Goal: Information Seeking & Learning: Find specific fact

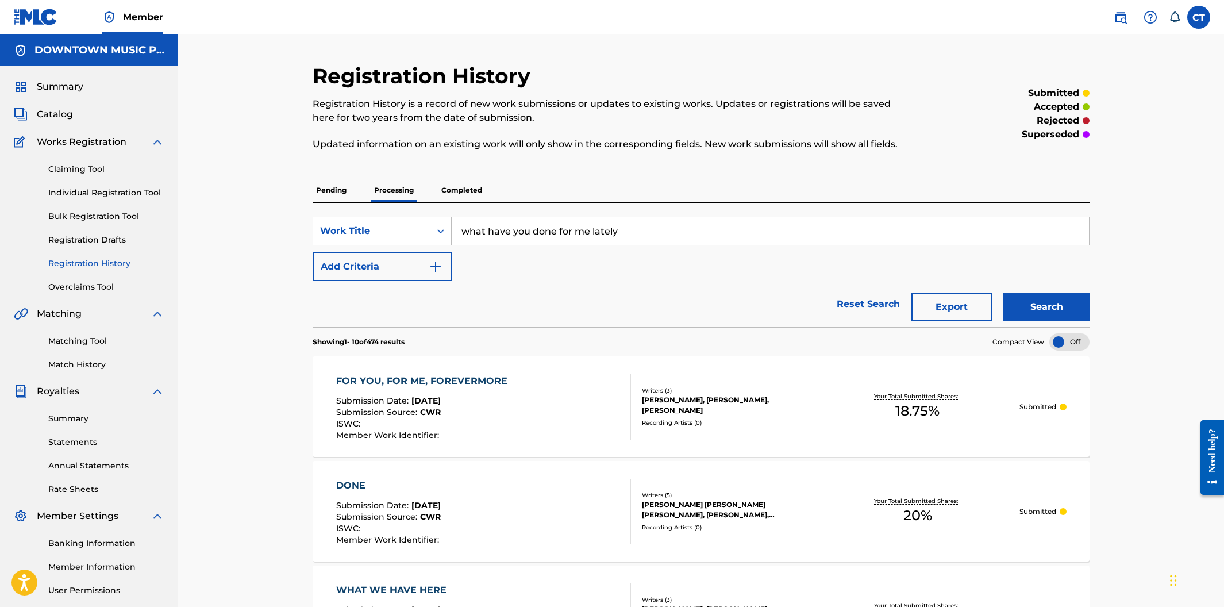
drag, startPoint x: 692, startPoint y: 240, endPoint x: 456, endPoint y: 218, distance: 237.7
click at [456, 218] on input "what have you done for me lately" at bounding box center [770, 231] width 637 height 28
type input "TURN UP"
click at [1003, 292] on button "Search" at bounding box center [1046, 306] width 86 height 29
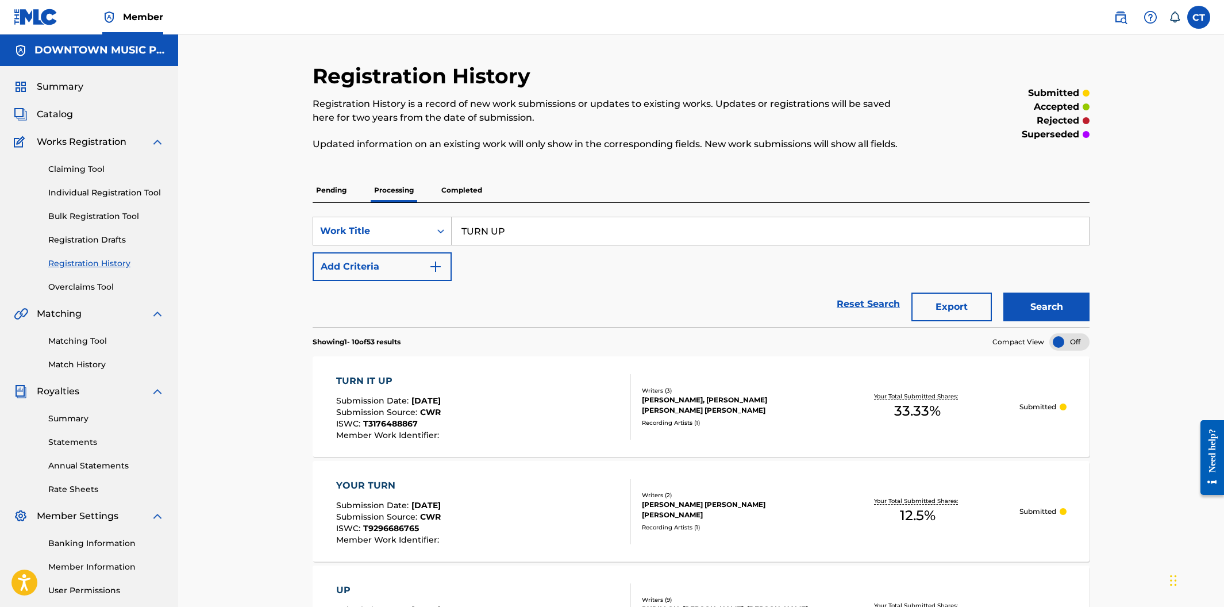
click at [558, 394] on div "TURN IT UP Submission Date : Jun 16, 2025 Submission Source : CWR ISWC : T31764…" at bounding box center [483, 406] width 295 height 65
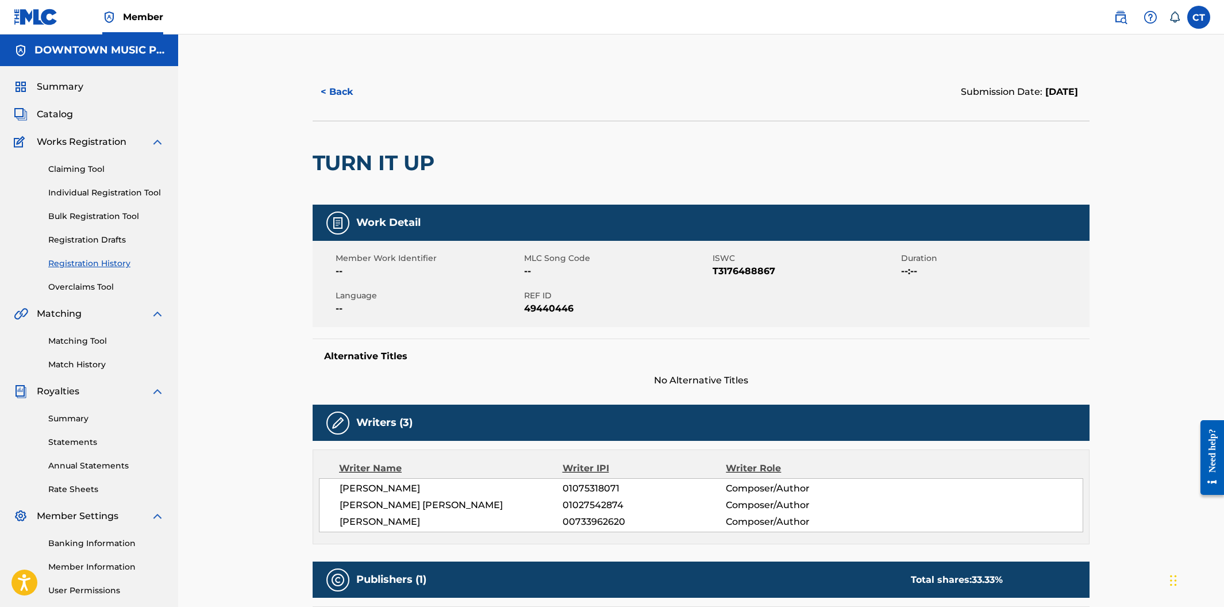
click at [348, 101] on button "< Back" at bounding box center [347, 92] width 69 height 29
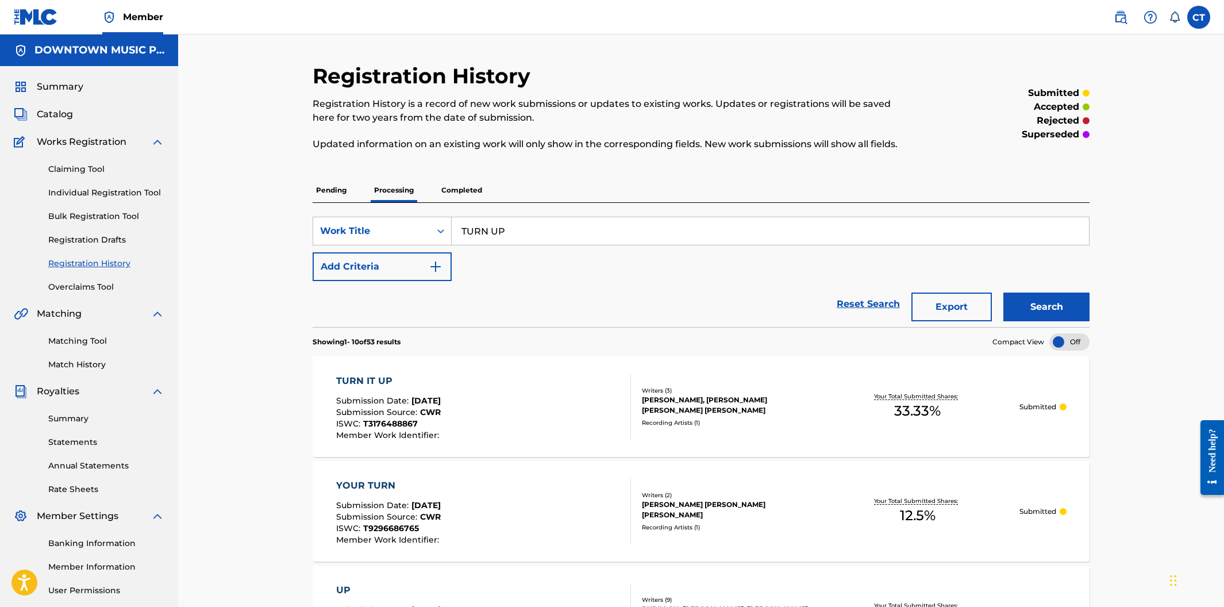
click at [464, 193] on p "Completed" at bounding box center [462, 190] width 48 height 24
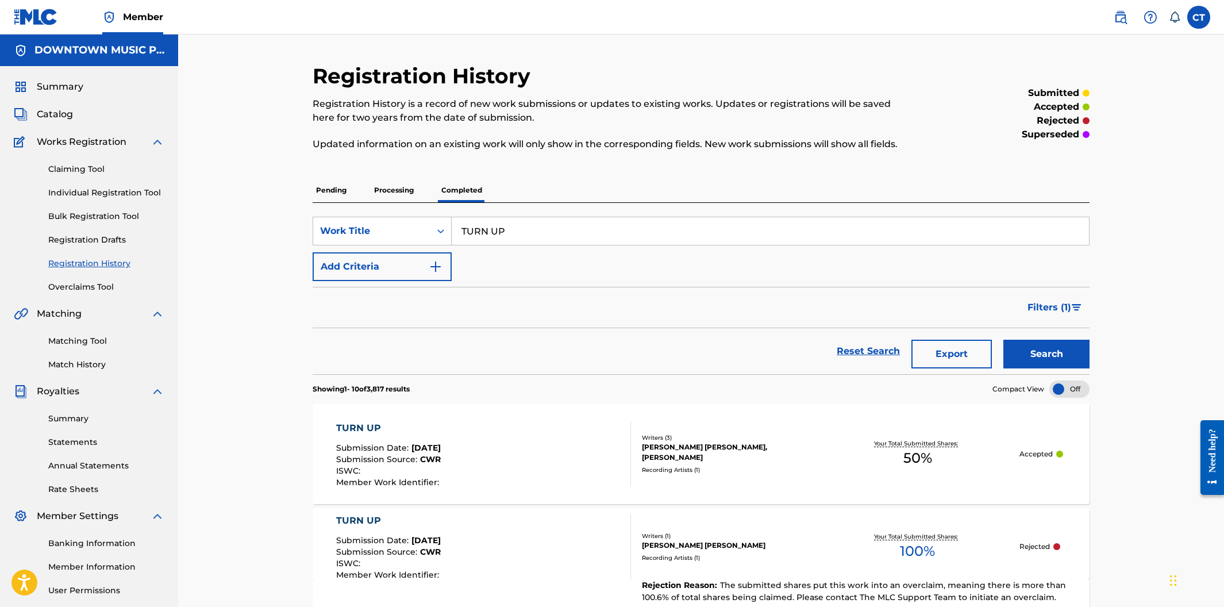
drag, startPoint x: 521, startPoint y: 461, endPoint x: 522, endPoint y: 456, distance: 5.9
click at [522, 461] on div "TURN UP Submission Date : Sep 18, 2024 Submission Source : CWR ISWC : Member Wo…" at bounding box center [483, 453] width 295 height 65
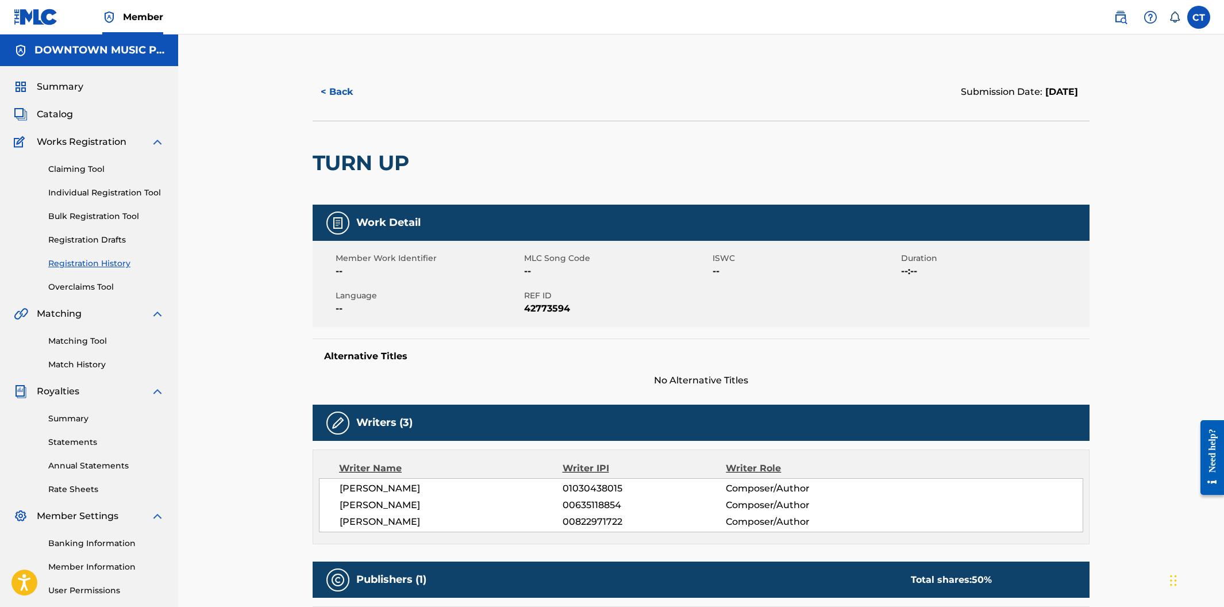
click at [346, 96] on button "< Back" at bounding box center [347, 92] width 69 height 29
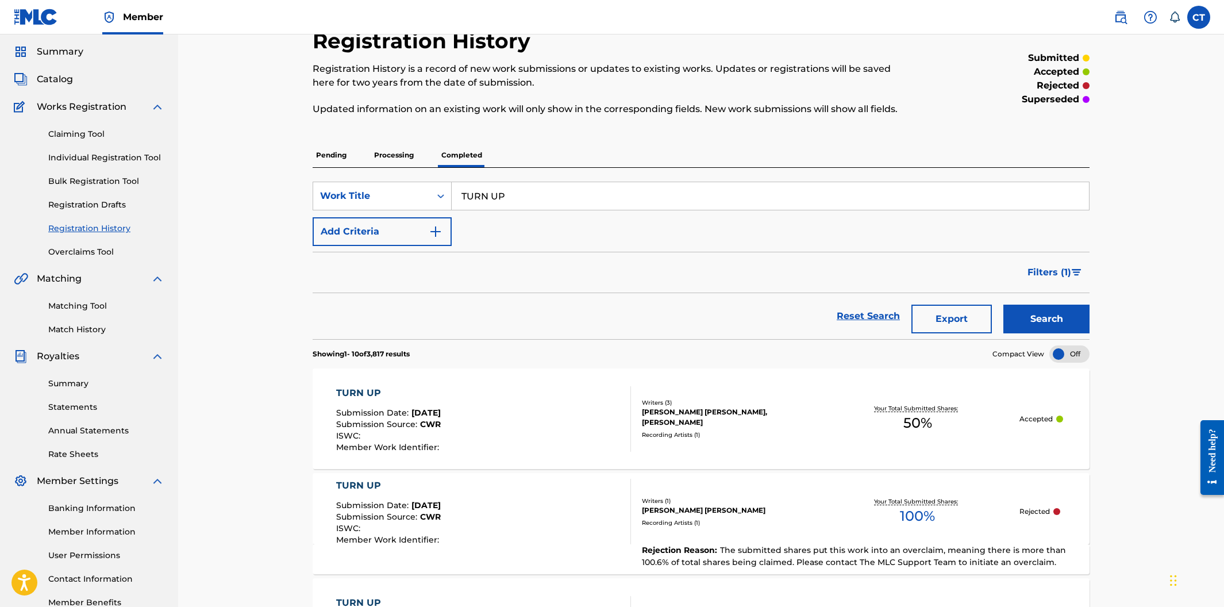
scroll to position [29, 0]
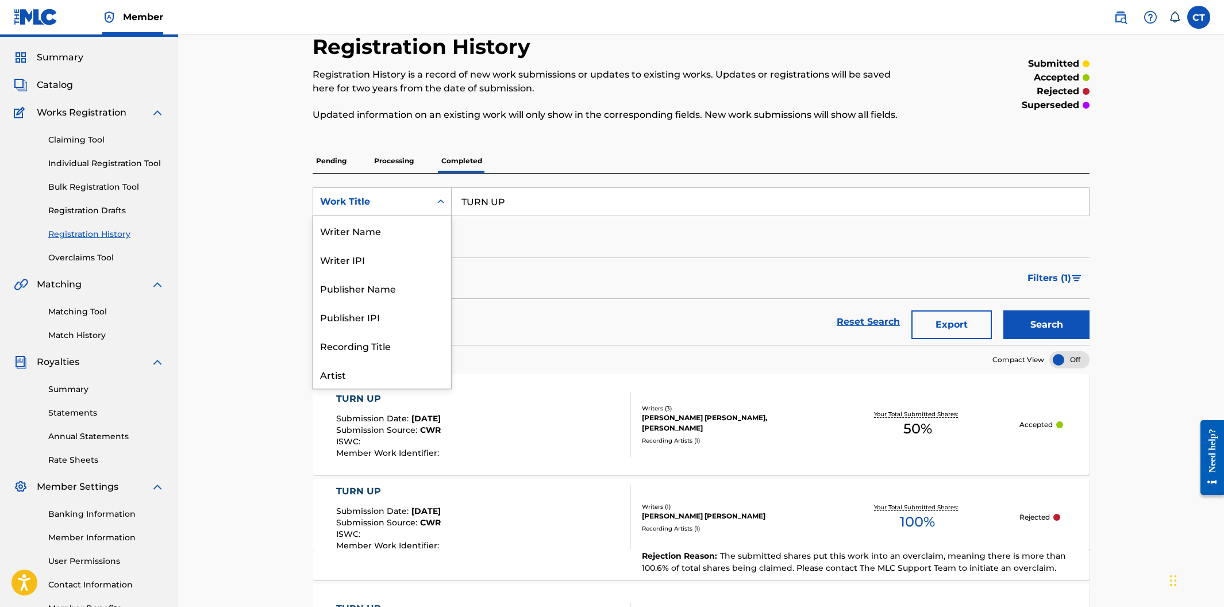
click at [433, 205] on div "Search Form" at bounding box center [440, 201] width 21 height 21
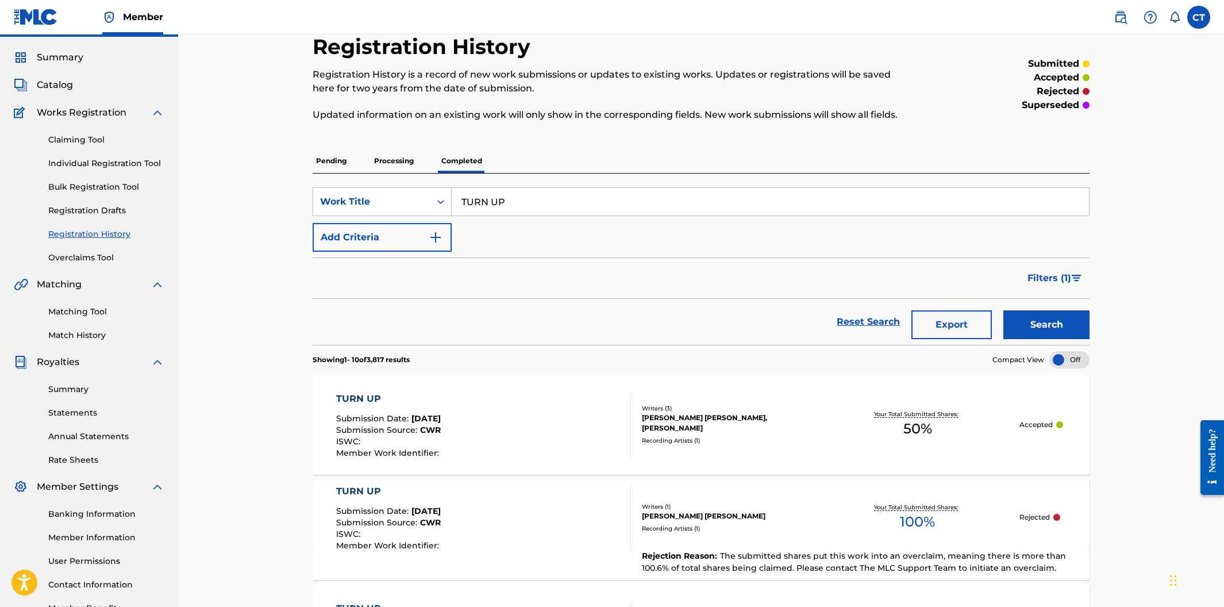
click at [334, 167] on p "Pending" at bounding box center [331, 161] width 37 height 24
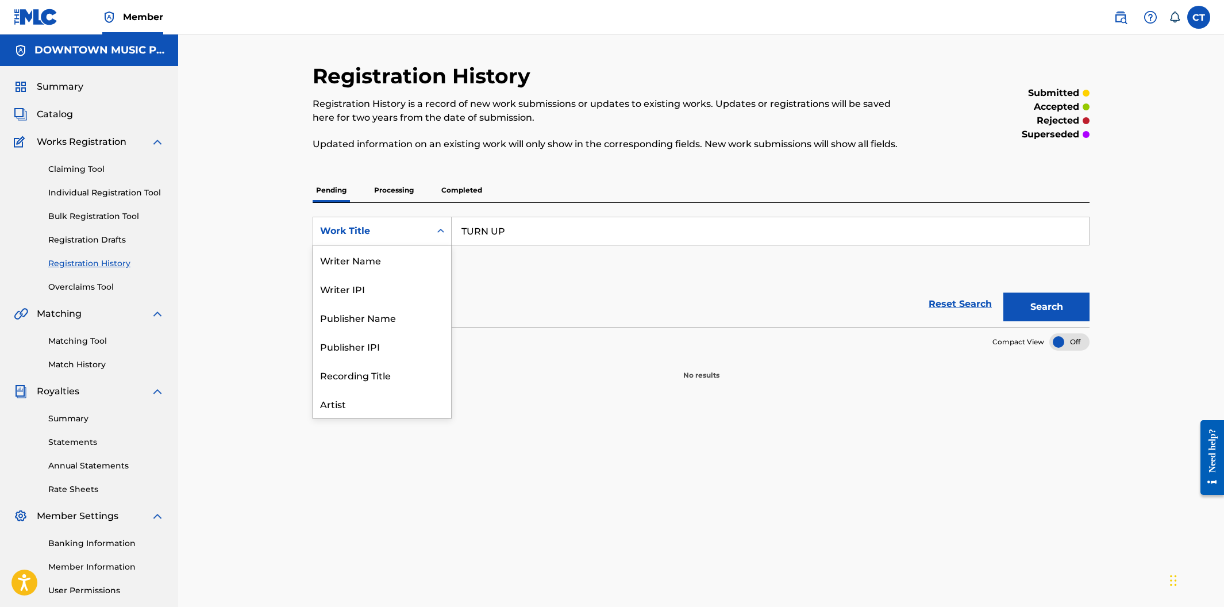
click at [418, 235] on div "Work Title" at bounding box center [371, 231] width 103 height 14
click at [72, 121] on div "Summary Catalog Works Registration Claiming Tool Individual Registration Tool B…" at bounding box center [89, 361] width 178 height 591
click at [66, 119] on span "Catalog" at bounding box center [55, 114] width 36 height 14
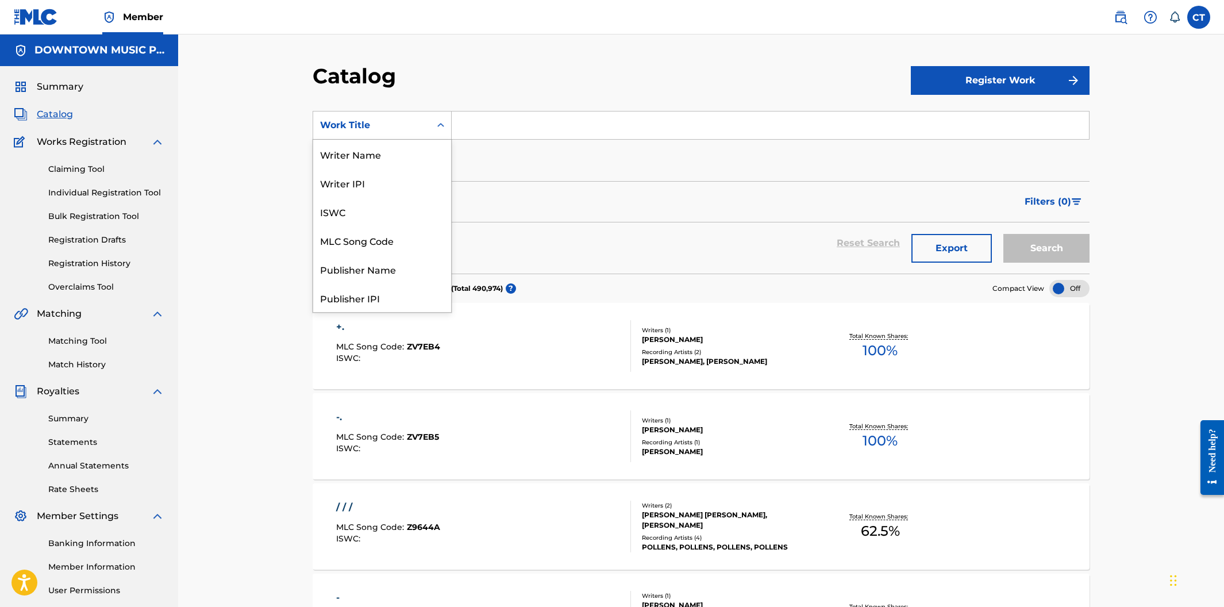
click at [387, 133] on div "Work Title" at bounding box center [371, 125] width 117 height 22
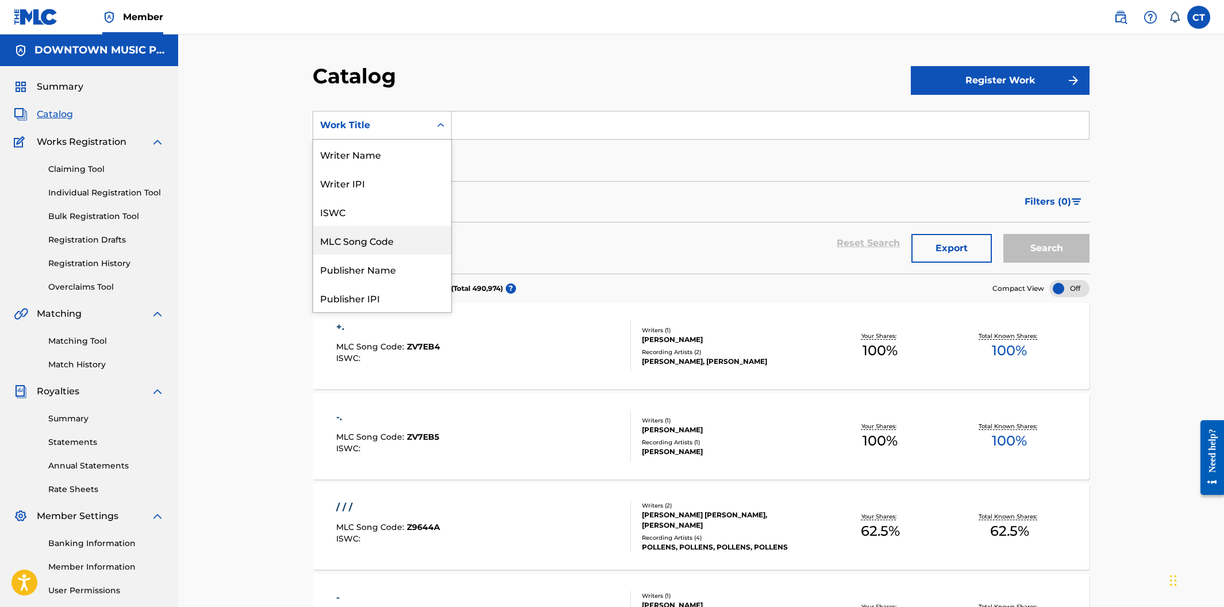
drag, startPoint x: 407, startPoint y: 244, endPoint x: 419, endPoint y: 218, distance: 28.3
click at [407, 243] on div "MLC Song Code" at bounding box center [382, 240] width 138 height 29
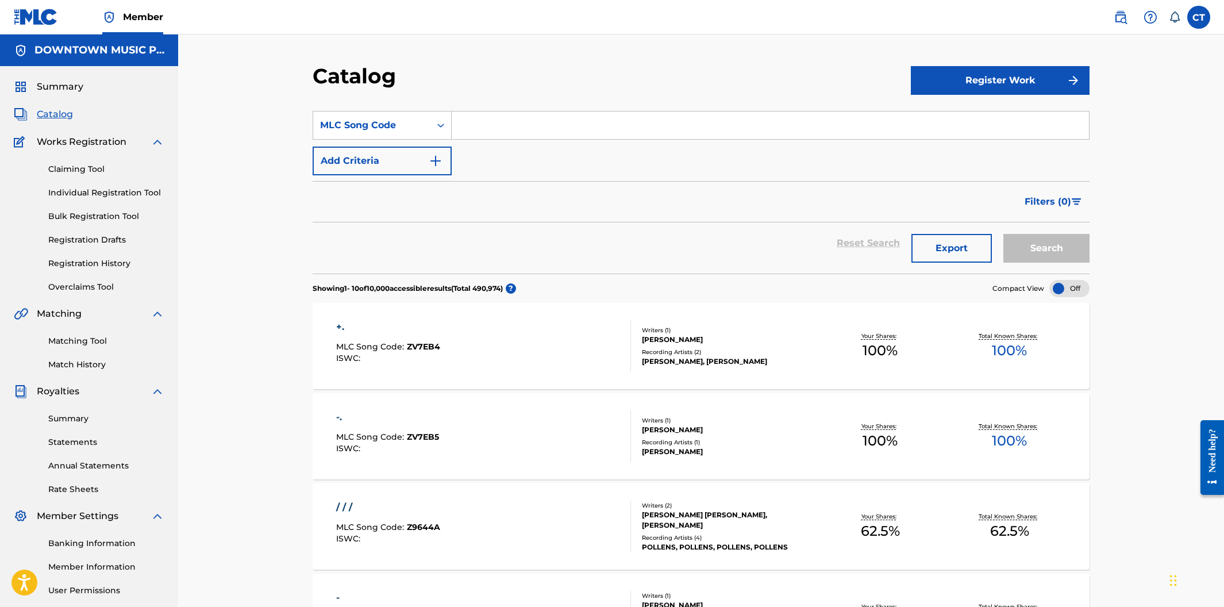
click at [494, 122] on input "Search Form" at bounding box center [770, 125] width 637 height 28
paste input "YP3KMJ"
type input "YP3KMJ"
click at [1003, 234] on button "Search" at bounding box center [1046, 248] width 86 height 29
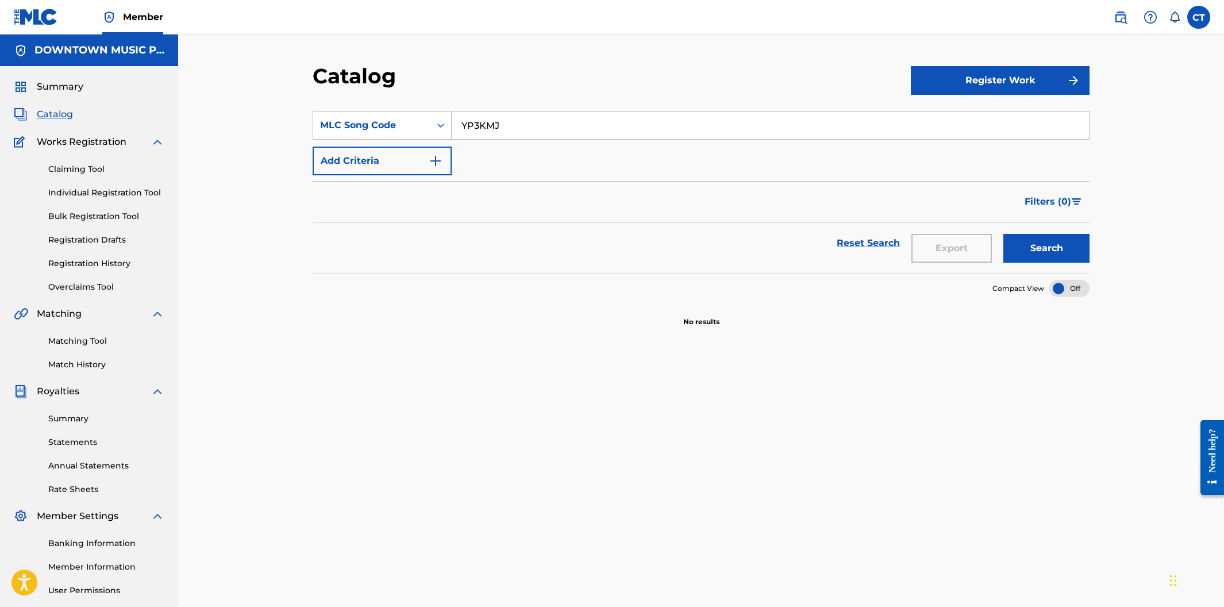
click at [72, 267] on link "Registration History" at bounding box center [106, 263] width 116 height 12
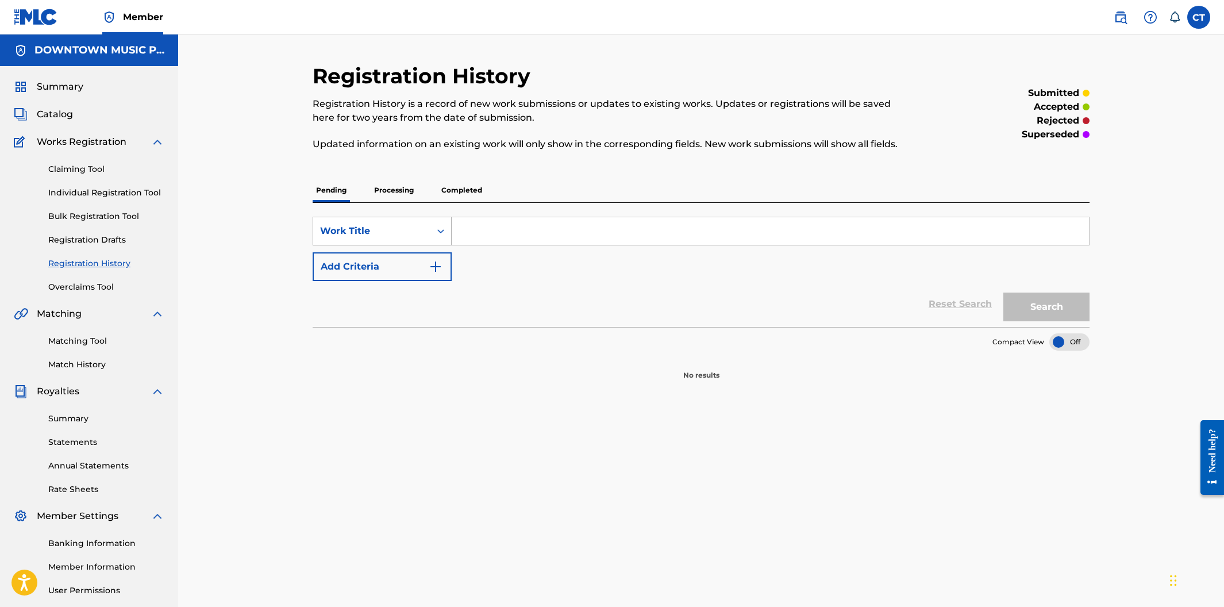
click at [435, 229] on icon "Search Form" at bounding box center [440, 230] width 11 height 11
click at [423, 269] on div "Writer Name" at bounding box center [382, 259] width 138 height 29
click at [444, 238] on div "Search Form" at bounding box center [440, 231] width 21 height 21
click at [409, 264] on div "Work Title" at bounding box center [382, 259] width 138 height 29
click at [504, 238] on input "Search Form" at bounding box center [770, 231] width 637 height 28
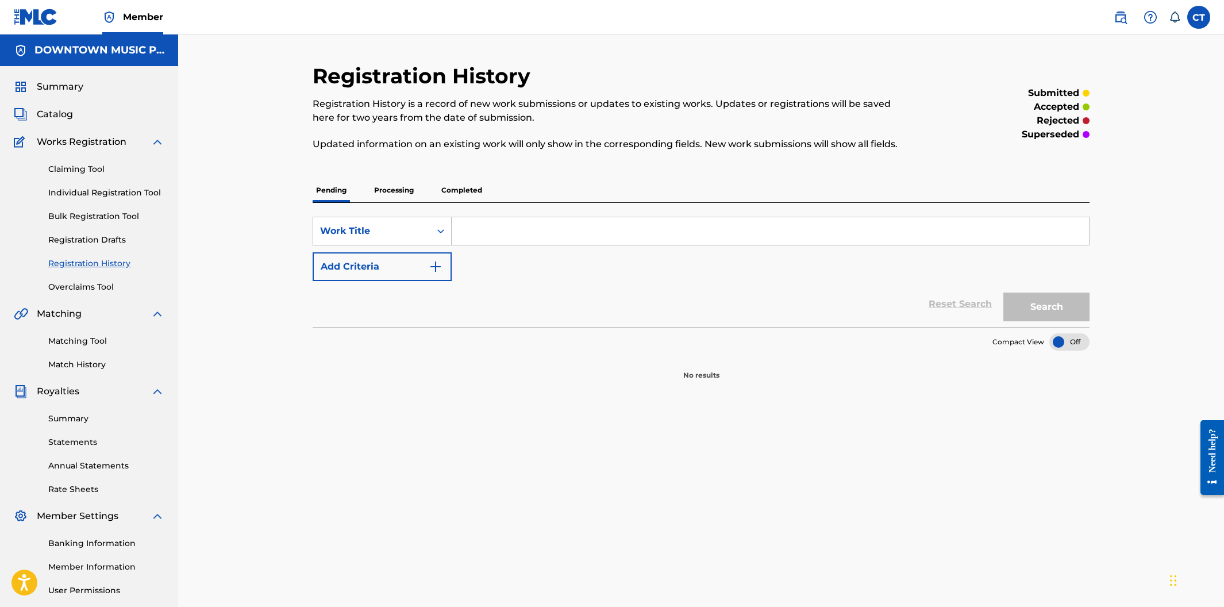
click at [69, 56] on h5 "DOWNTOWN MUSIC PUBLISHING LLC" at bounding box center [99, 50] width 130 height 13
click at [45, 25] on link at bounding box center [36, 17] width 44 height 34
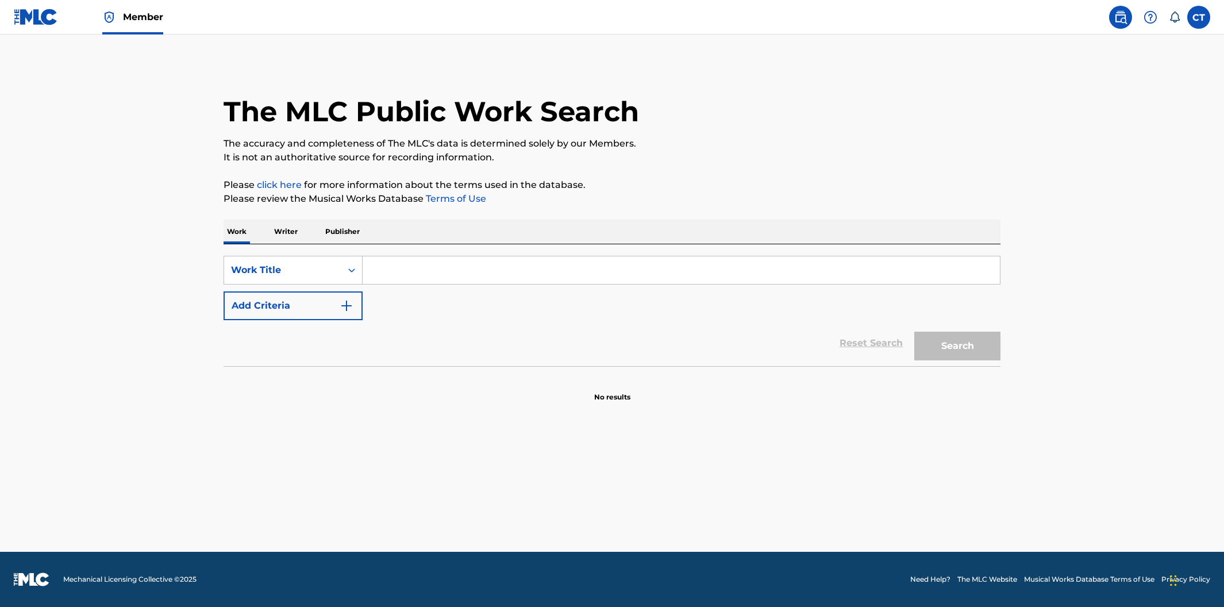
click at [408, 274] on input "Search Form" at bounding box center [680, 270] width 637 height 28
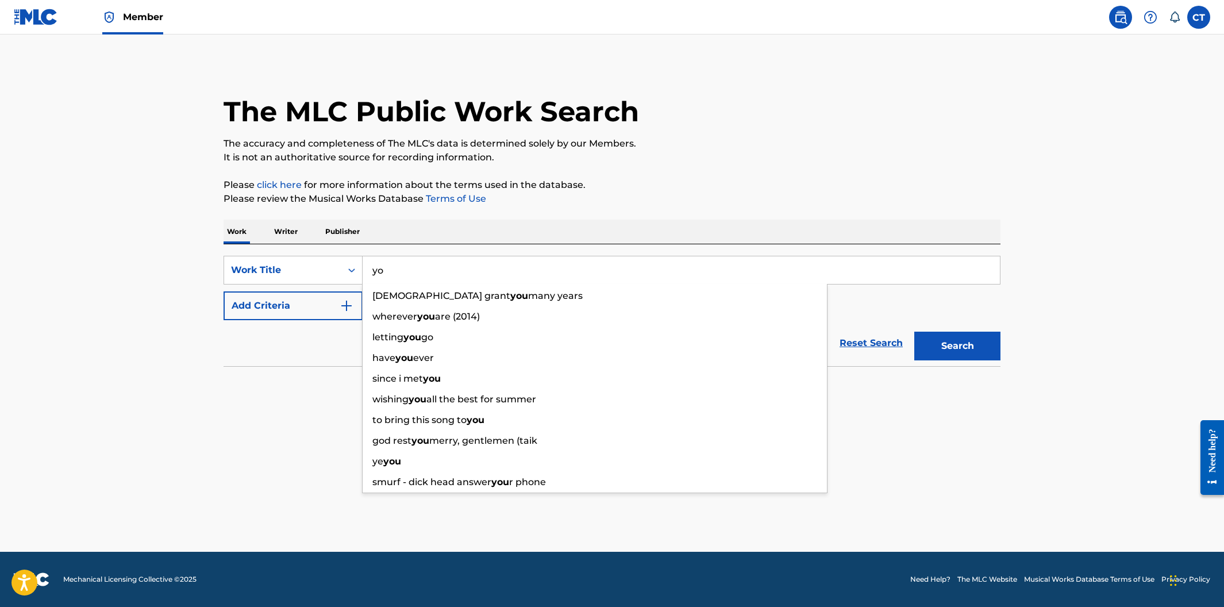
type input "y"
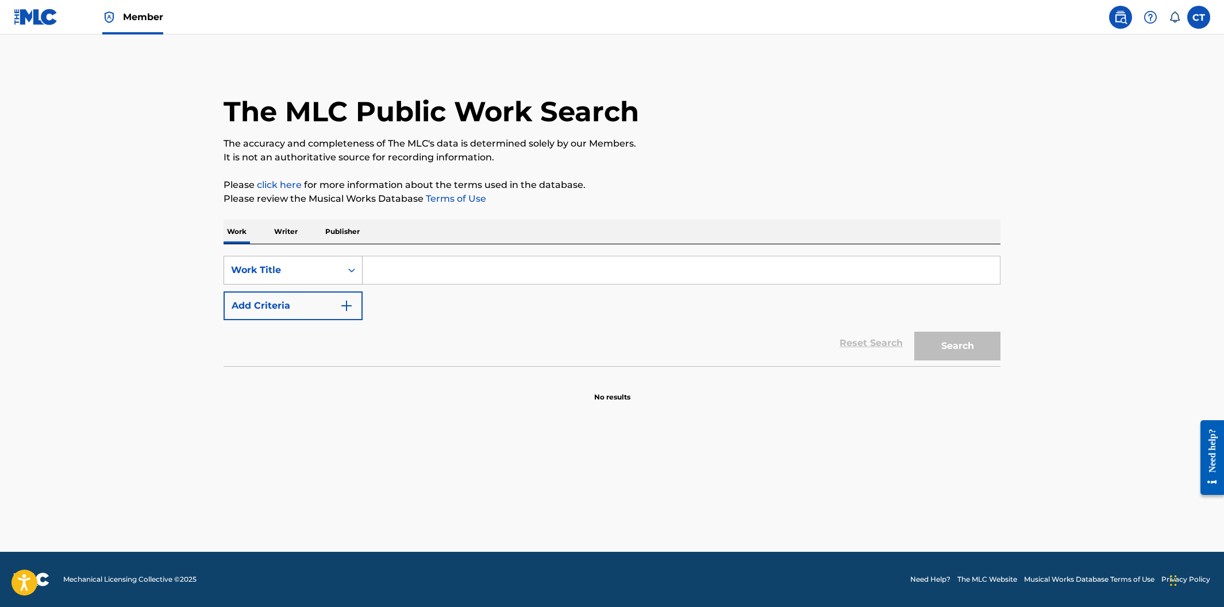
click at [358, 273] on div "Search Form" at bounding box center [351, 270] width 21 height 21
click at [340, 303] on div "MLC Song Code" at bounding box center [293, 298] width 138 height 29
click at [383, 276] on input "Search Form" at bounding box center [680, 270] width 637 height 28
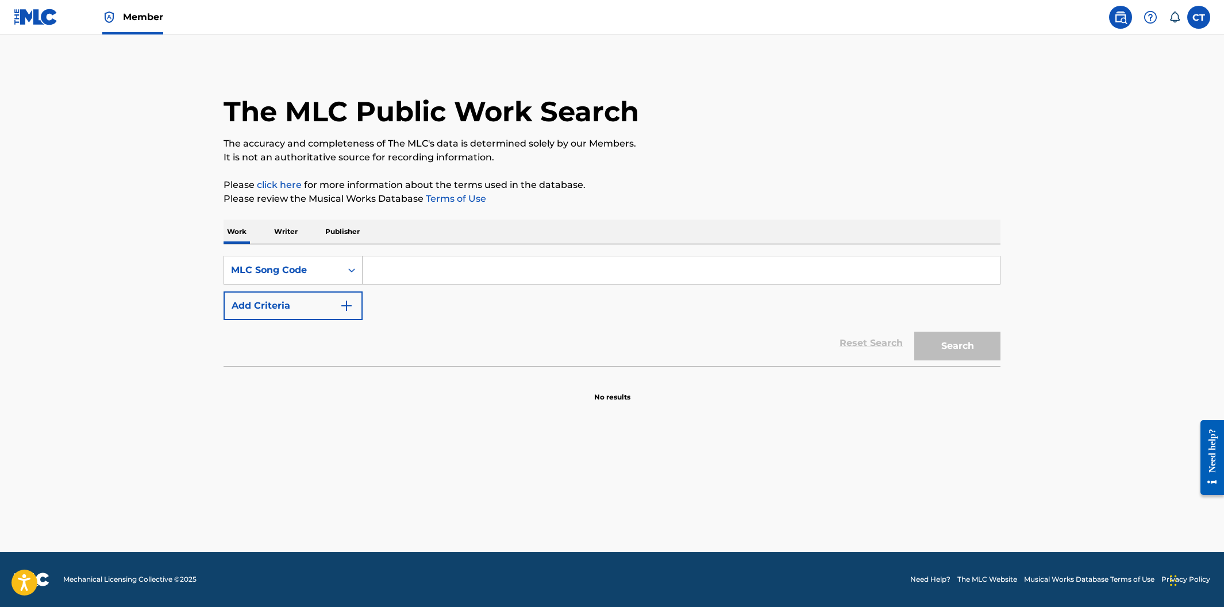
paste input "YP3KMJ"
type input "YP3KMJ"
click at [914, 331] on button "Search" at bounding box center [957, 345] width 86 height 29
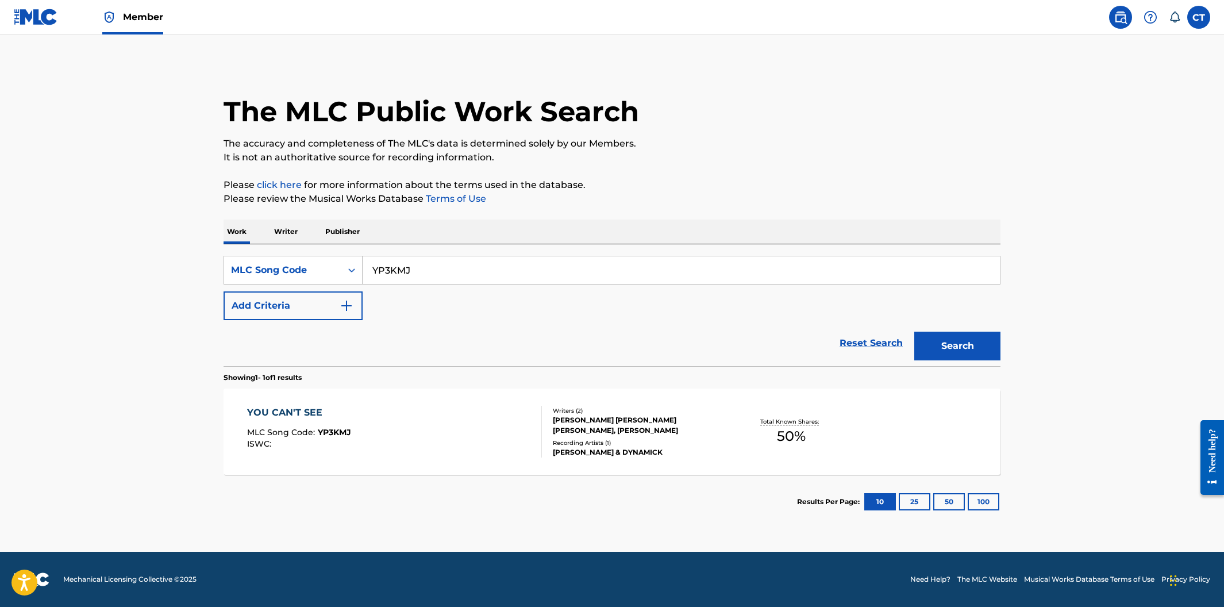
click at [453, 448] on div "YOU CAN'T SEE MLC Song Code : YP3KMJ ISWC :" at bounding box center [394, 432] width 295 height 52
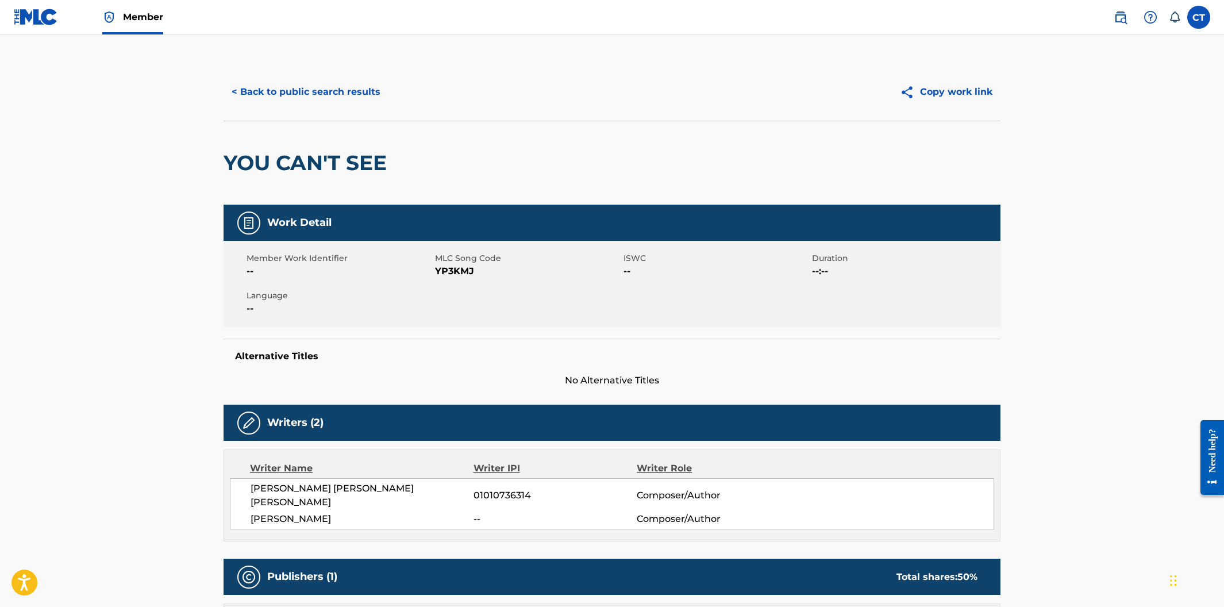
click at [312, 98] on button "< Back to public search results" at bounding box center [305, 92] width 165 height 29
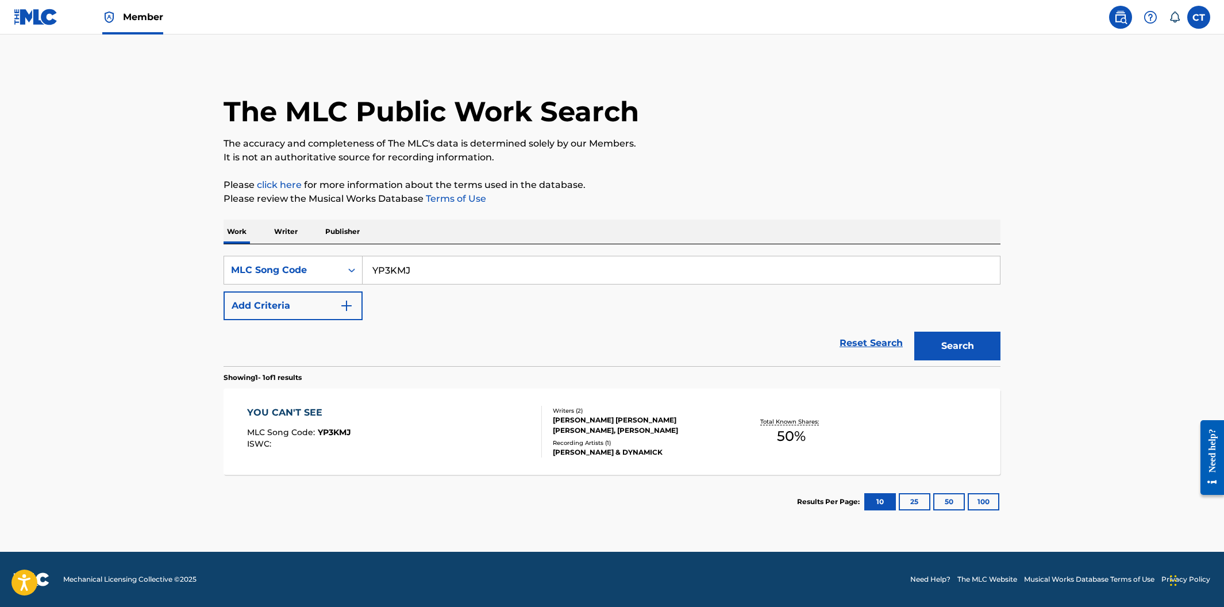
drag, startPoint x: 423, startPoint y: 271, endPoint x: 374, endPoint y: 263, distance: 50.2
click at [374, 263] on input "YP3KMJ" at bounding box center [680, 270] width 637 height 28
paste input "DQ5IKG"
type input "DQ5IKG"
click at [914, 331] on button "Search" at bounding box center [957, 345] width 86 height 29
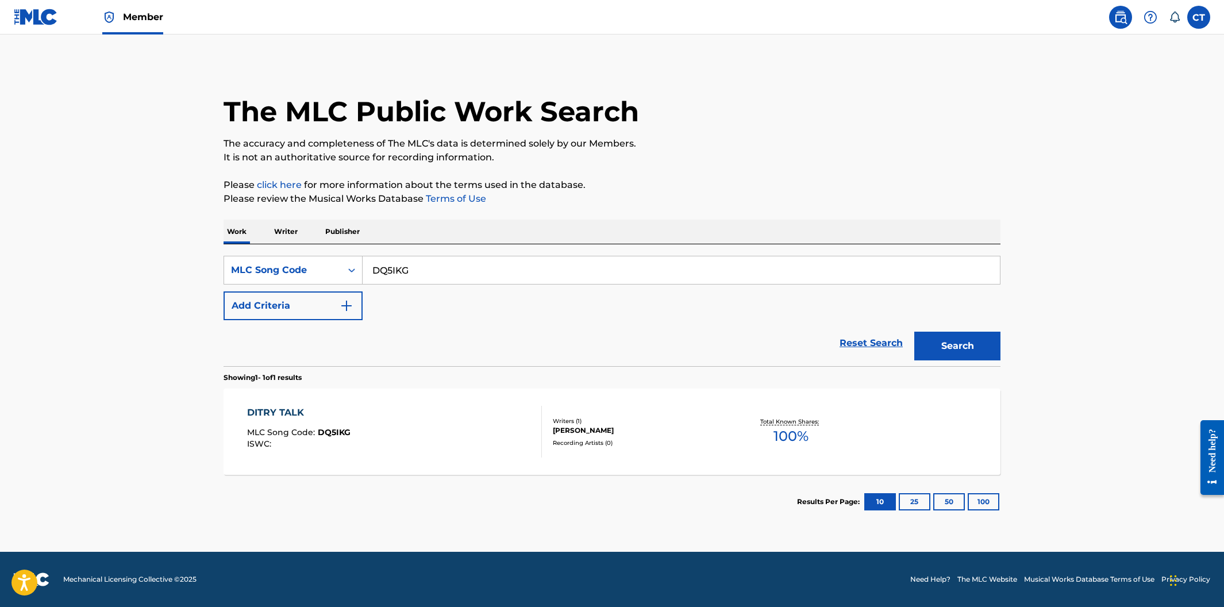
click at [419, 414] on div "DITRY TALK MLC Song Code : DQ5IKG ISWC :" at bounding box center [394, 432] width 295 height 52
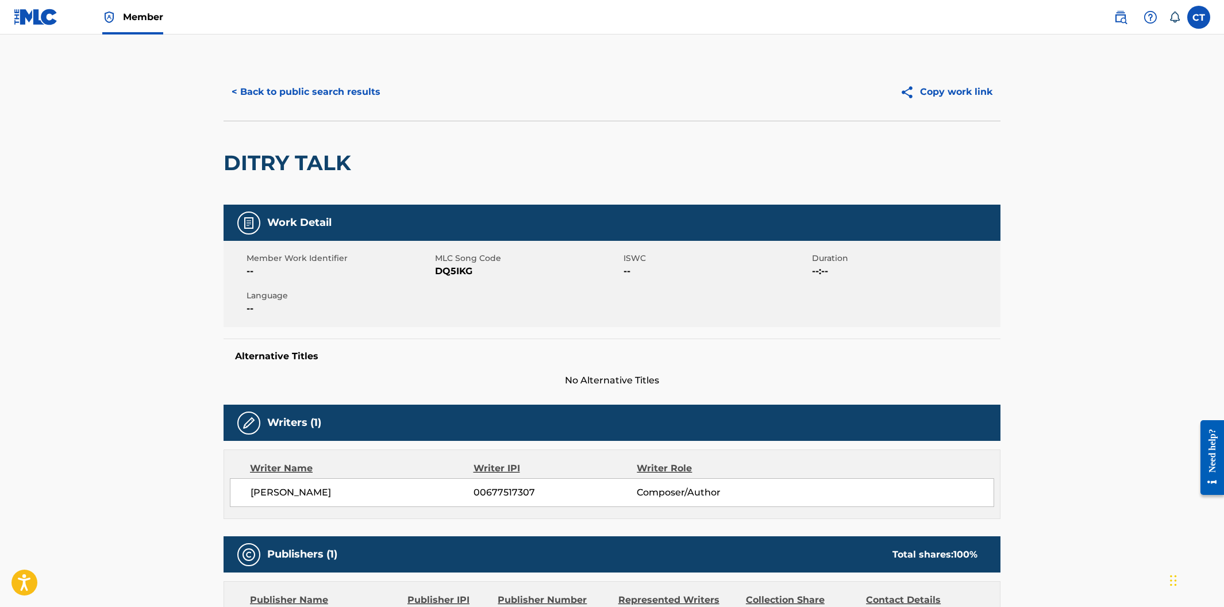
click at [268, 97] on button "< Back to public search results" at bounding box center [305, 92] width 165 height 29
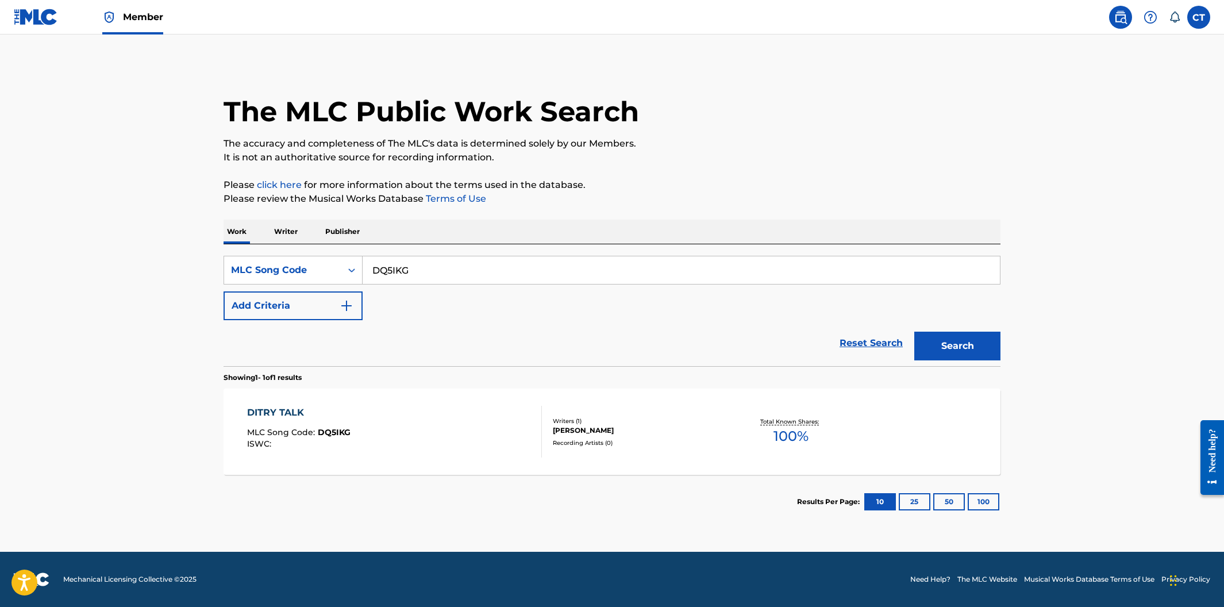
drag, startPoint x: 421, startPoint y: 272, endPoint x: 369, endPoint y: 263, distance: 52.5
click at [369, 263] on input "DQ5IKG" at bounding box center [680, 270] width 637 height 28
paste input "EC2A45)"
click at [914, 331] on button "Search" at bounding box center [957, 345] width 86 height 29
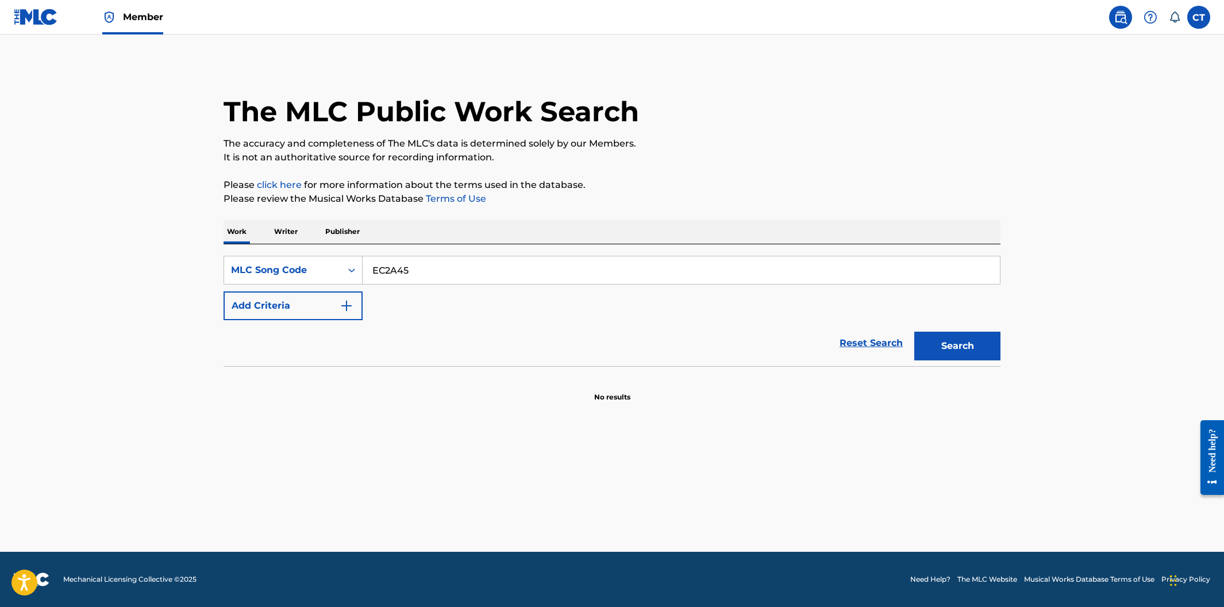
type input "EC2A45"
click at [914, 331] on button "Search" at bounding box center [957, 345] width 86 height 29
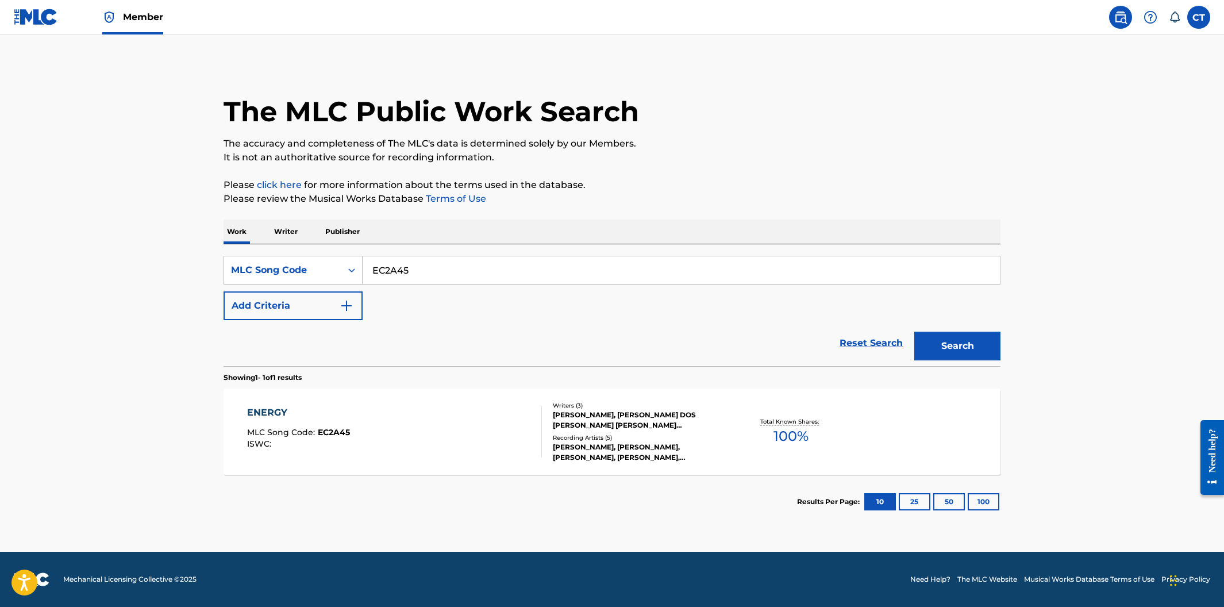
click at [510, 448] on div "ENERGY MLC Song Code : EC2A45 ISWC :" at bounding box center [394, 432] width 295 height 52
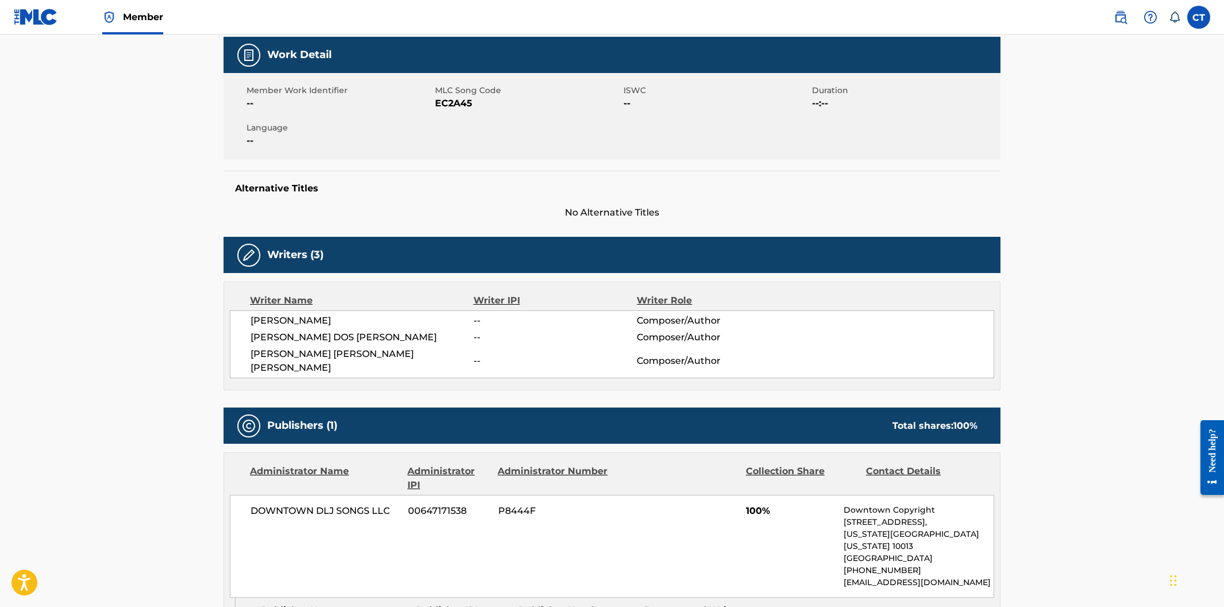
scroll to position [10, 0]
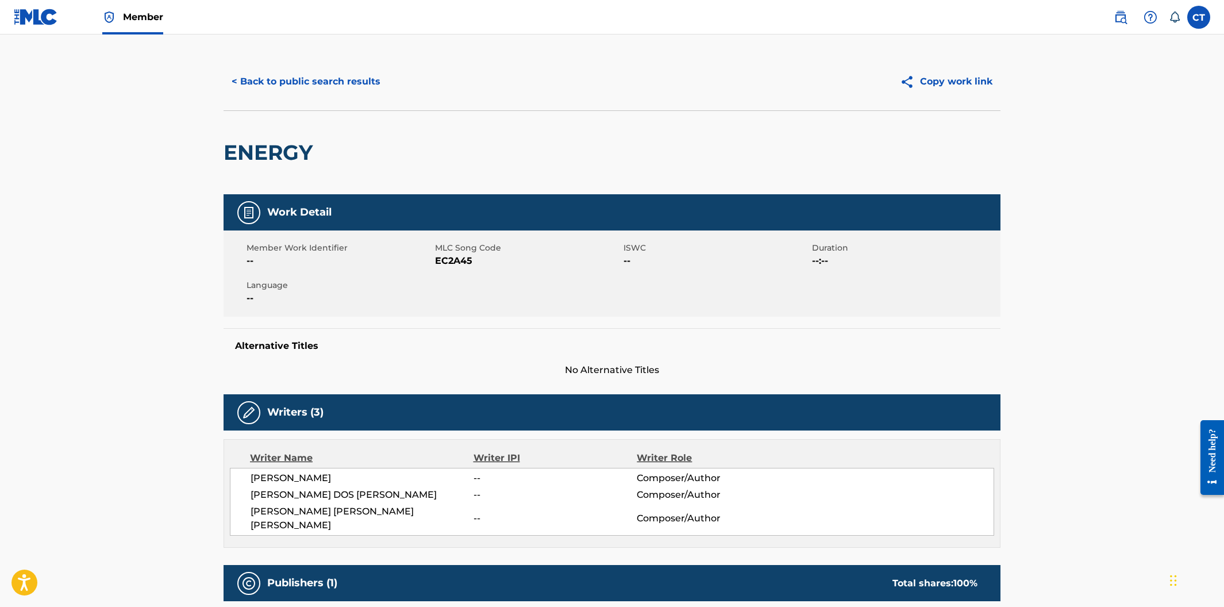
click at [284, 90] on button "< Back to public search results" at bounding box center [305, 81] width 165 height 29
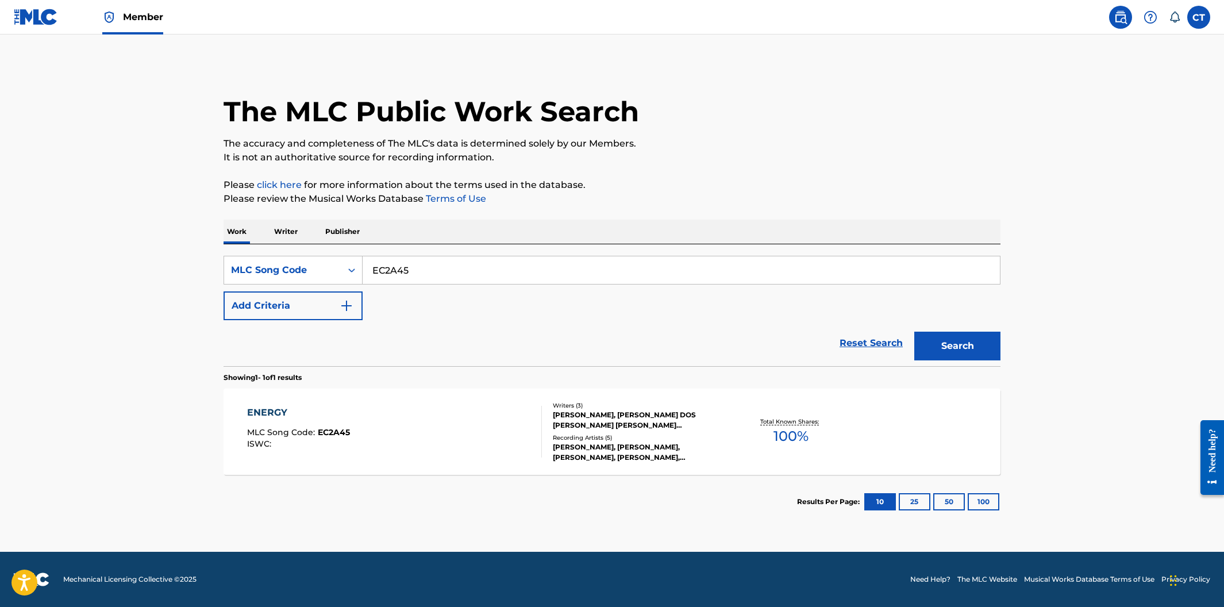
drag, startPoint x: 454, startPoint y: 271, endPoint x: 384, endPoint y: 262, distance: 70.6
click at [384, 262] on input "EC2A45" at bounding box center [680, 270] width 637 height 28
paste input "S0FMD"
type input "ES0FMD"
click at [973, 352] on button "Search" at bounding box center [957, 345] width 86 height 29
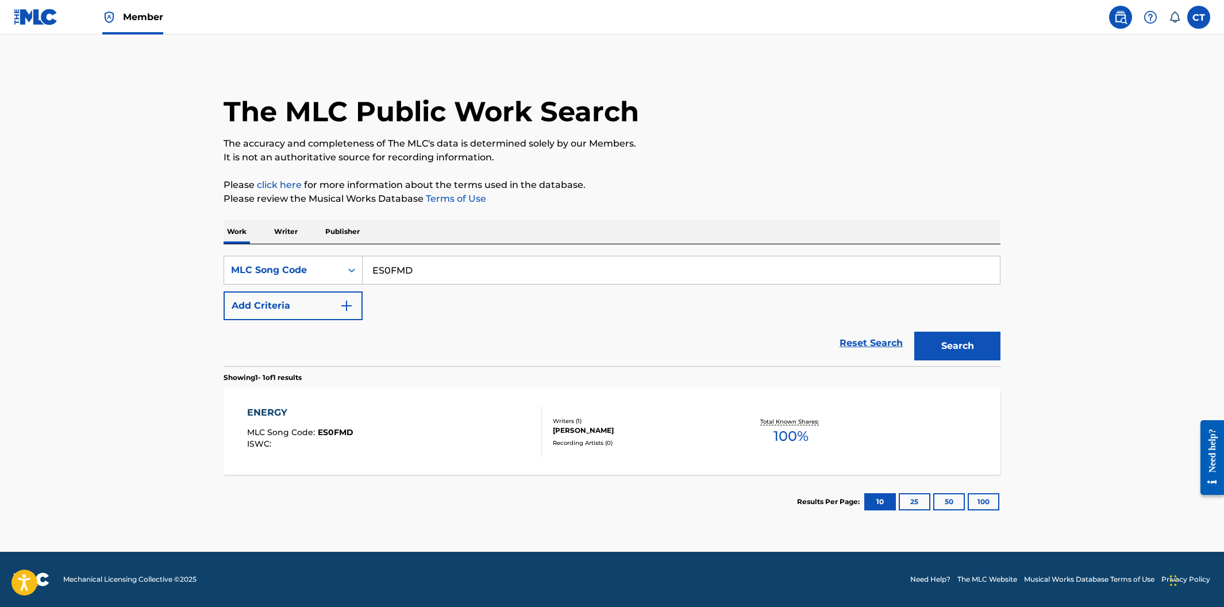
click at [470, 426] on div "ENERGY MLC Song Code : ES0FMD ISWC :" at bounding box center [394, 432] width 295 height 52
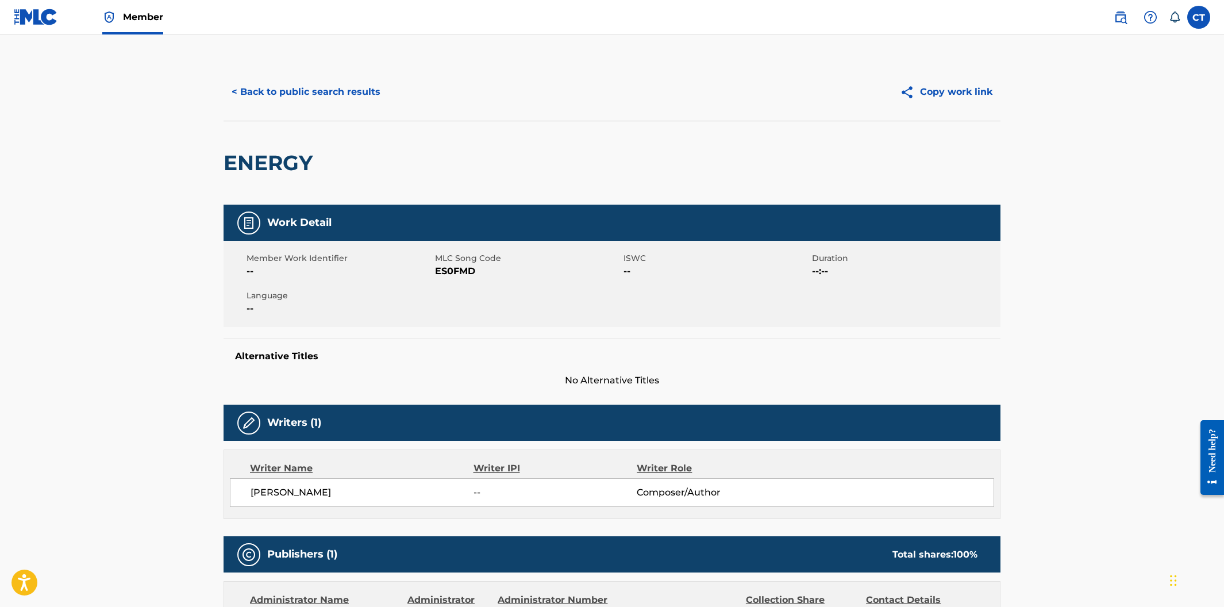
click at [285, 87] on button "< Back to public search results" at bounding box center [305, 92] width 165 height 29
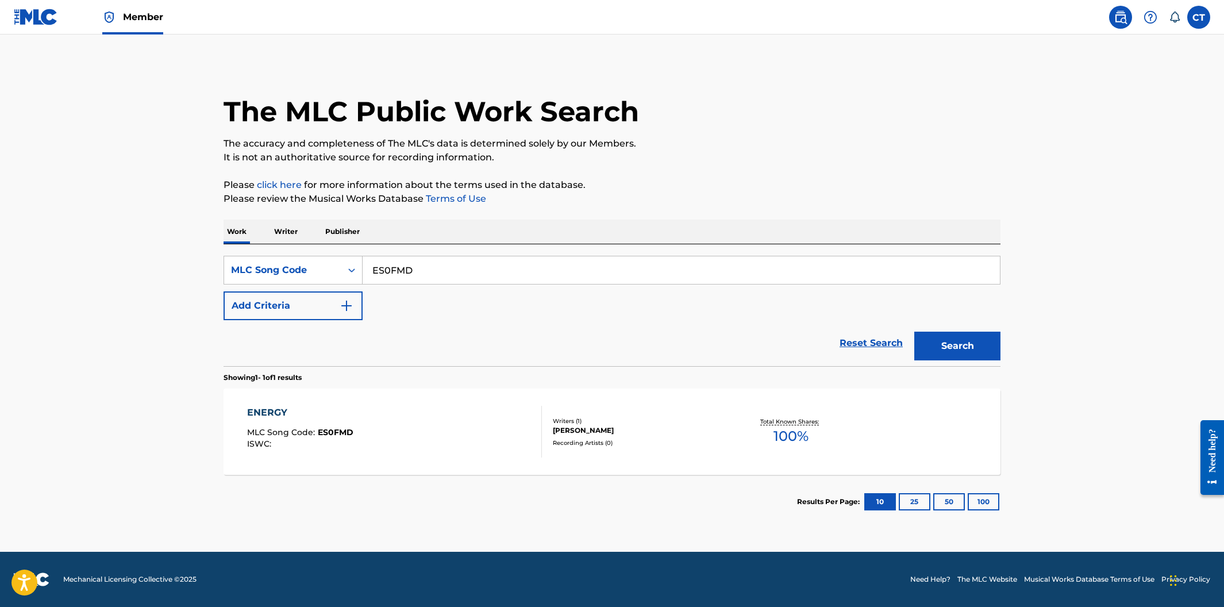
click at [457, 412] on div "ENERGY MLC Song Code : ES0FMD ISWC :" at bounding box center [394, 432] width 295 height 52
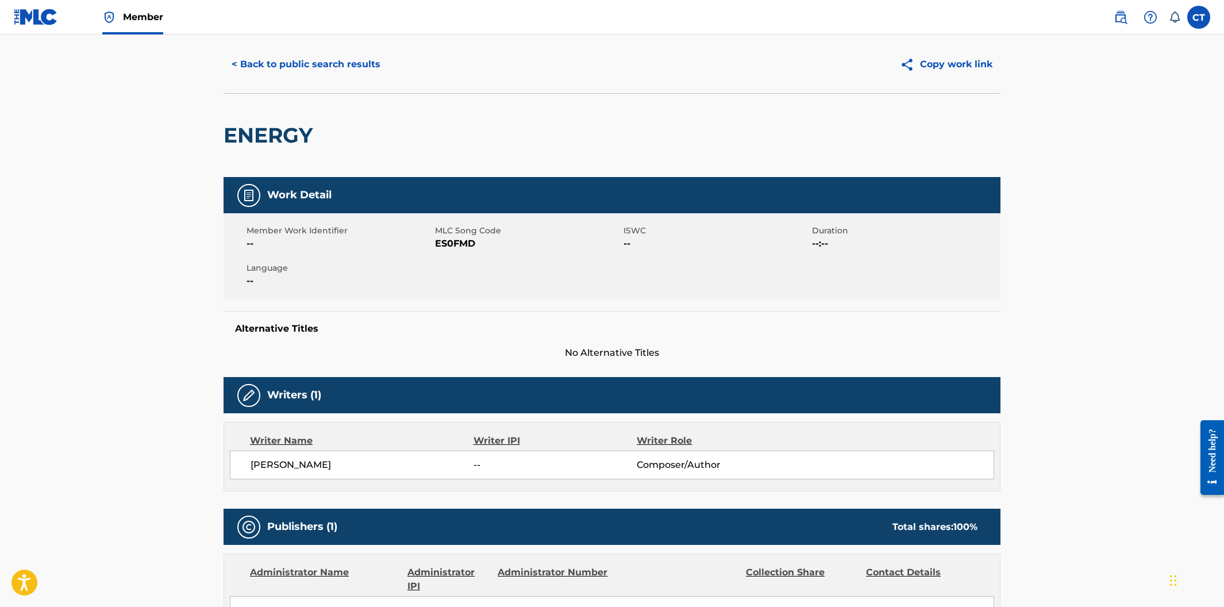
scroll to position [17, 0]
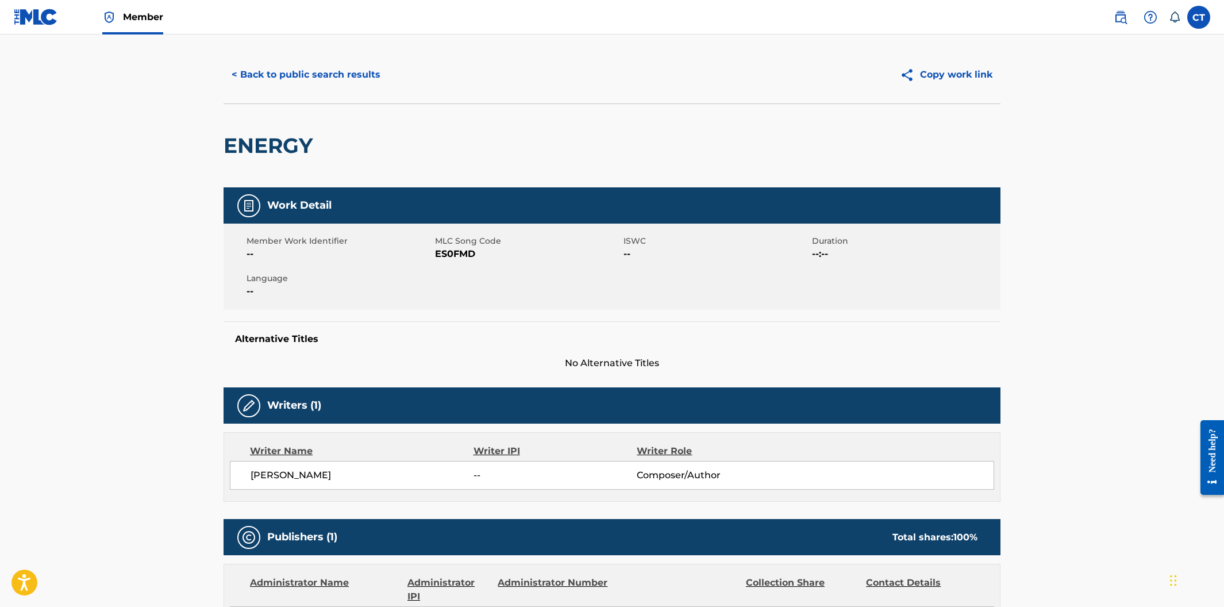
click at [313, 76] on button "< Back to public search results" at bounding box center [305, 74] width 165 height 29
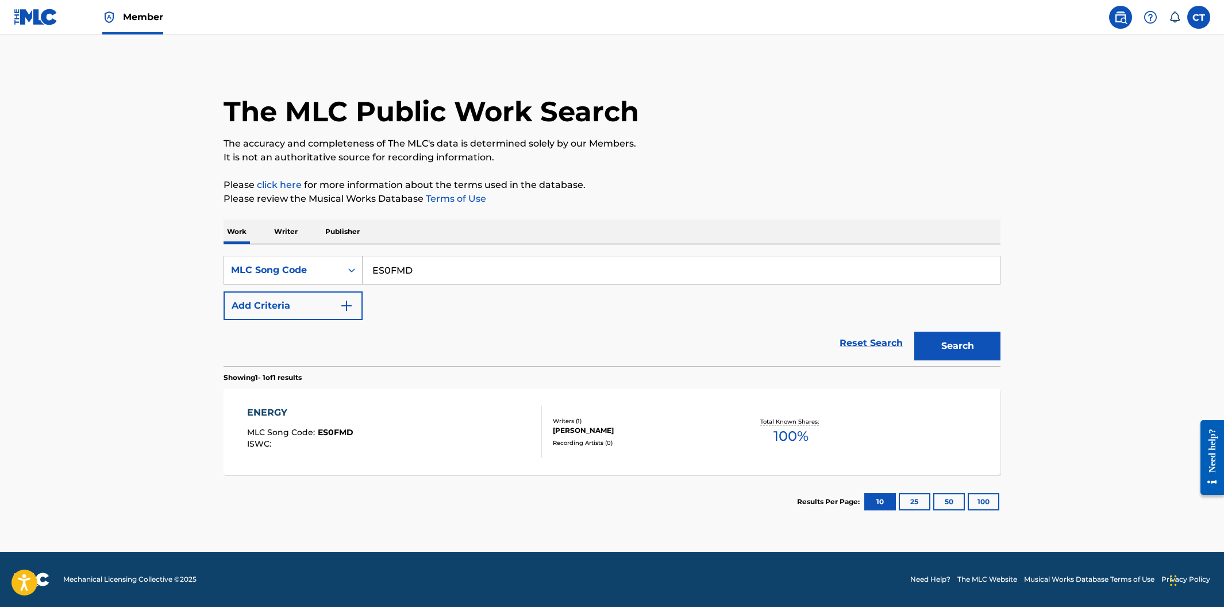
click at [487, 426] on div "ENERGY MLC Song Code : ES0FMD ISWC :" at bounding box center [394, 432] width 295 height 52
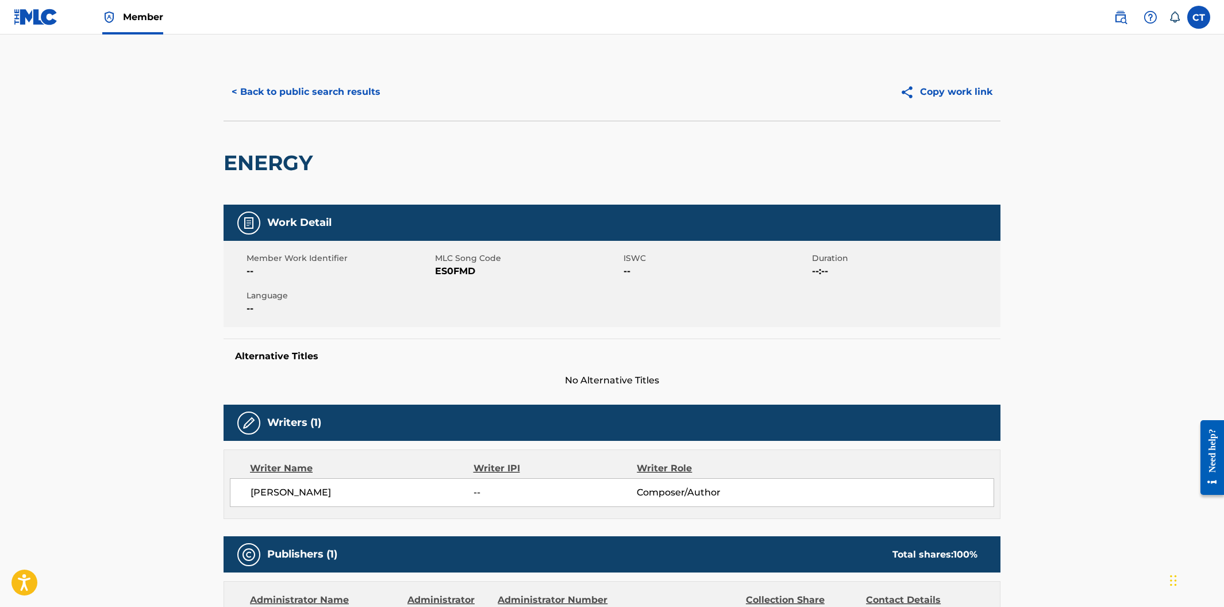
click at [346, 84] on button "< Back to public search results" at bounding box center [305, 92] width 165 height 29
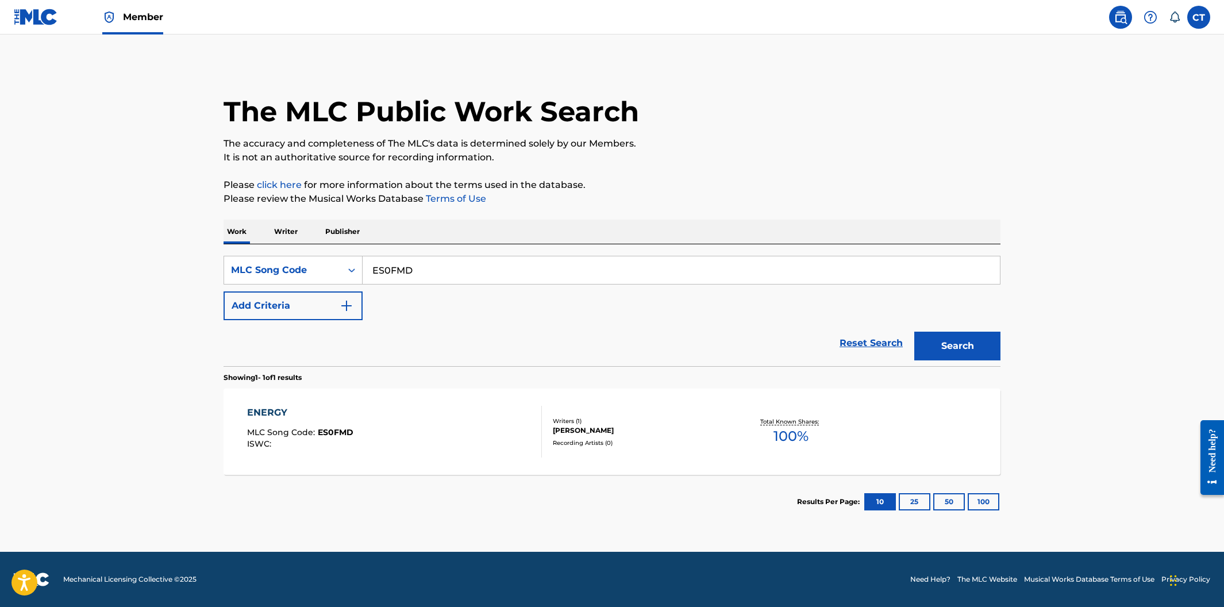
drag, startPoint x: 431, startPoint y: 277, endPoint x: 392, endPoint y: 261, distance: 42.2
click at [392, 261] on input "ES0FMD" at bounding box center [680, 270] width 637 height 28
paste input "DQ6048"
type input "DQ6048"
click at [914, 331] on button "Search" at bounding box center [957, 345] width 86 height 29
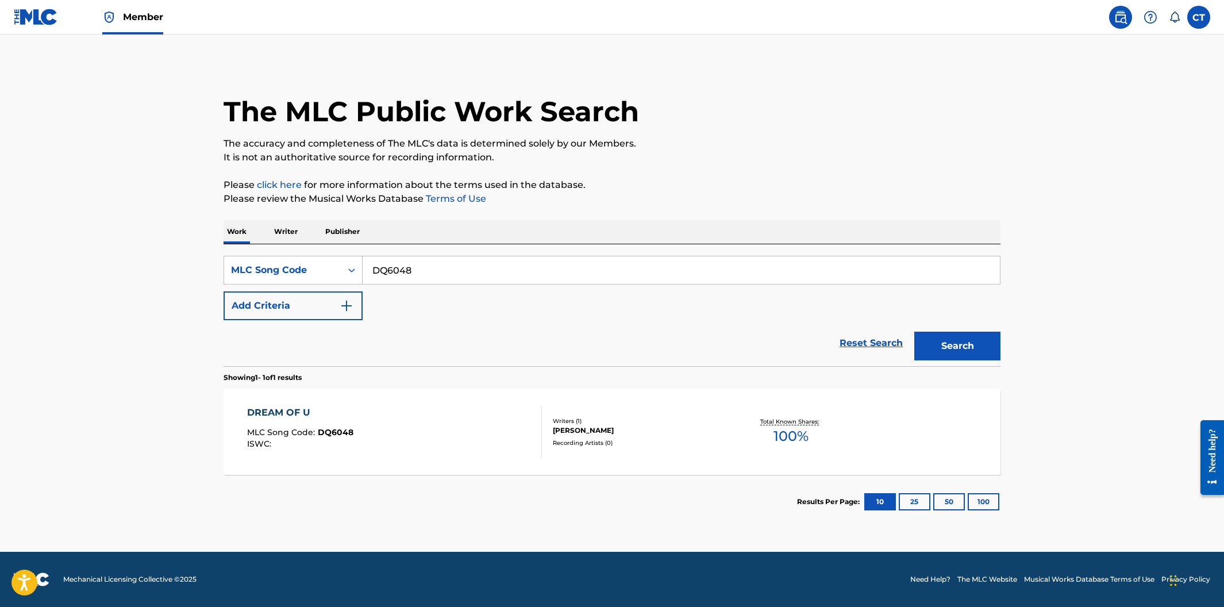
click at [445, 444] on div "DREAM OF U MLC Song Code : DQ6048 ISWC :" at bounding box center [394, 432] width 295 height 52
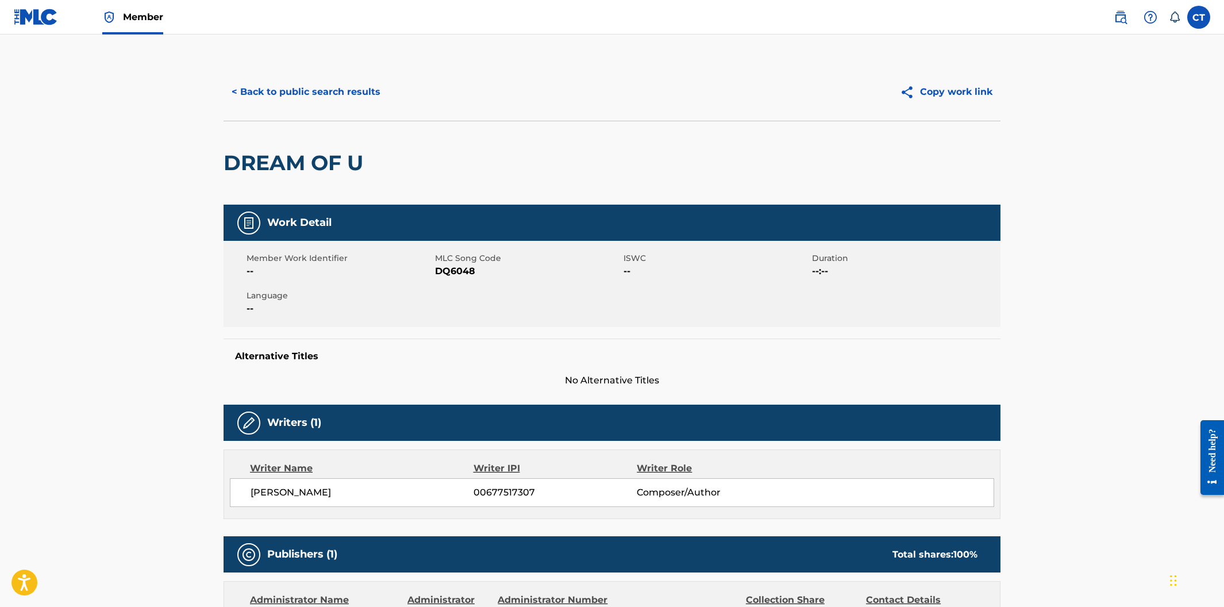
click at [327, 101] on button "< Back to public search results" at bounding box center [305, 92] width 165 height 29
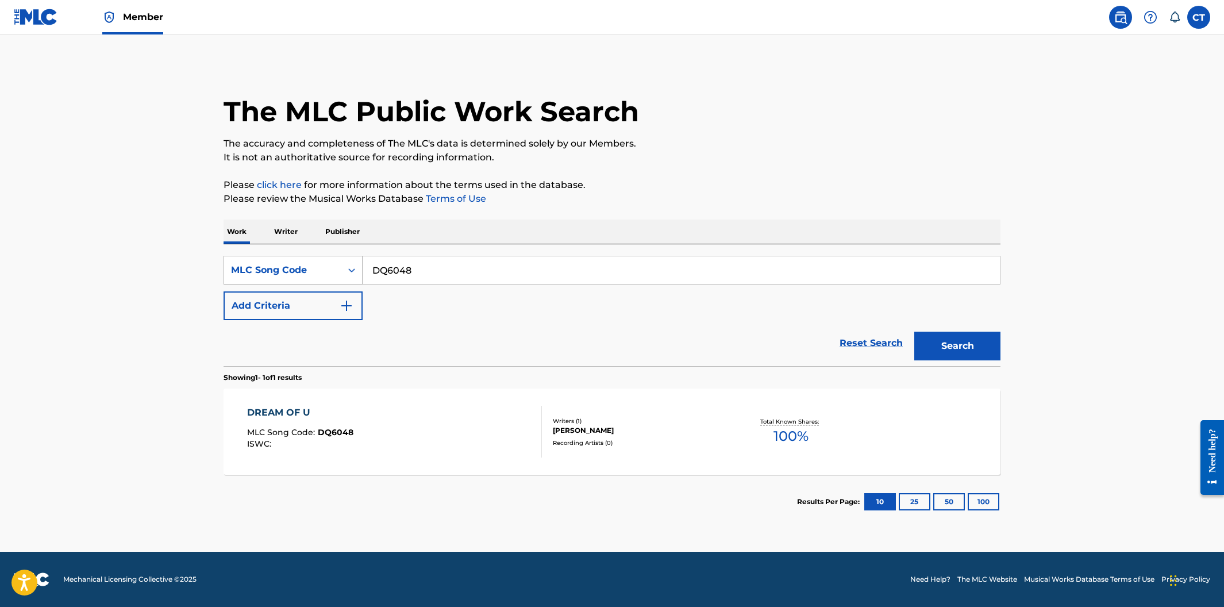
drag, startPoint x: 441, startPoint y: 276, endPoint x: 357, endPoint y: 273, distance: 84.5
click at [357, 273] on div "SearchWithCriteriaefff872f-0461-49e5-b3b2-ec06d2a53d18 MLC Song Code DQ6048" at bounding box center [611, 270] width 777 height 29
paste input "4OLV"
type input "DQ4OLV"
click at [914, 331] on button "Search" at bounding box center [957, 345] width 86 height 29
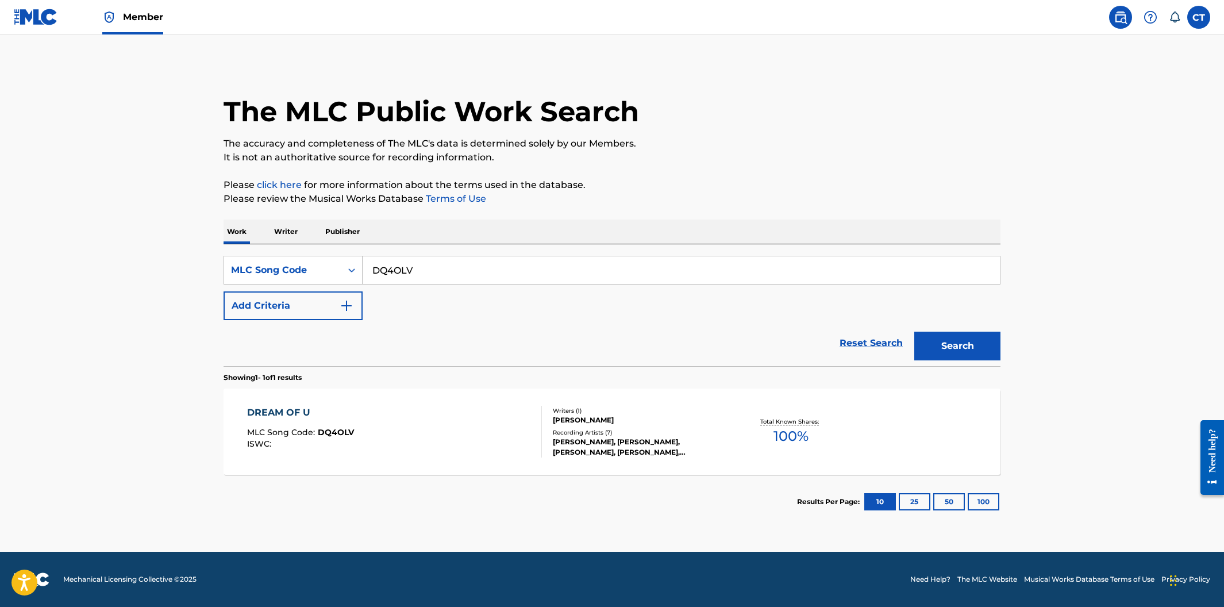
click at [464, 425] on div "DREAM OF U MLC Song Code : DQ4OLV ISWC :" at bounding box center [394, 432] width 295 height 52
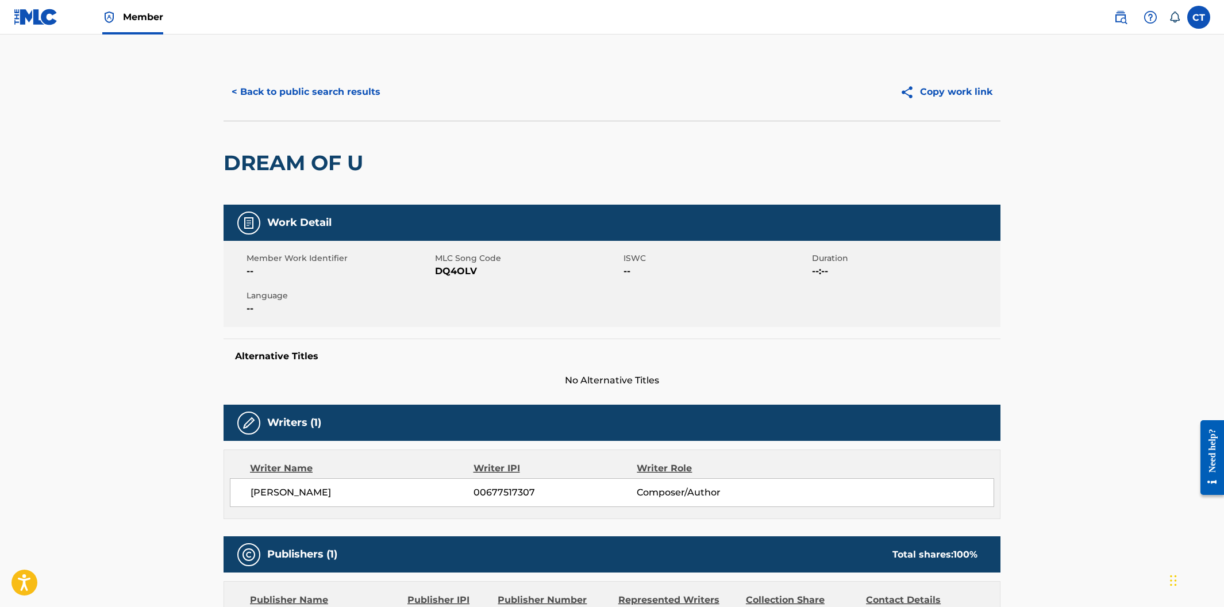
click at [299, 97] on button "< Back to public search results" at bounding box center [305, 92] width 165 height 29
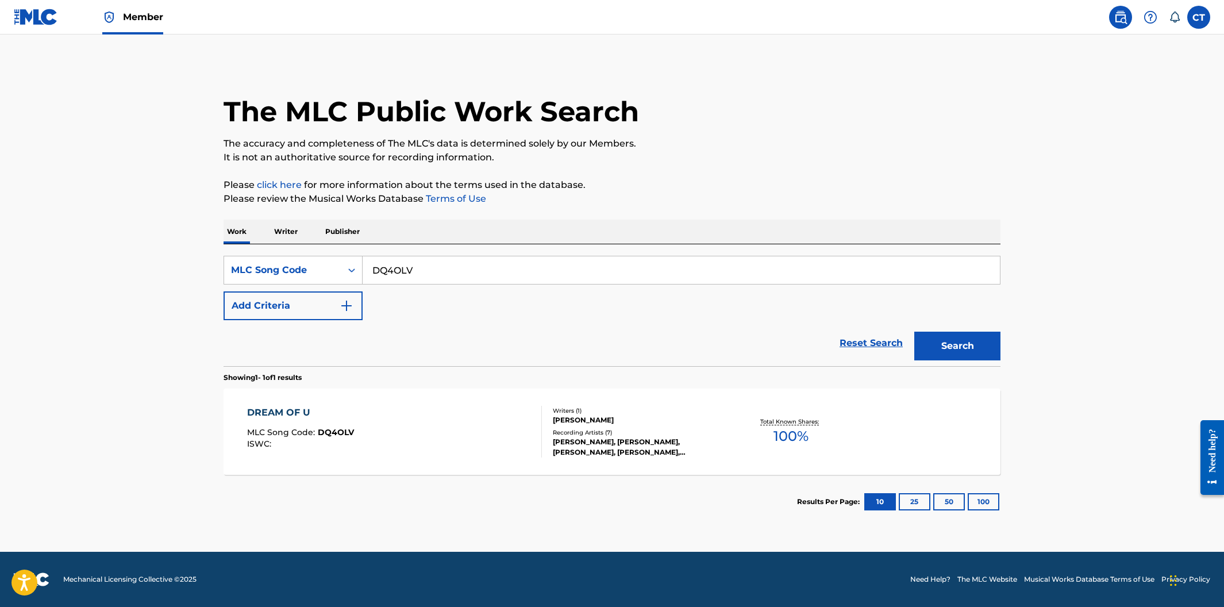
drag, startPoint x: 429, startPoint y: 272, endPoint x: 372, endPoint y: 268, distance: 57.6
click at [372, 268] on input "DQ4OLV" at bounding box center [680, 270] width 637 height 28
paste input "EC2A45"
type input "EC2A45"
click at [914, 331] on button "Search" at bounding box center [957, 345] width 86 height 29
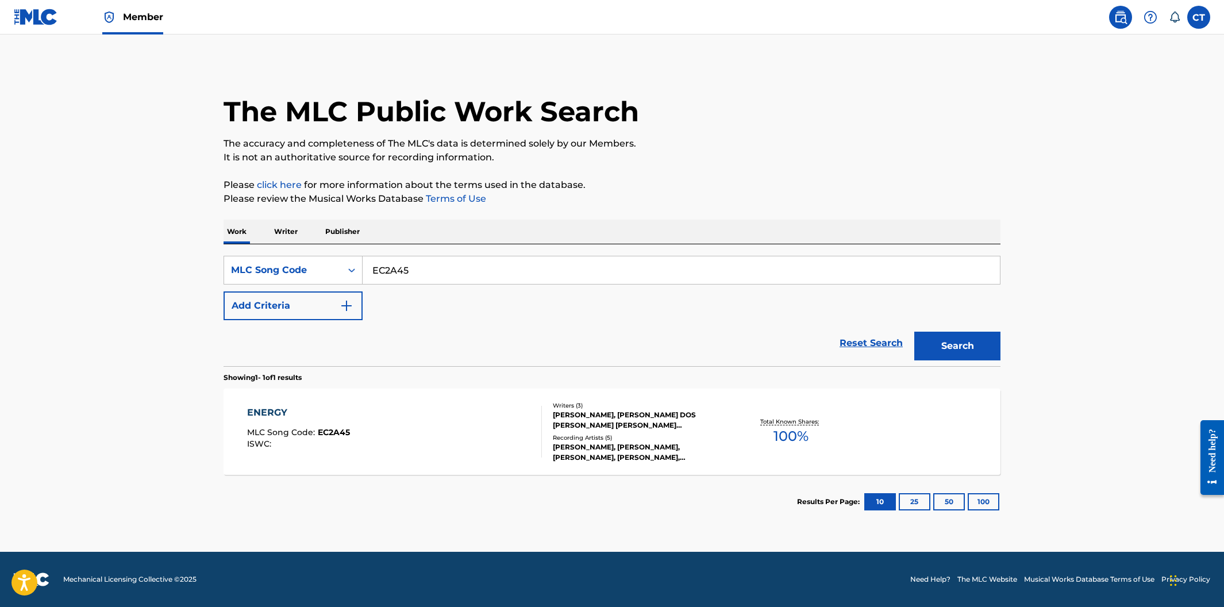
click at [446, 425] on div "ENERGY MLC Song Code : EC2A45 ISWC :" at bounding box center [394, 432] width 295 height 52
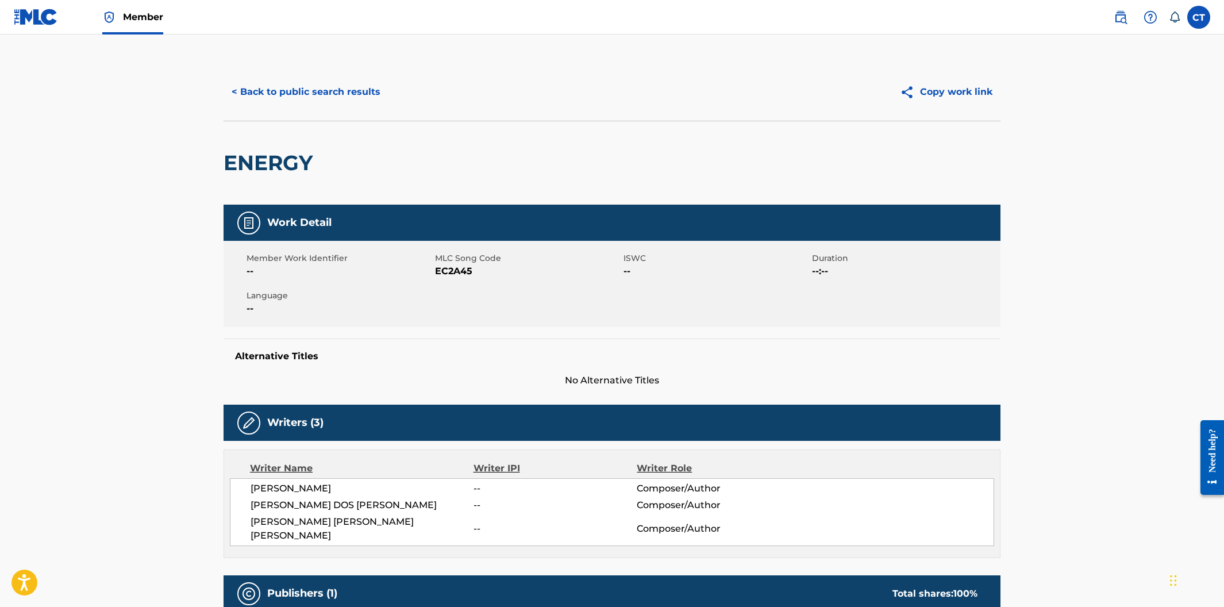
click at [355, 95] on button "< Back to public search results" at bounding box center [305, 92] width 165 height 29
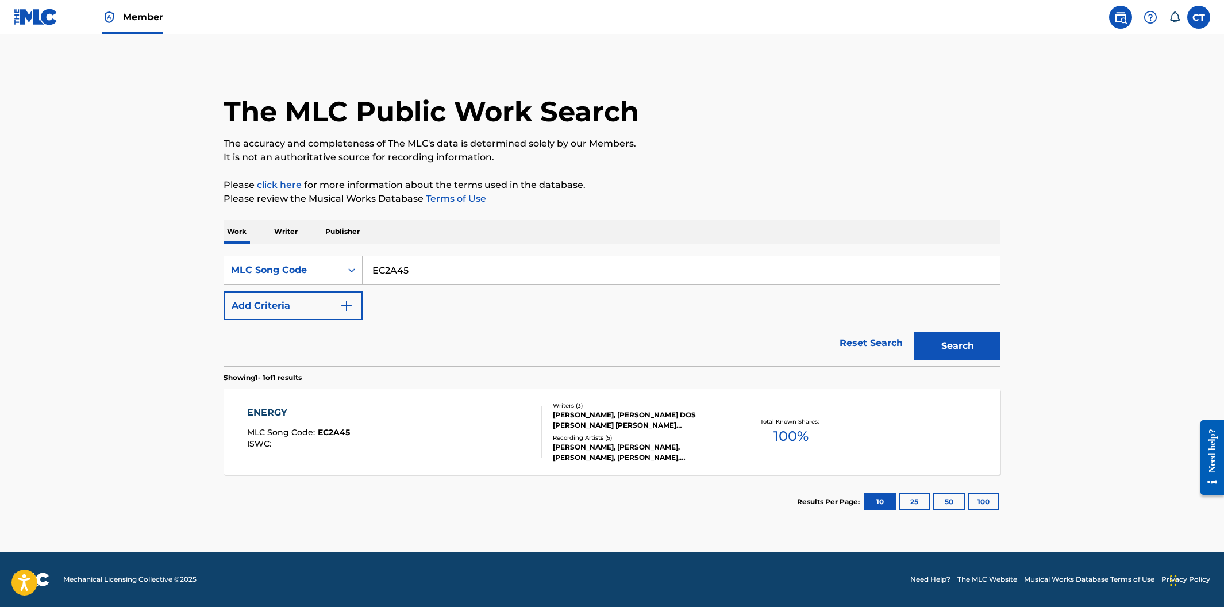
drag, startPoint x: 428, startPoint y: 269, endPoint x: 371, endPoint y: 264, distance: 57.2
click at [373, 260] on input "EC2A45" at bounding box center [680, 270] width 637 height 28
paste input "S0FMD"
type input "ES0FMD"
click at [914, 331] on button "Search" at bounding box center [957, 345] width 86 height 29
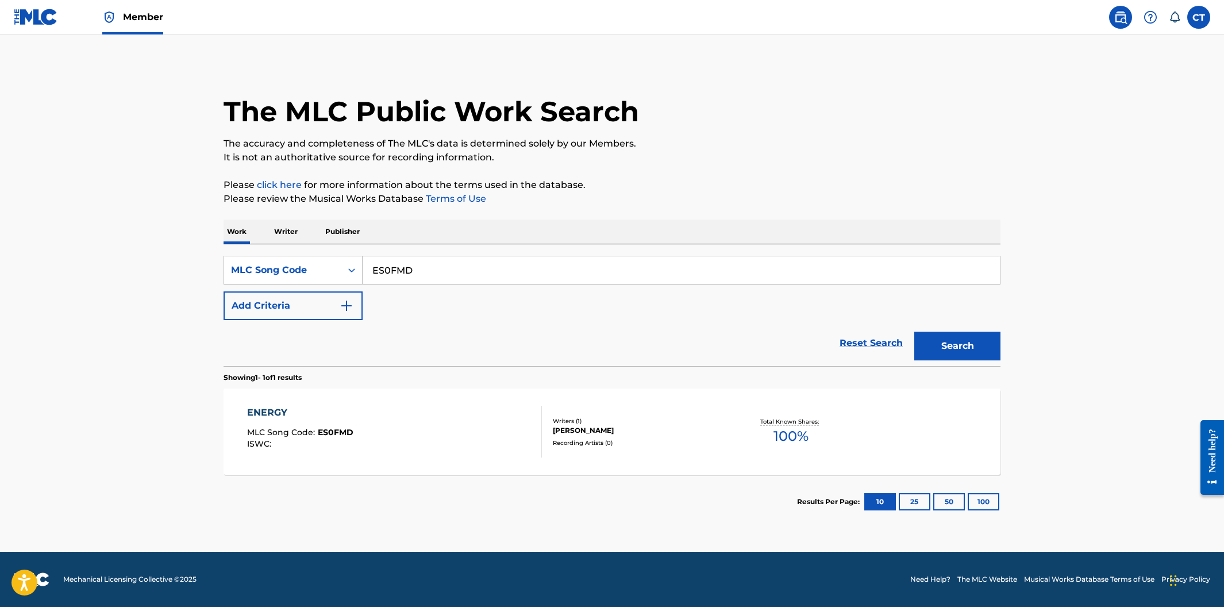
click at [443, 448] on div "ENERGY MLC Song Code : ES0FMD ISWC :" at bounding box center [394, 432] width 295 height 52
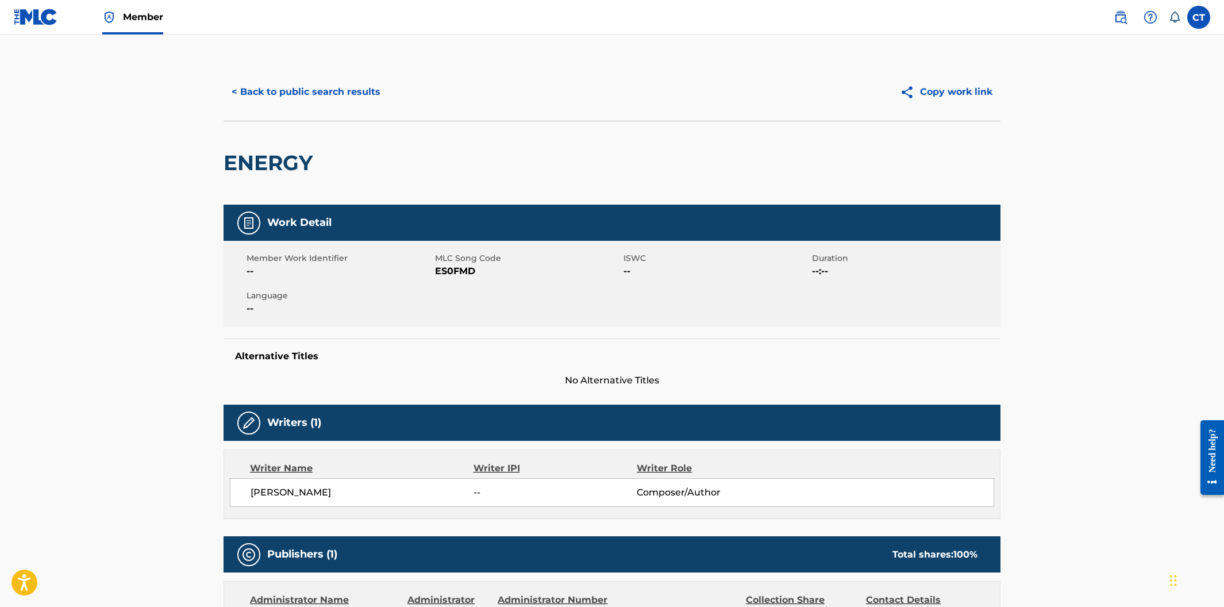
click at [268, 87] on button "< Back to public search results" at bounding box center [305, 92] width 165 height 29
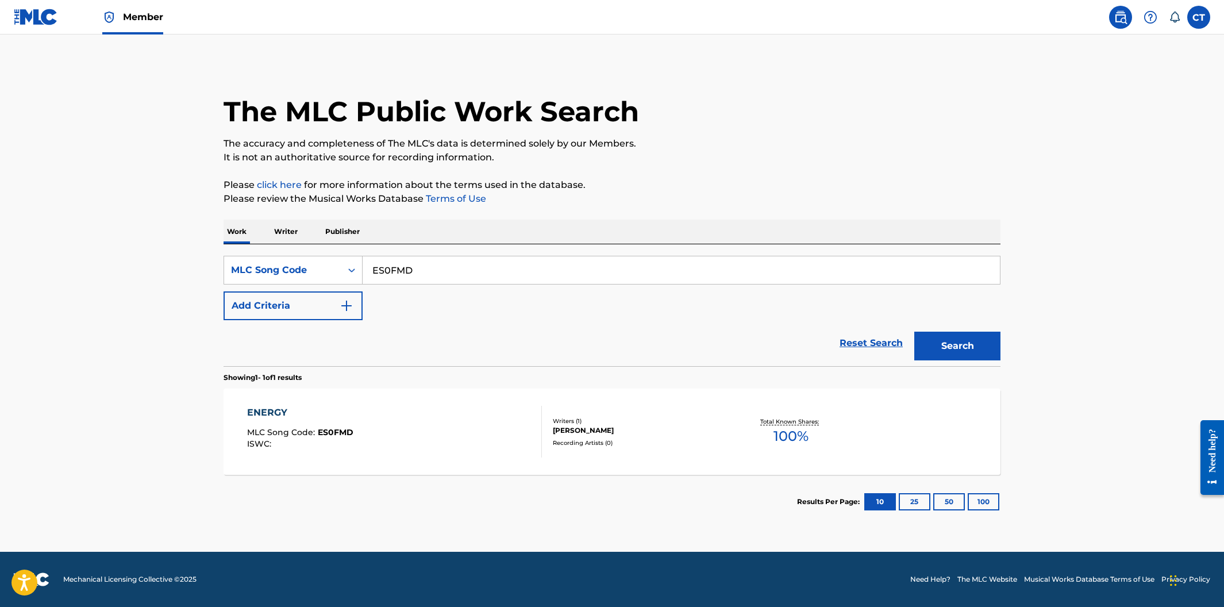
click at [399, 413] on div "ENERGY MLC Song Code : ES0FMD ISWC :" at bounding box center [394, 432] width 295 height 52
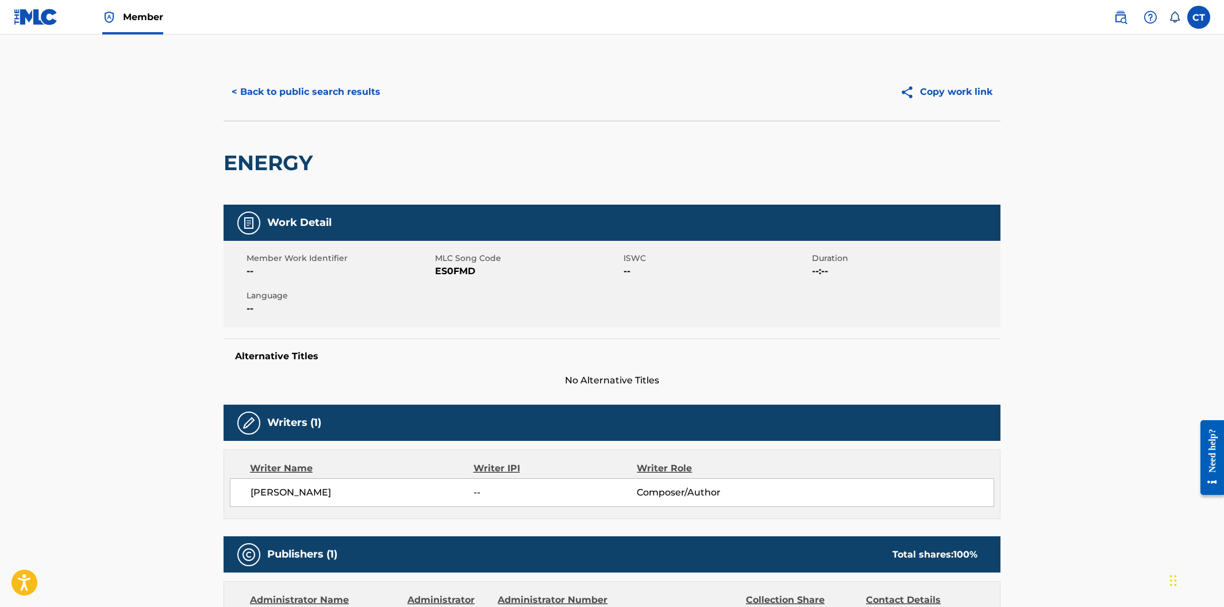
click at [310, 104] on button "< Back to public search results" at bounding box center [305, 92] width 165 height 29
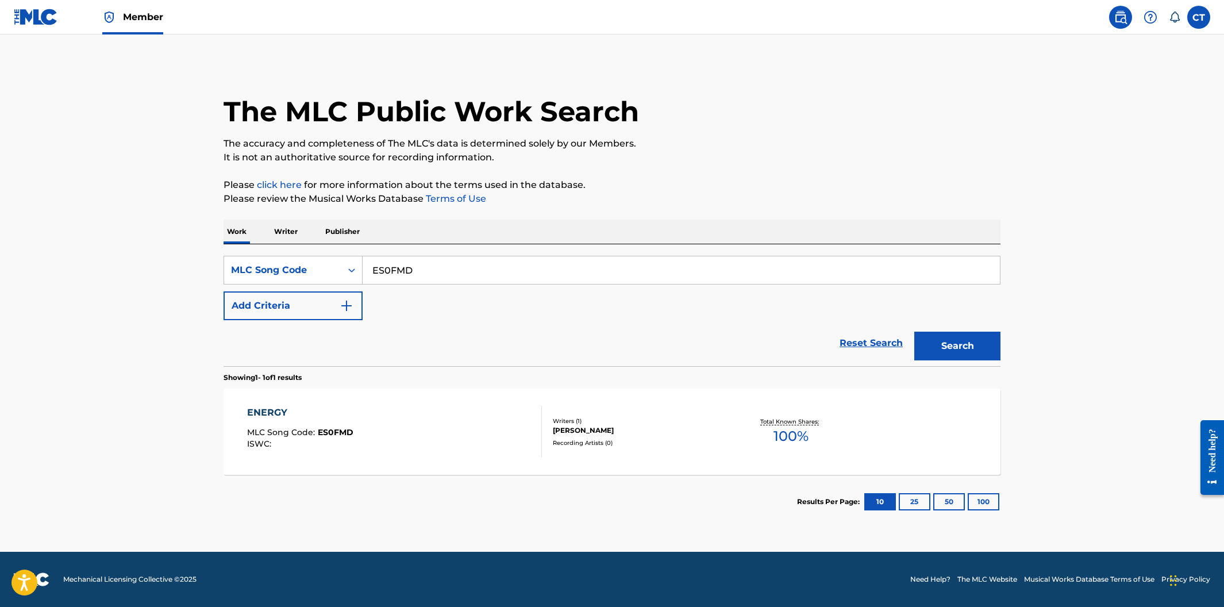
click at [429, 426] on div "ENERGY MLC Song Code : ES0FMD ISWC :" at bounding box center [394, 432] width 295 height 52
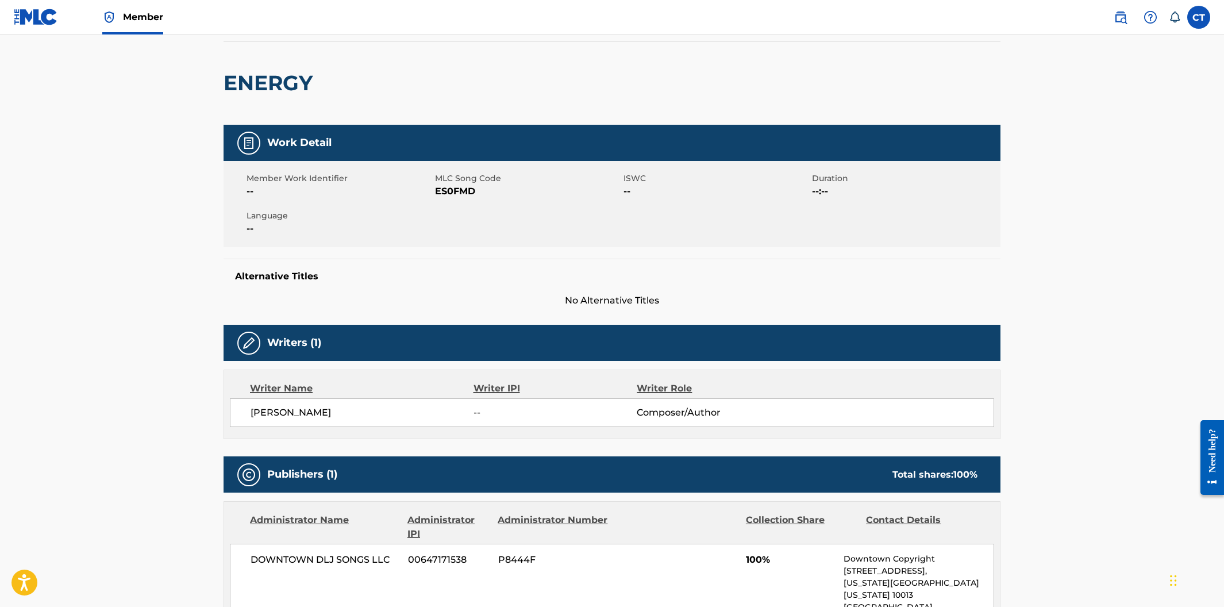
scroll to position [45, 0]
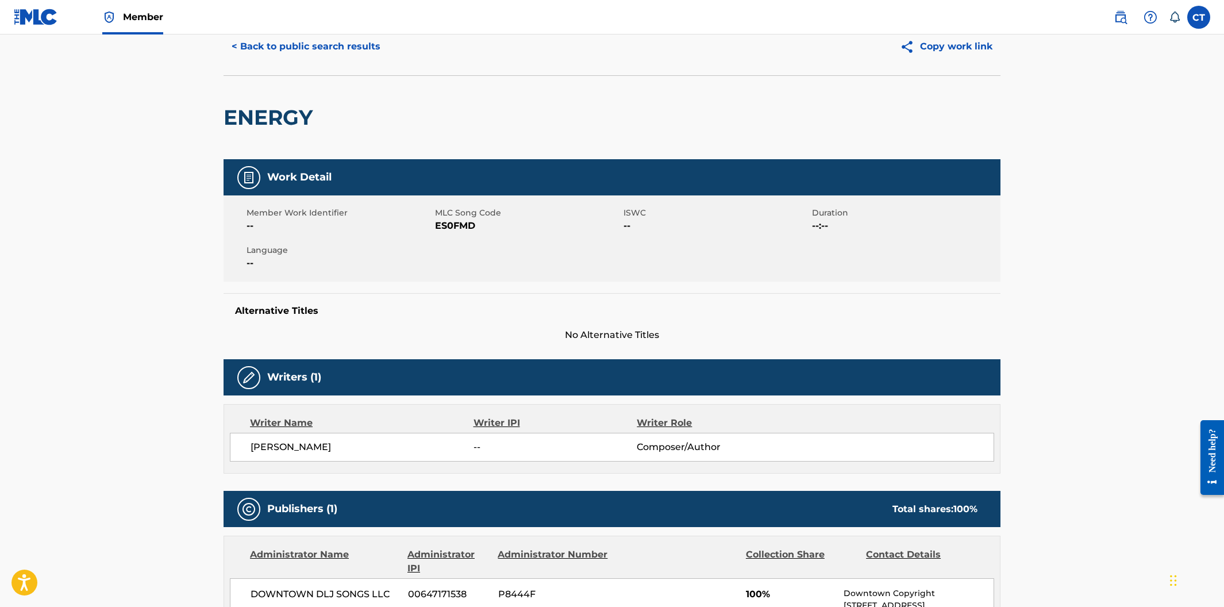
click at [327, 52] on button "< Back to public search results" at bounding box center [305, 46] width 165 height 29
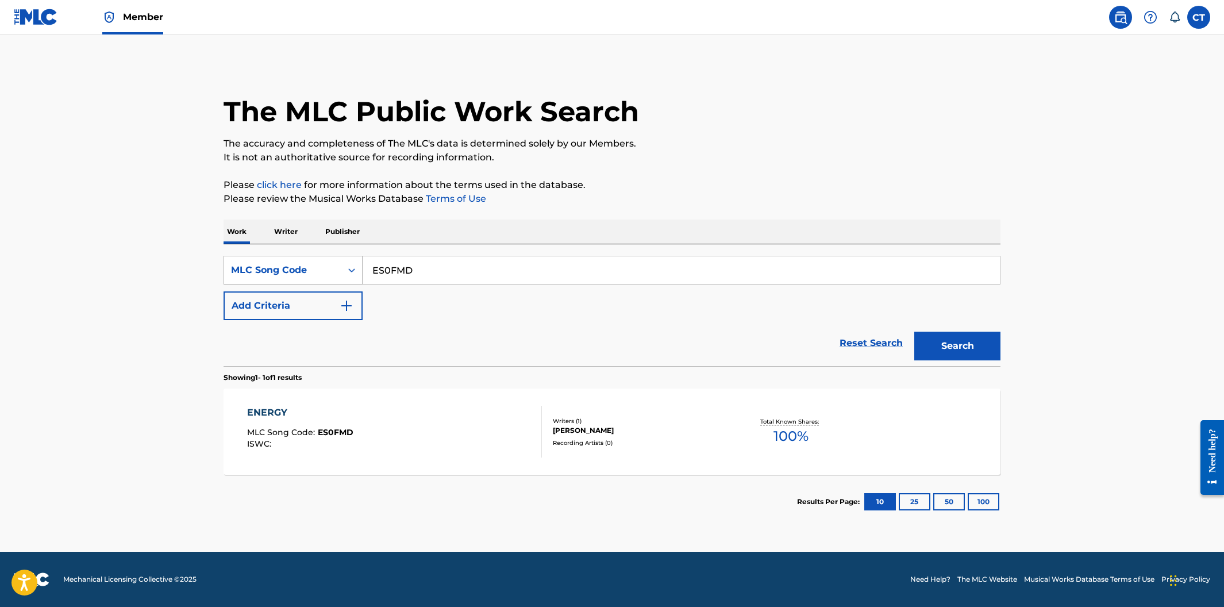
click at [354, 271] on icon "Search Form" at bounding box center [351, 269] width 11 height 11
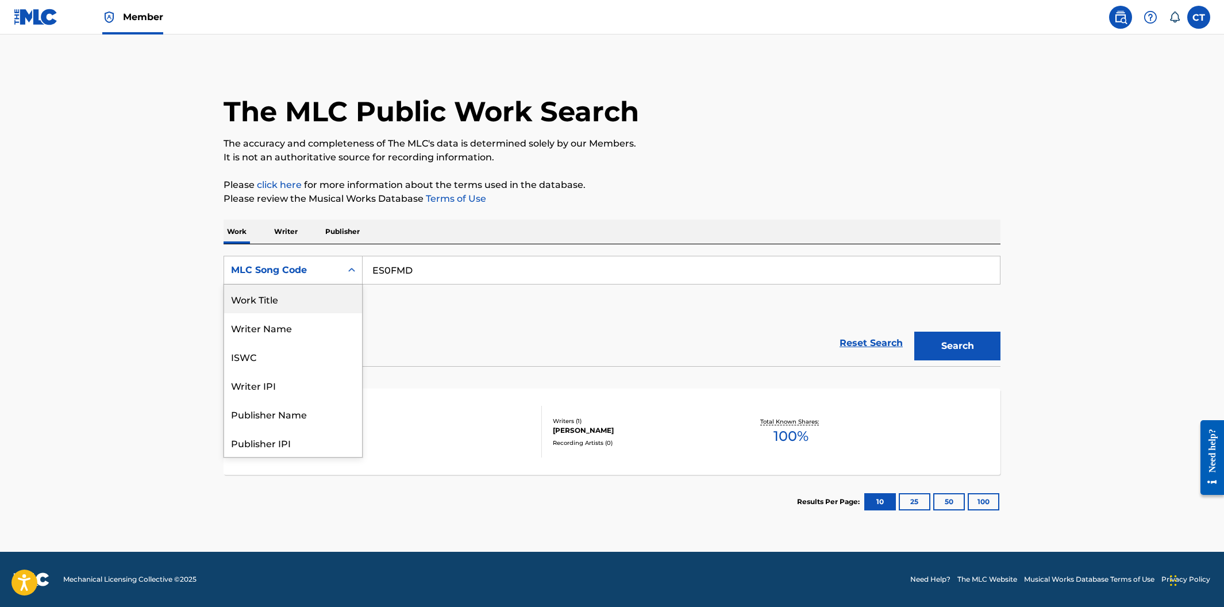
click at [324, 300] on div "Work Title" at bounding box center [293, 298] width 138 height 29
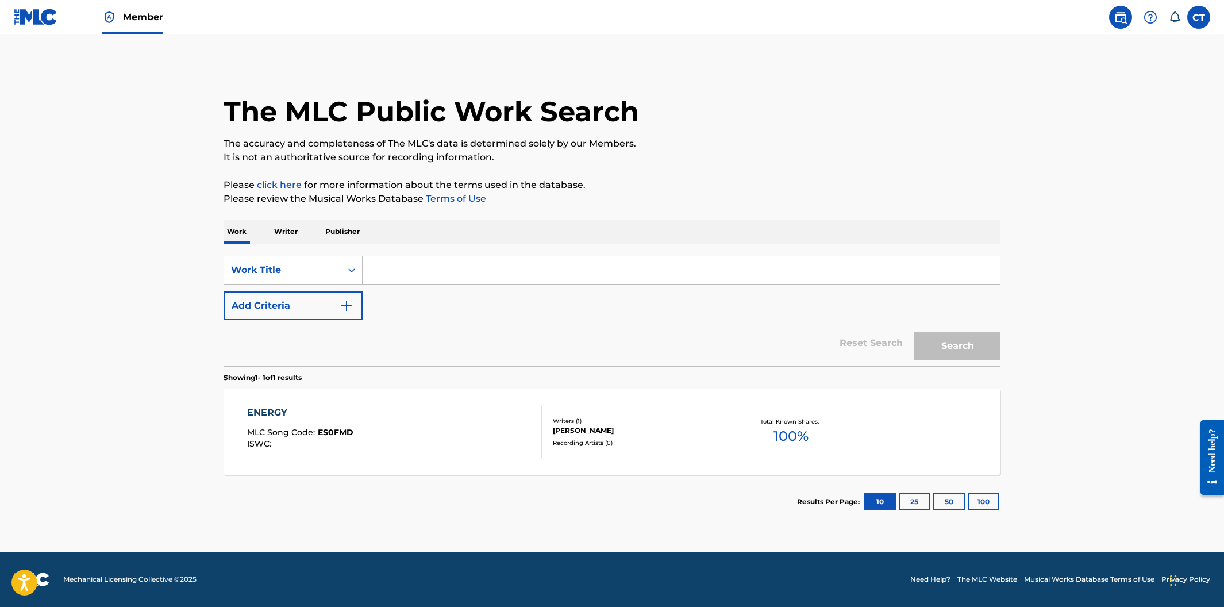
click at [455, 275] on input "Search Form" at bounding box center [680, 270] width 637 height 28
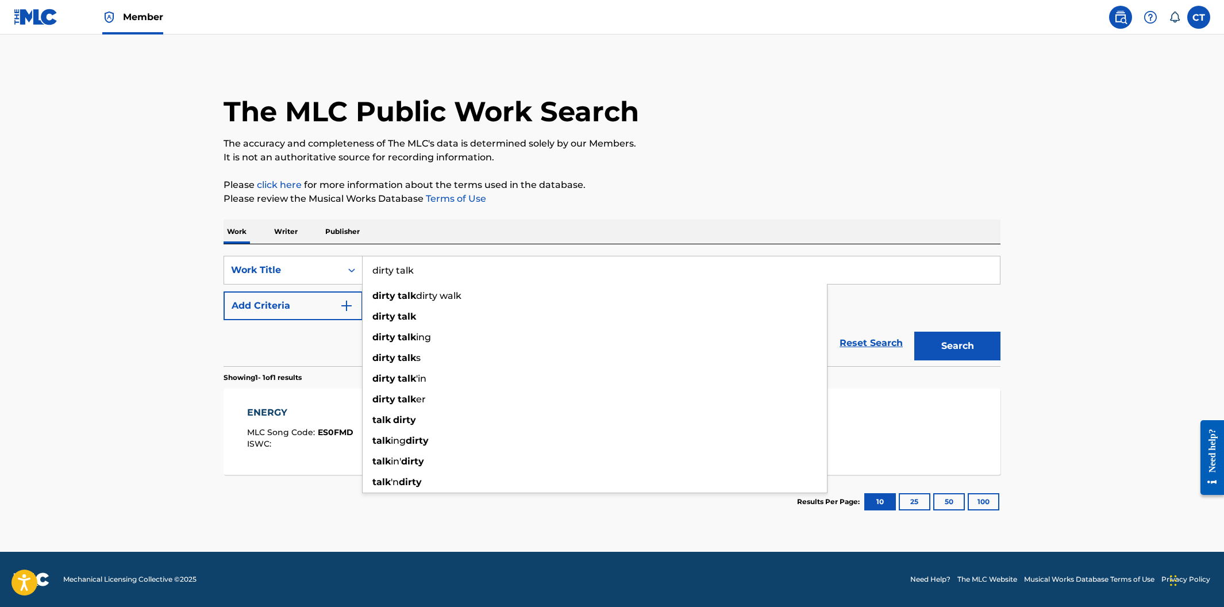
type input "dirty talk"
click at [914, 331] on button "Search" at bounding box center [957, 345] width 86 height 29
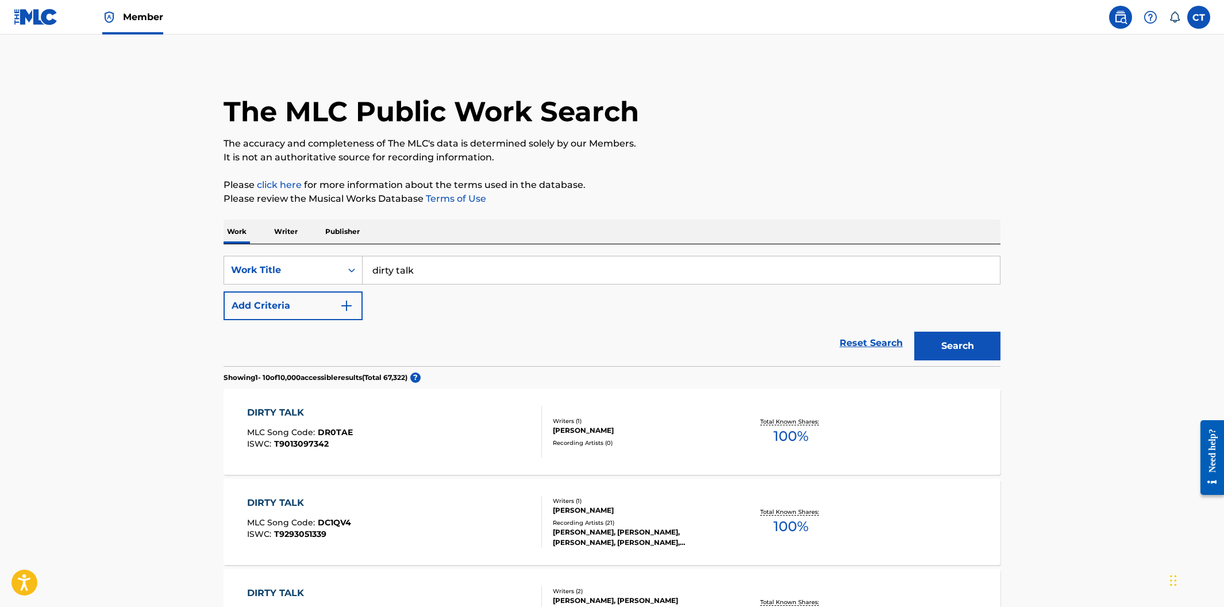
click at [353, 315] on button "Add Criteria" at bounding box center [292, 305] width 139 height 29
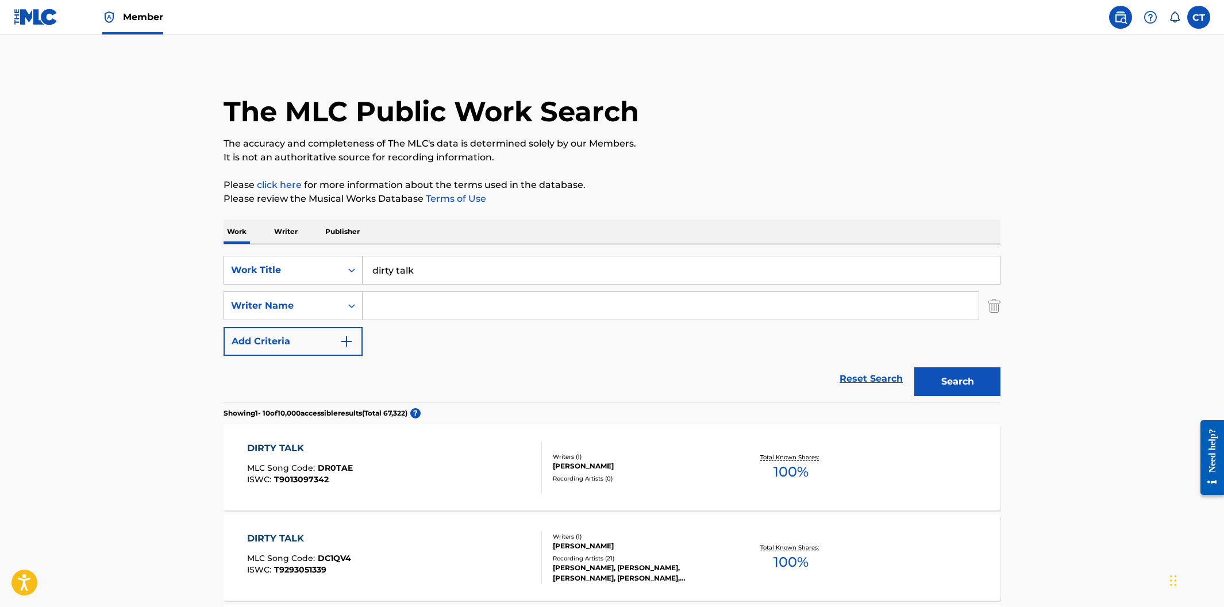
click at [396, 314] on input "Search Form" at bounding box center [670, 306] width 616 height 28
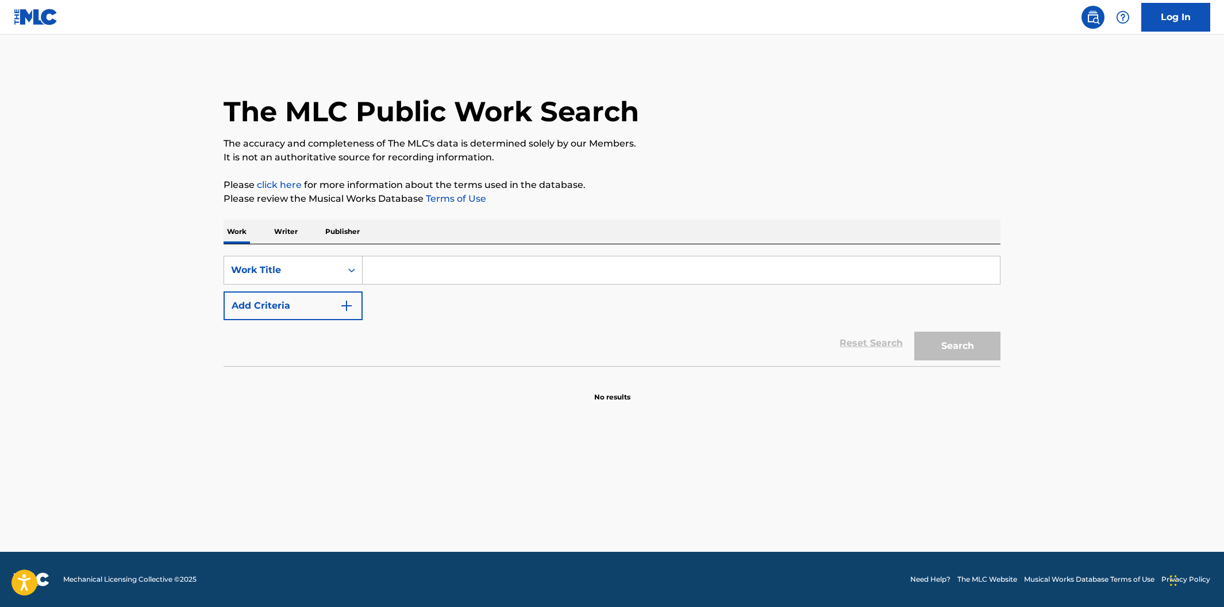
click at [454, 260] on input "Search Form" at bounding box center [680, 270] width 637 height 28
paste input "EC2A45"
type input "EC2A45"
click at [351, 274] on icon "Search Form" at bounding box center [351, 269] width 11 height 11
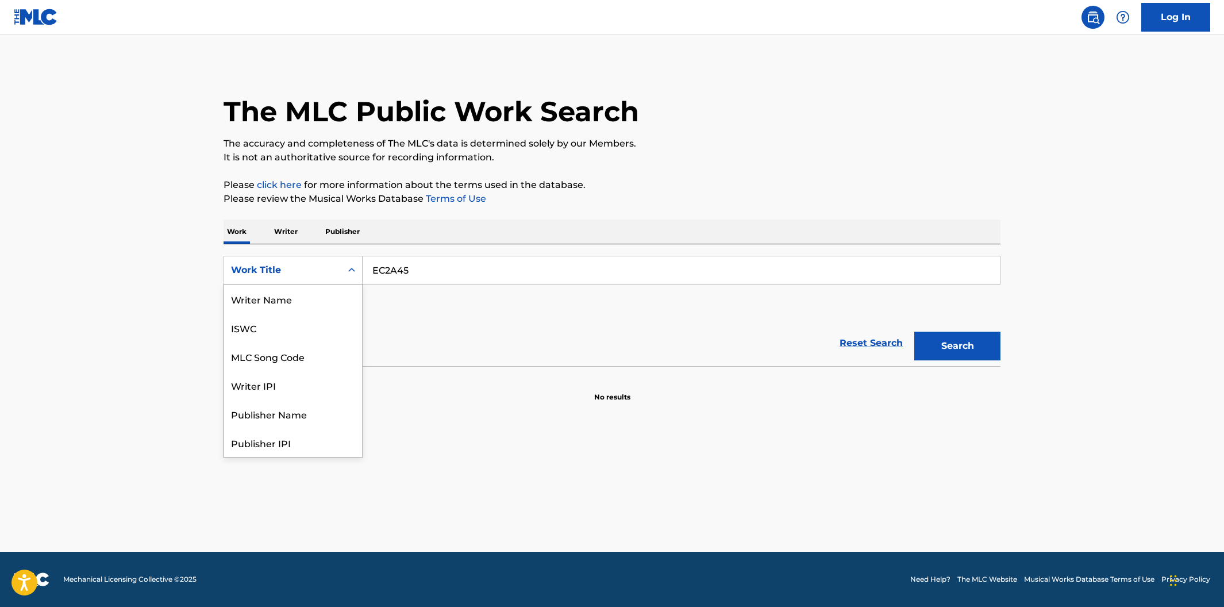
scroll to position [57, 0]
click at [337, 292] on div "MLC Song Code" at bounding box center [293, 298] width 138 height 29
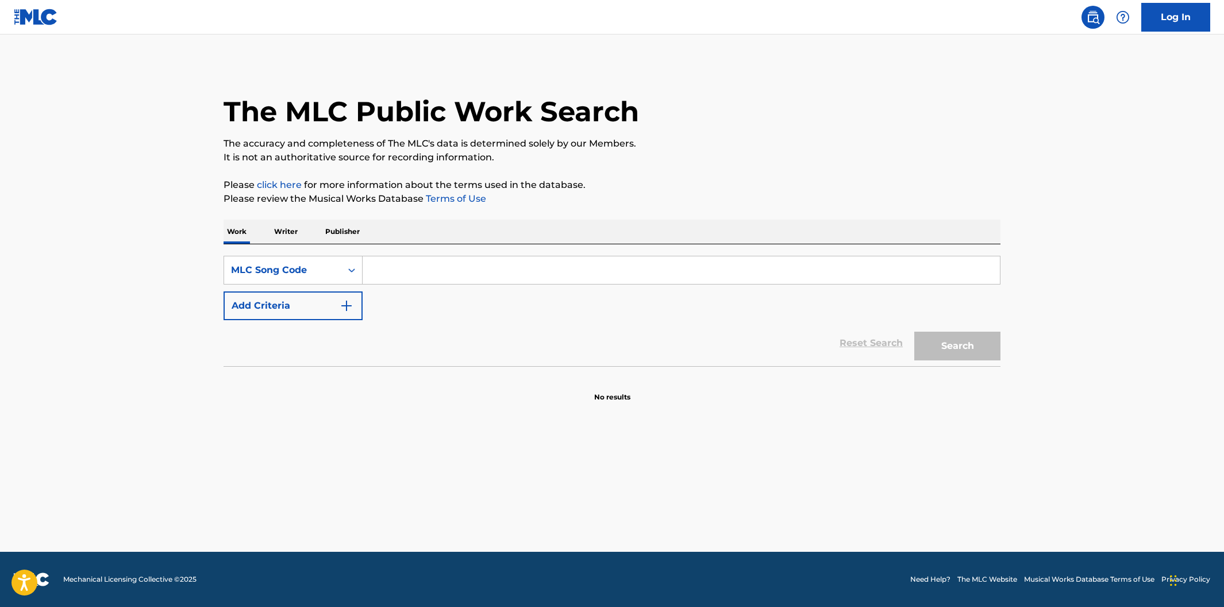
click at [514, 277] on input "Search Form" at bounding box center [680, 270] width 637 height 28
paste input "EC2A45"
type input "EC2A45"
click at [987, 350] on button "Search" at bounding box center [957, 345] width 86 height 29
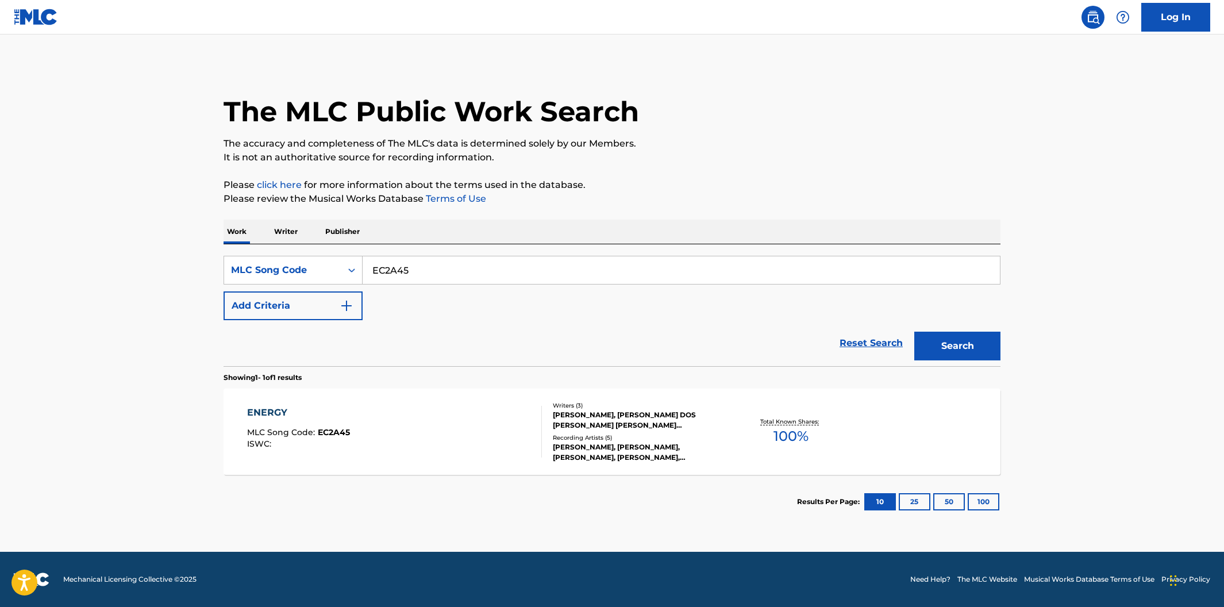
click at [464, 414] on div "ENERGY MLC Song Code : EC2A45 ISWC :" at bounding box center [394, 432] width 295 height 52
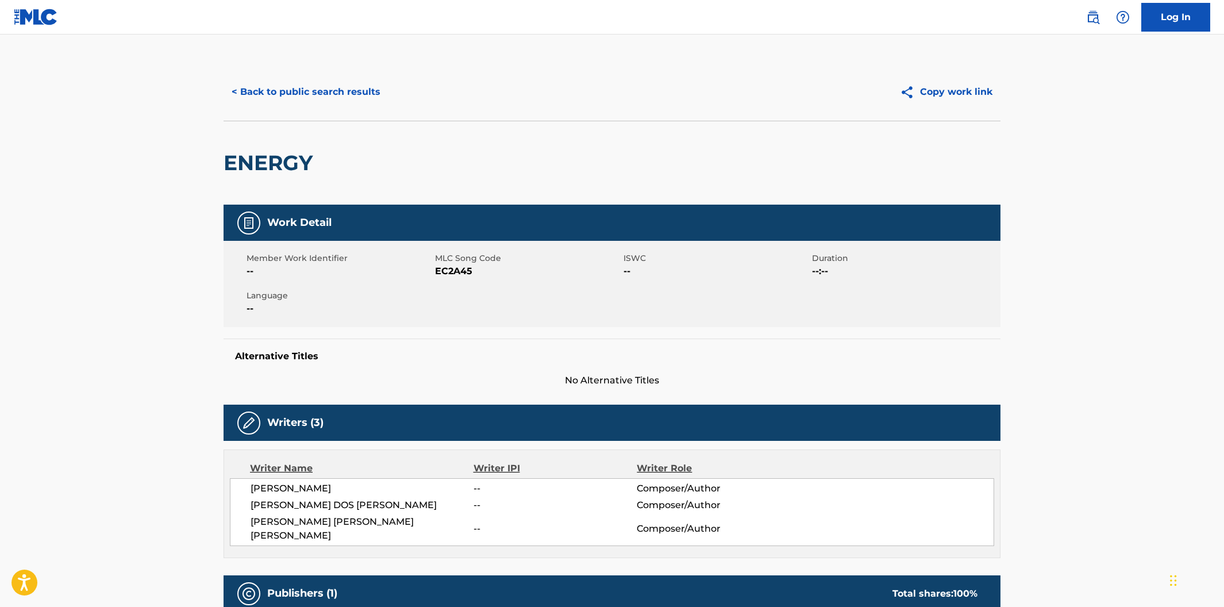
click at [283, 87] on button "< Back to public search results" at bounding box center [305, 92] width 165 height 29
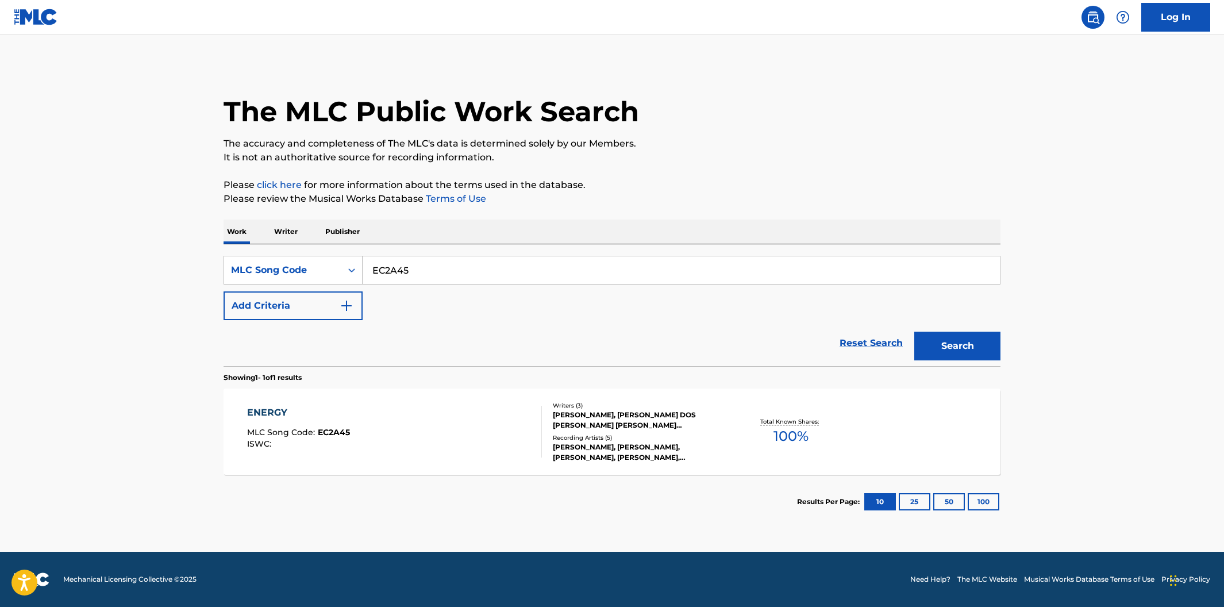
drag, startPoint x: 419, startPoint y: 277, endPoint x: 374, endPoint y: 270, distance: 45.9
click at [374, 270] on input "EC2A45" at bounding box center [680, 270] width 637 height 28
drag, startPoint x: 422, startPoint y: 269, endPoint x: 367, endPoint y: 265, distance: 54.7
click at [368, 265] on input "EC2A45" at bounding box center [680, 270] width 637 height 28
paste input "S0FMD"
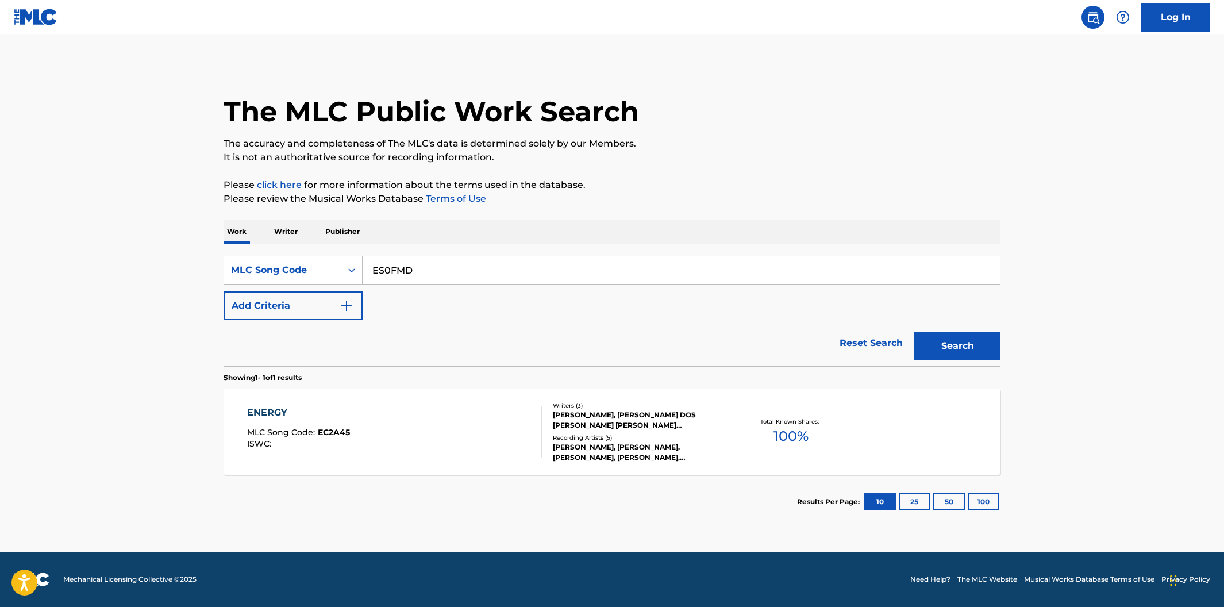
type input "ES0FMD"
click at [914, 331] on button "Search" at bounding box center [957, 345] width 86 height 29
click at [420, 450] on div "ENERGY MLC Song Code : ES0FMD ISWC :" at bounding box center [394, 432] width 295 height 52
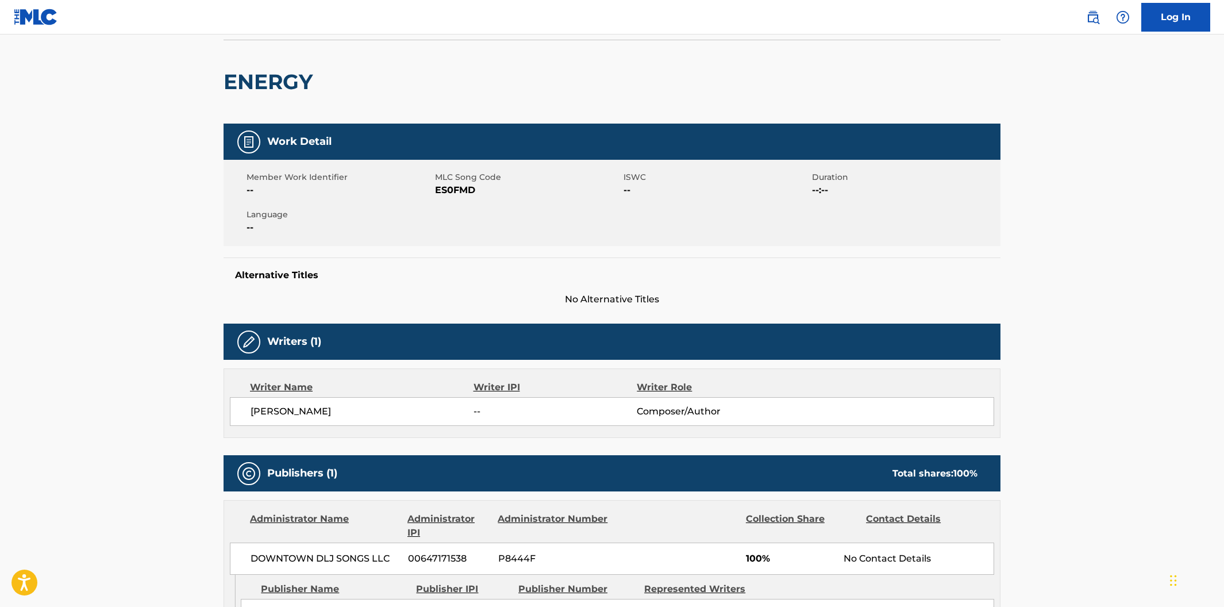
scroll to position [59, 0]
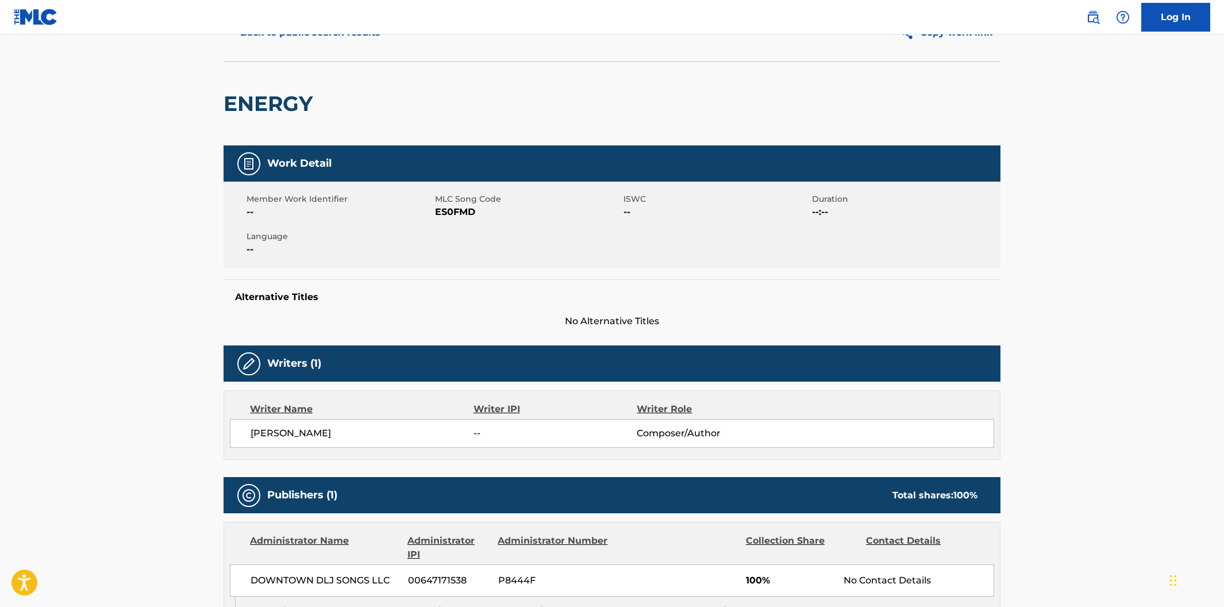
click at [467, 210] on span "ES0FMD" at bounding box center [528, 212] width 186 height 14
drag, startPoint x: 478, startPoint y: 211, endPoint x: 434, endPoint y: 214, distance: 43.8
click at [435, 214] on span "ES0FMD" at bounding box center [528, 212] width 186 height 14
copy span "ES0FMD"
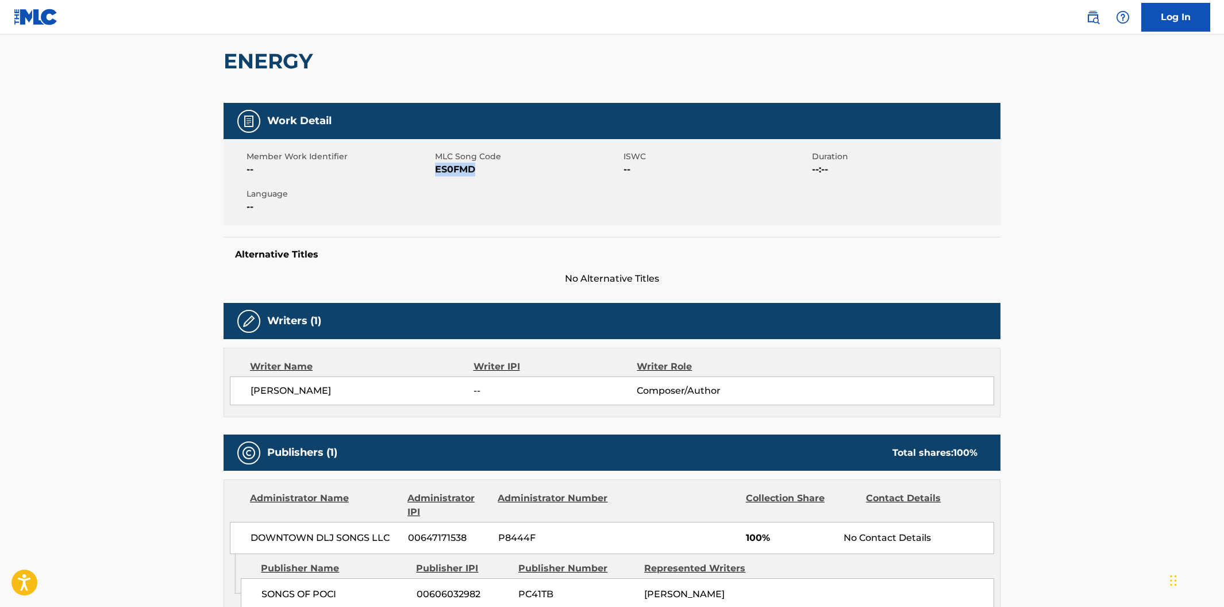
scroll to position [0, 0]
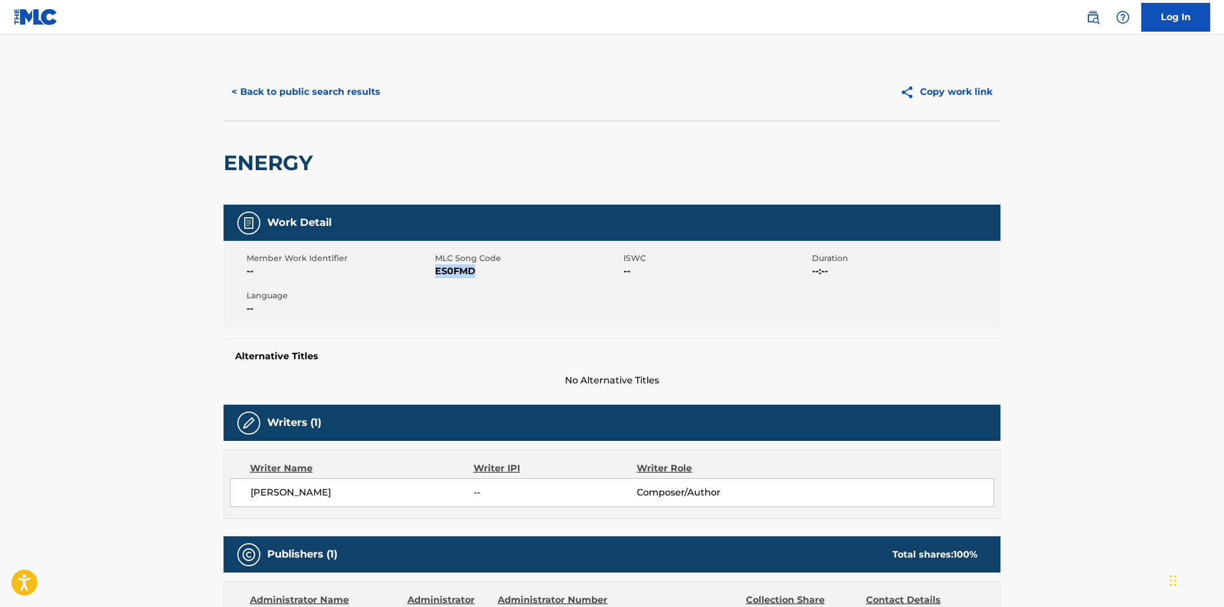
click at [362, 92] on button "< Back to public search results" at bounding box center [305, 92] width 165 height 29
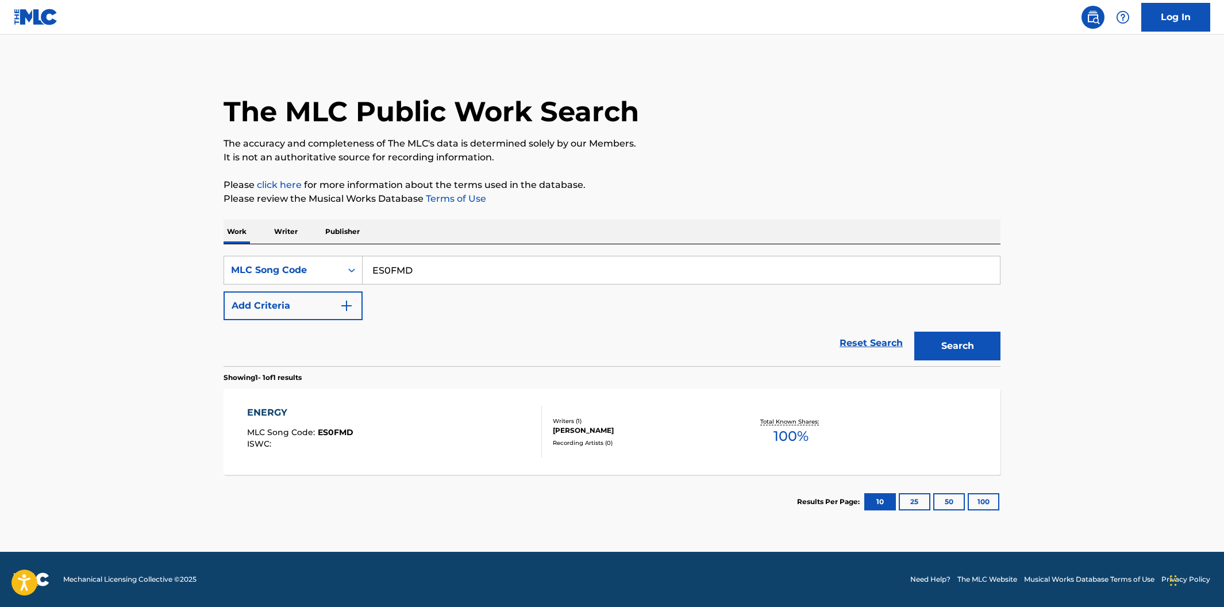
click at [496, 429] on div "ENERGY MLC Song Code : ES0FMD ISWC :" at bounding box center [394, 432] width 295 height 52
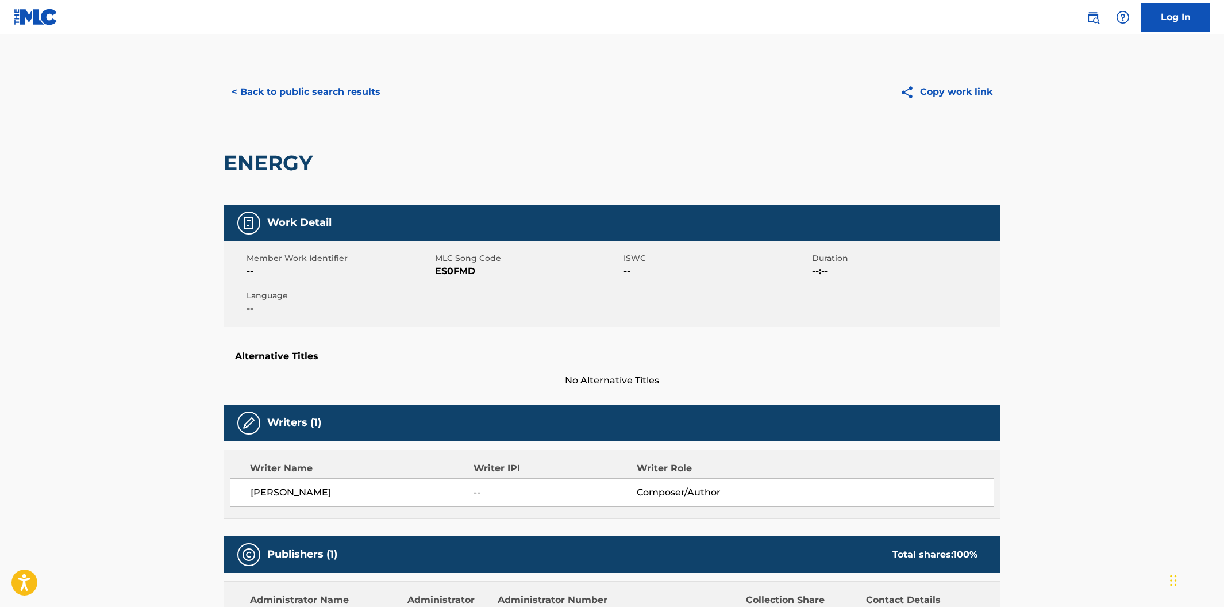
scroll to position [336, 0]
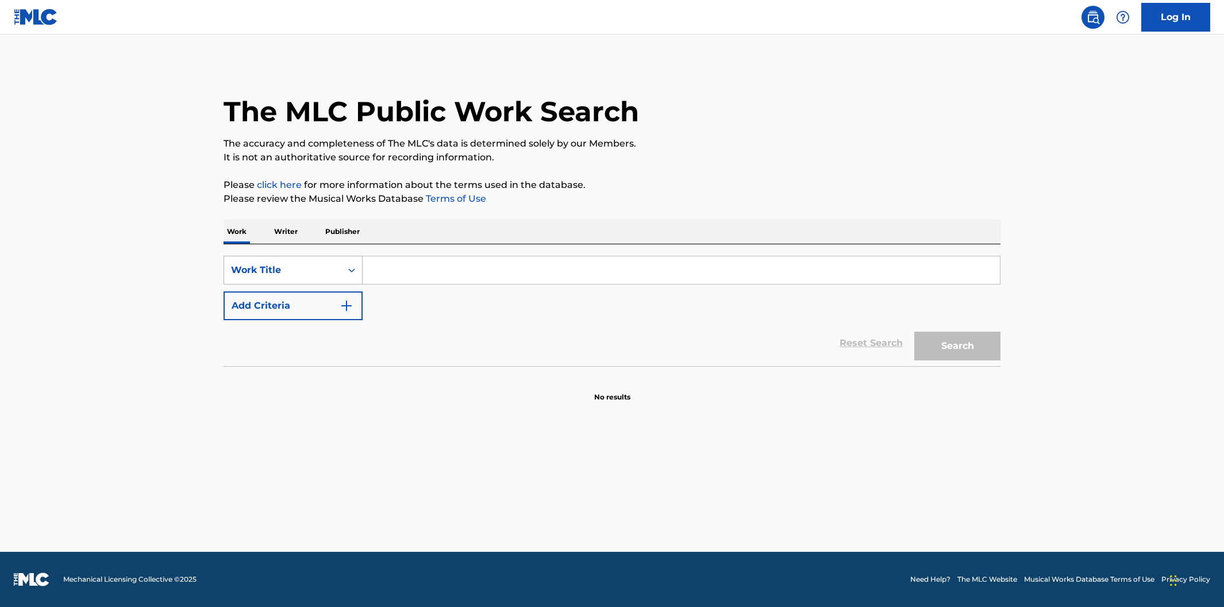
click at [338, 277] on div "Work Title" at bounding box center [282, 270] width 117 height 22
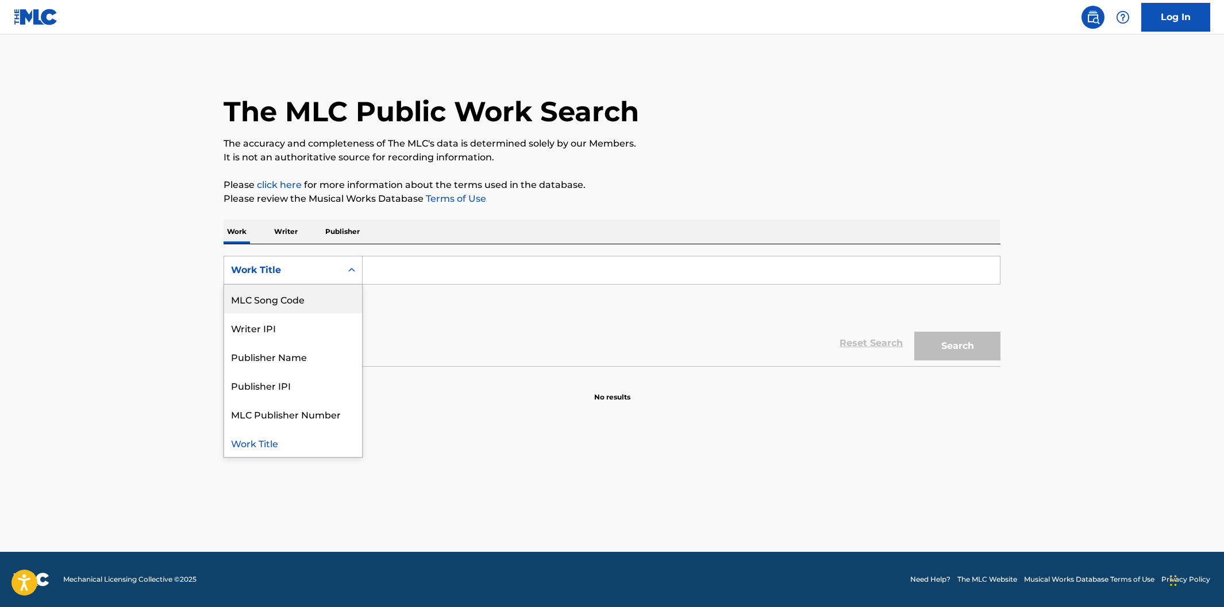
click at [332, 307] on div "MLC Song Code" at bounding box center [293, 298] width 138 height 29
click at [384, 280] on input "Search Form" at bounding box center [680, 270] width 637 height 28
paste input "DQ5IKG"
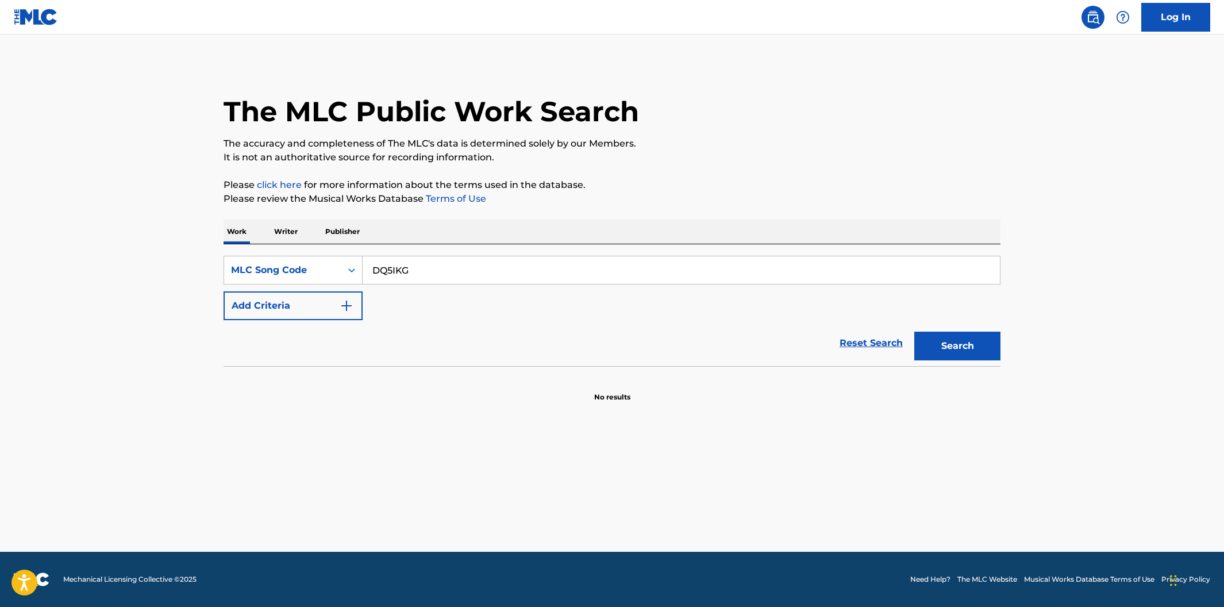
type input "DQ5IKG"
click at [914, 331] on button "Search" at bounding box center [957, 345] width 86 height 29
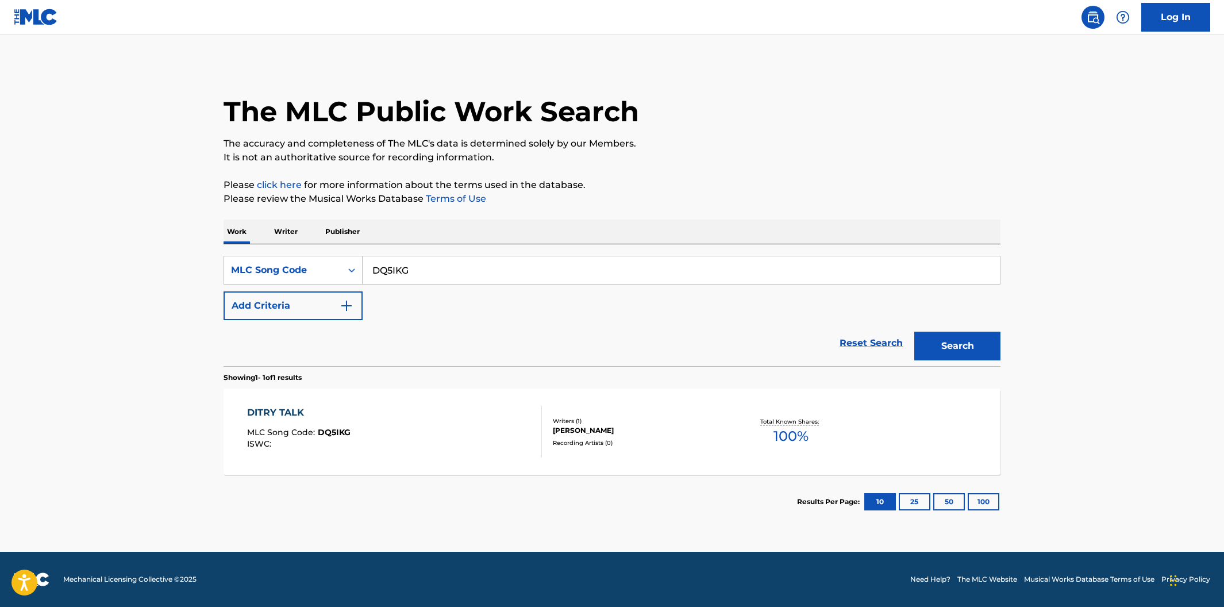
click at [453, 427] on div "DITRY TALK MLC Song Code : DQ5IKG ISWC :" at bounding box center [394, 432] width 295 height 52
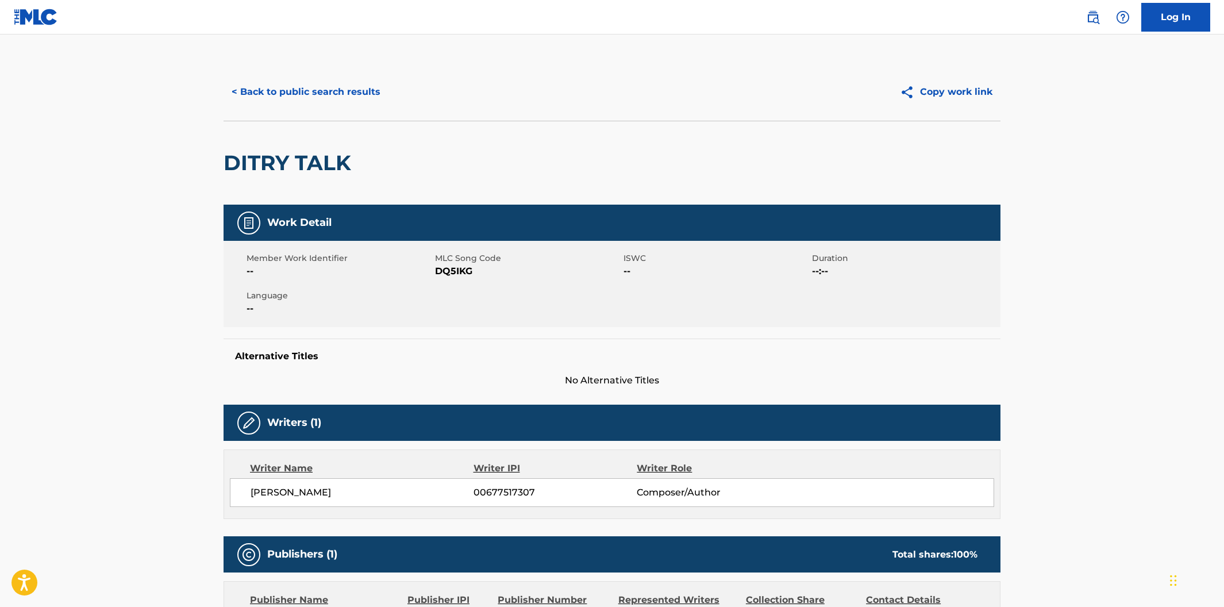
click at [279, 94] on button "< Back to public search results" at bounding box center [305, 92] width 165 height 29
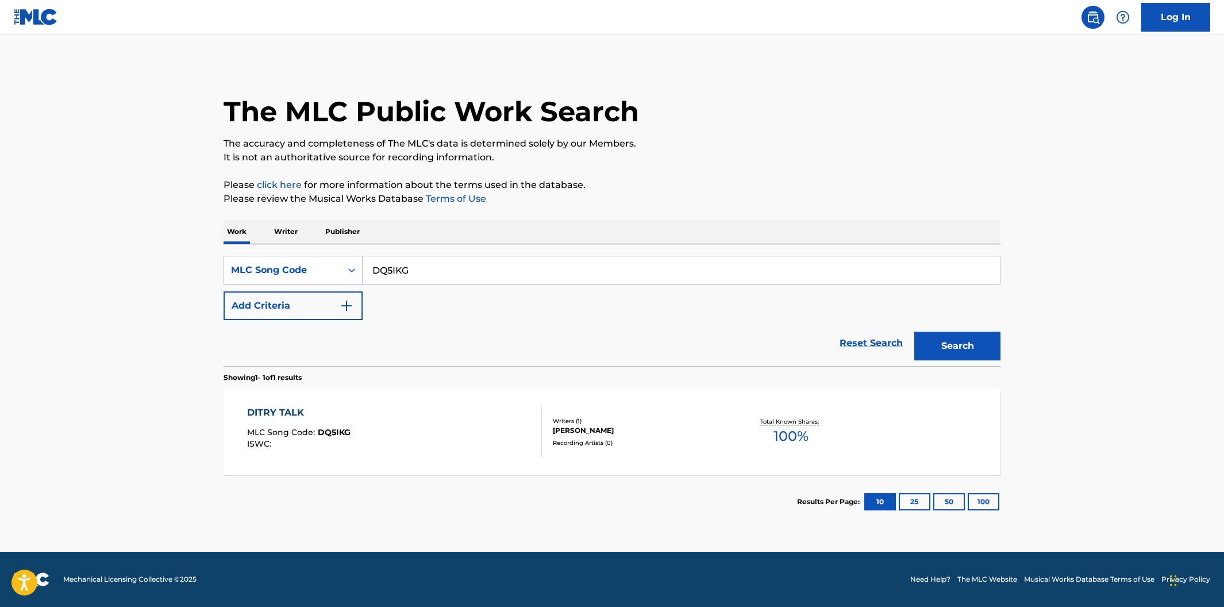
drag, startPoint x: 431, startPoint y: 271, endPoint x: 373, endPoint y: 264, distance: 57.8
click at [373, 264] on input "DQ5IKG" at bounding box center [680, 270] width 637 height 28
paste input "EC2A45"
type input "EC2A45"
click at [914, 331] on button "Search" at bounding box center [957, 345] width 86 height 29
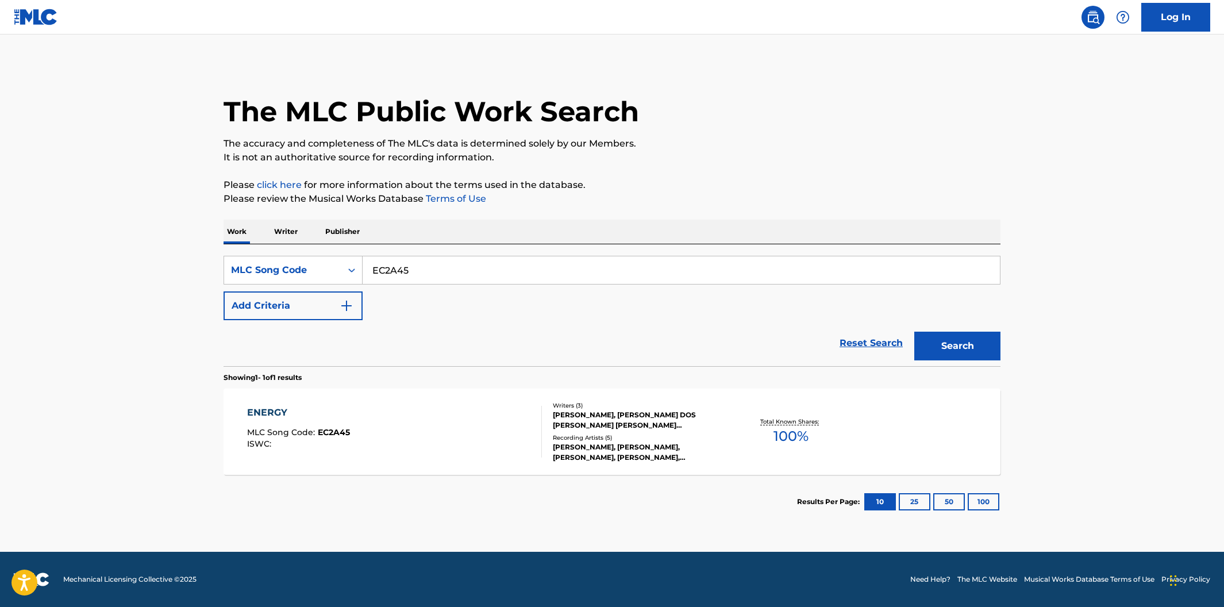
click at [423, 406] on div "ENERGY MLC Song Code : EC2A45 ISWC :" at bounding box center [394, 432] width 295 height 52
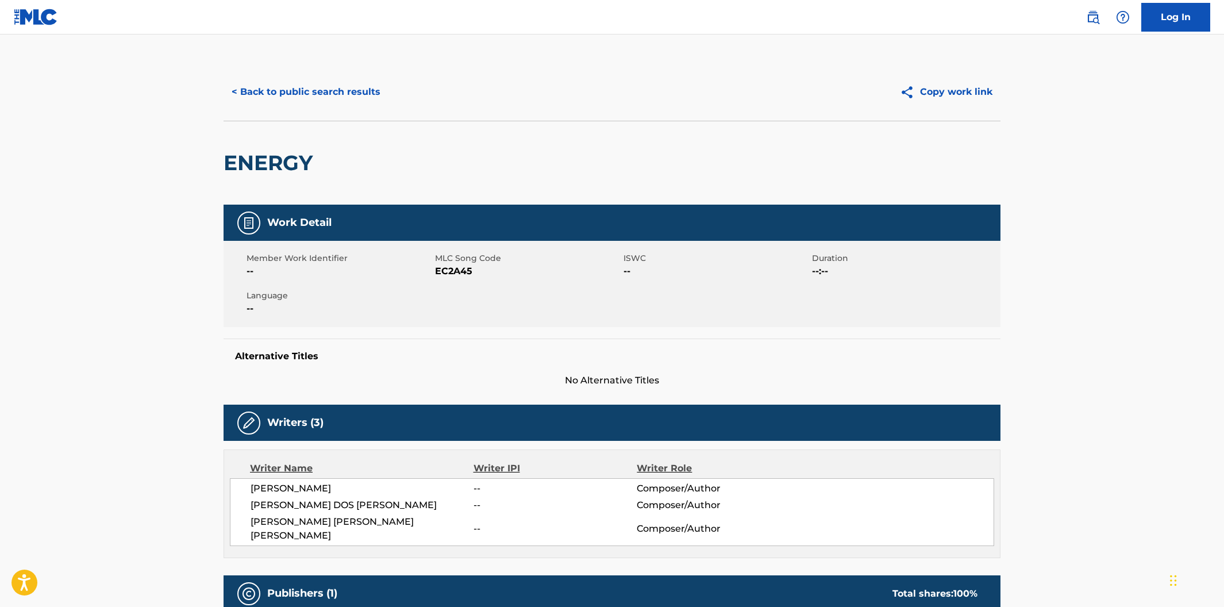
click at [287, 95] on button "< Back to public search results" at bounding box center [305, 92] width 165 height 29
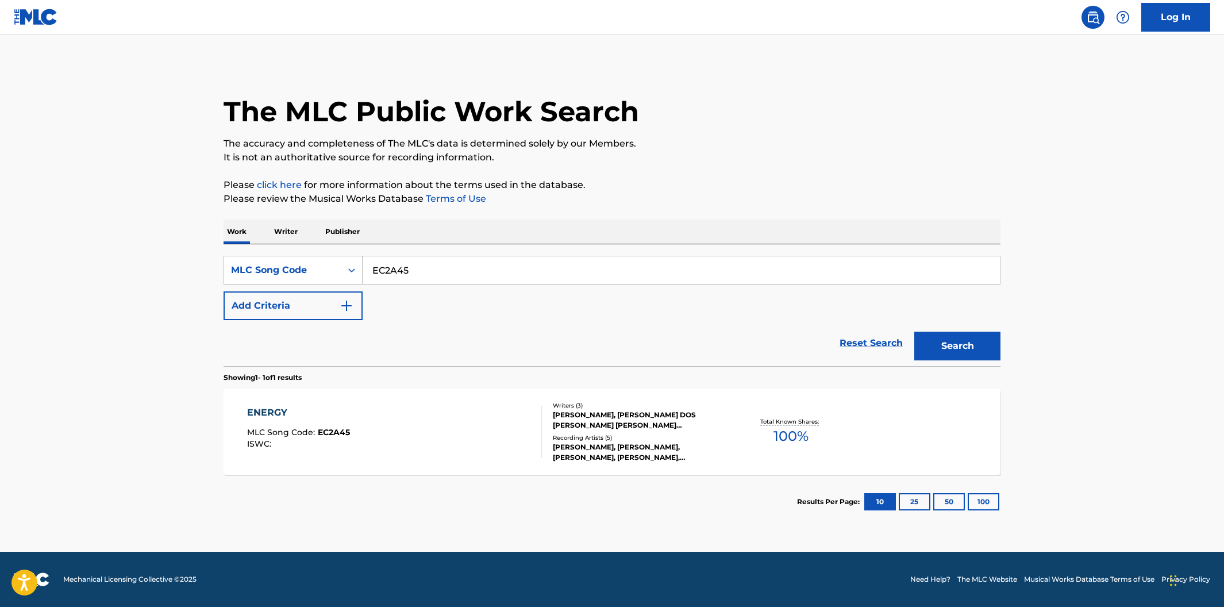
drag, startPoint x: 461, startPoint y: 275, endPoint x: 366, endPoint y: 266, distance: 95.8
click at [366, 266] on input "EC2A45" at bounding box center [680, 270] width 637 height 28
paste input "S0FMD"
type input "ES0FMD"
click at [914, 331] on button "Search" at bounding box center [957, 345] width 86 height 29
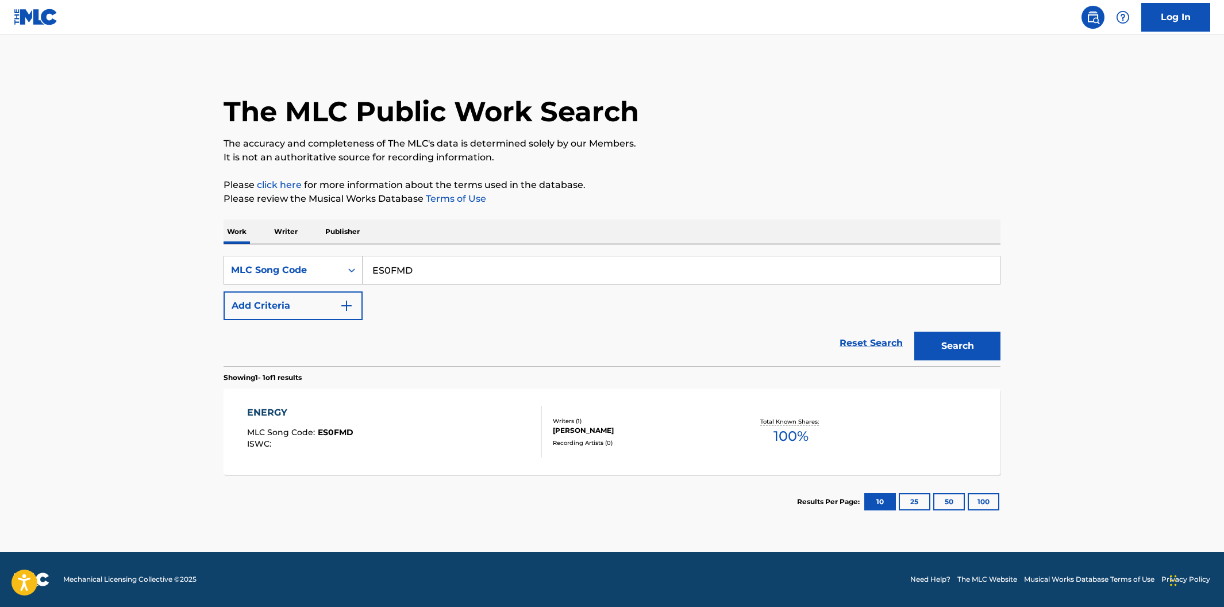
click at [947, 351] on button "Search" at bounding box center [957, 345] width 86 height 29
click at [517, 431] on div "ENERGY MLC Song Code : ES0FMD ISWC :" at bounding box center [394, 432] width 295 height 52
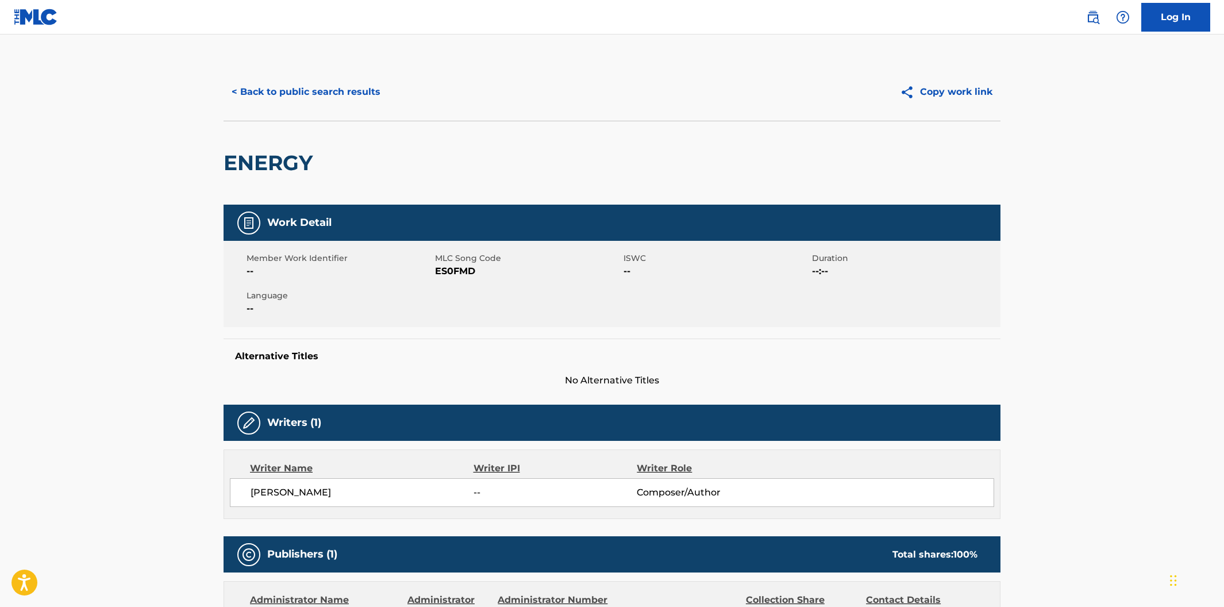
click at [296, 101] on button "< Back to public search results" at bounding box center [305, 92] width 165 height 29
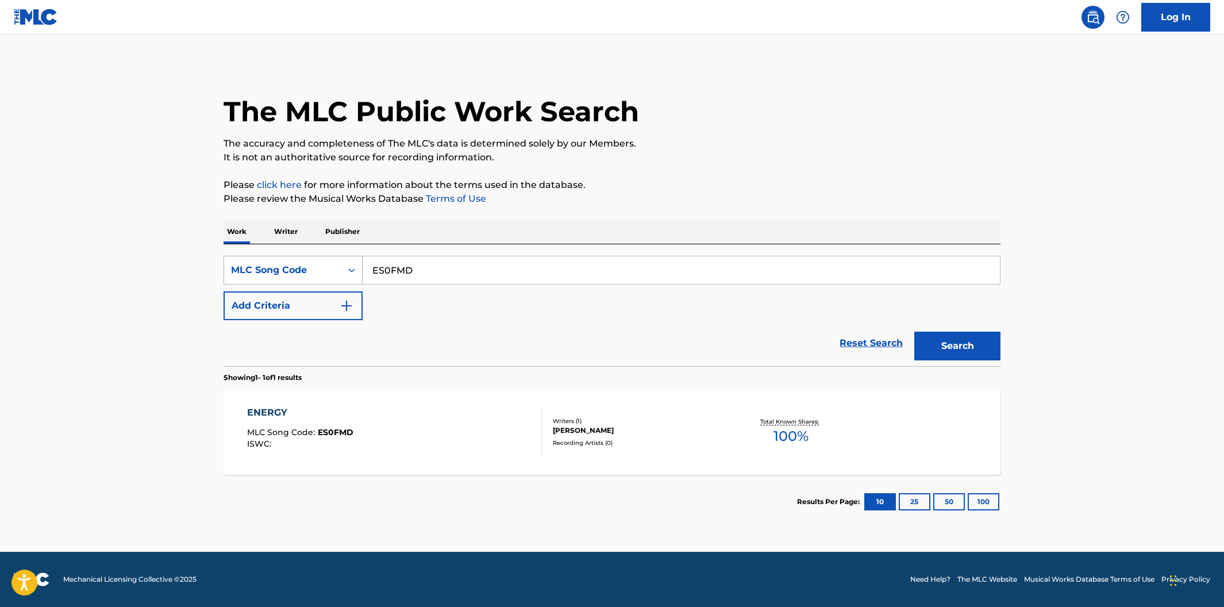
drag, startPoint x: 426, startPoint y: 270, endPoint x: 344, endPoint y: 261, distance: 82.6
click at [344, 261] on div "SearchWithCriteria7731884d-83d3-448b-9842-6ffa6b514027 MLC Song Code ES0FMD" at bounding box center [611, 270] width 777 height 29
click at [914, 331] on button "Search" at bounding box center [957, 345] width 86 height 29
click at [373, 420] on div "ENERGY MLC Song Code : ES0FMD ISWC :" at bounding box center [394, 432] width 295 height 52
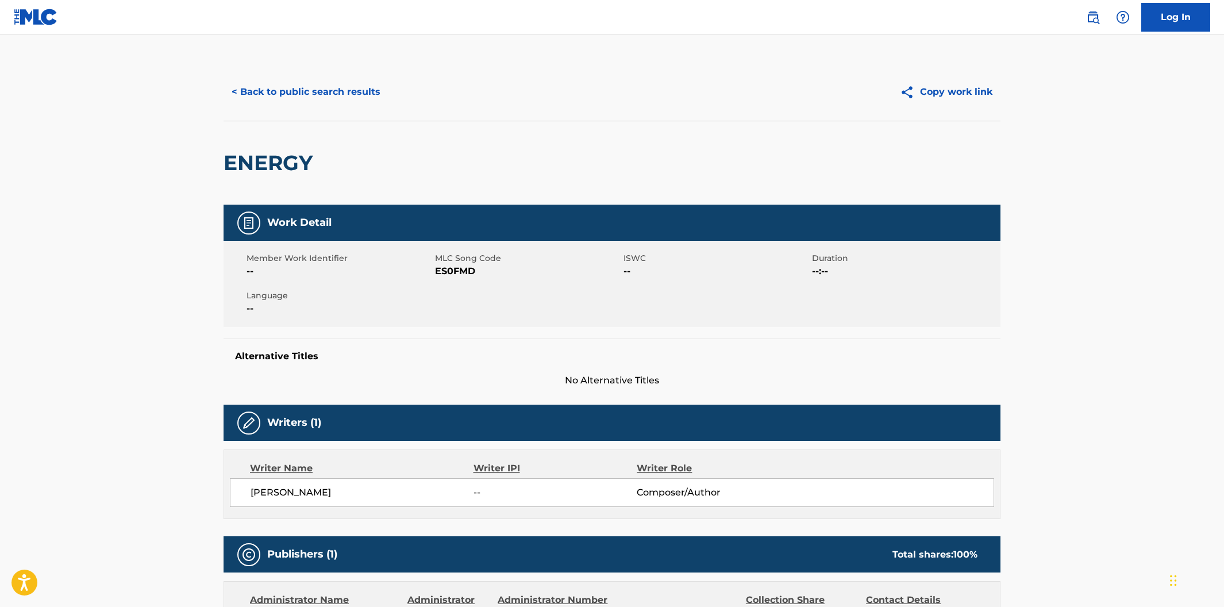
click at [315, 88] on button "< Back to public search results" at bounding box center [305, 92] width 165 height 29
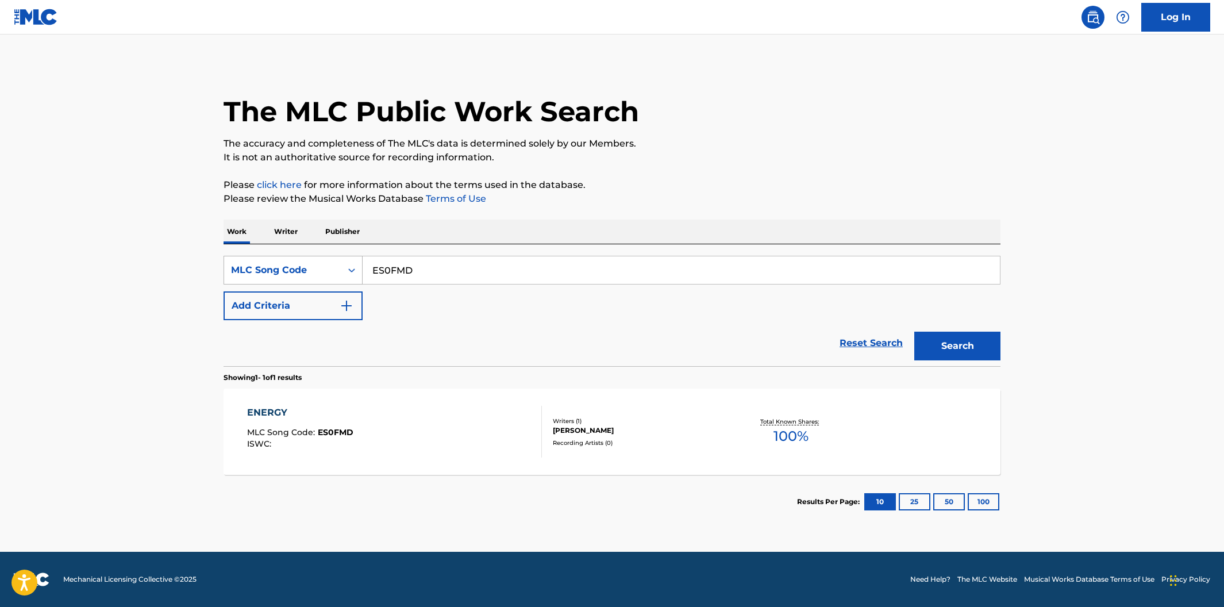
drag, startPoint x: 388, startPoint y: 265, endPoint x: 349, endPoint y: 262, distance: 39.2
click at [349, 262] on div "SearchWithCriteria7731884d-83d3-448b-9842-6ffa6b514027 MLC Song Code ES0FMD" at bounding box center [611, 270] width 777 height 29
paste input "C2A45)"
click at [914, 331] on button "Search" at bounding box center [957, 345] width 86 height 29
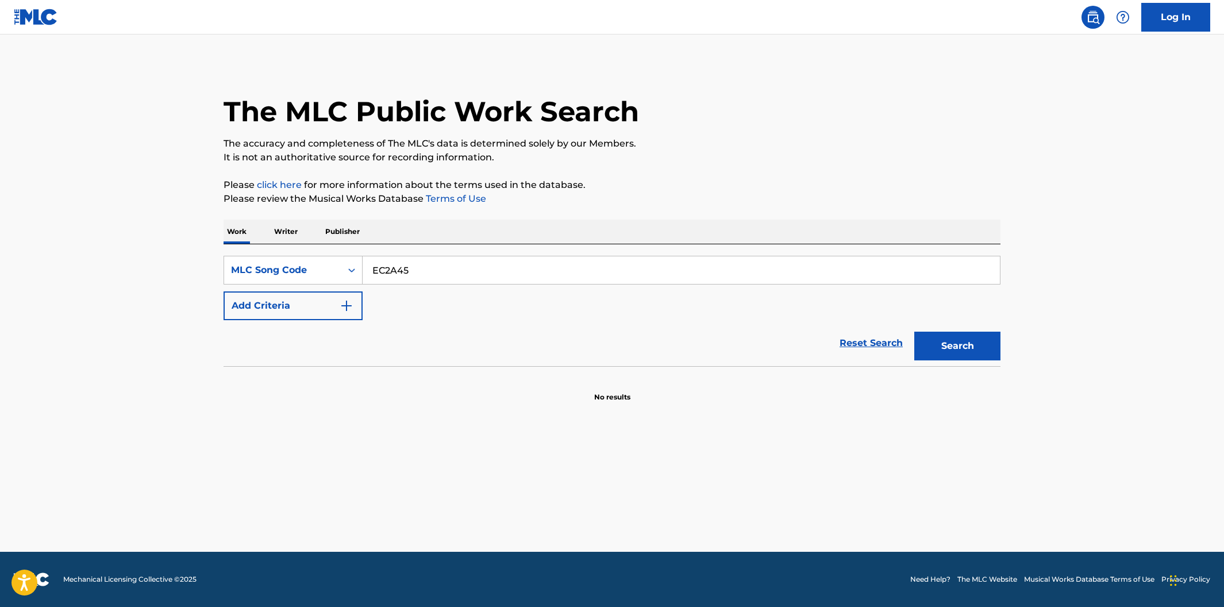
type input "EC2A45"
click at [914, 331] on button "Search" at bounding box center [957, 345] width 86 height 29
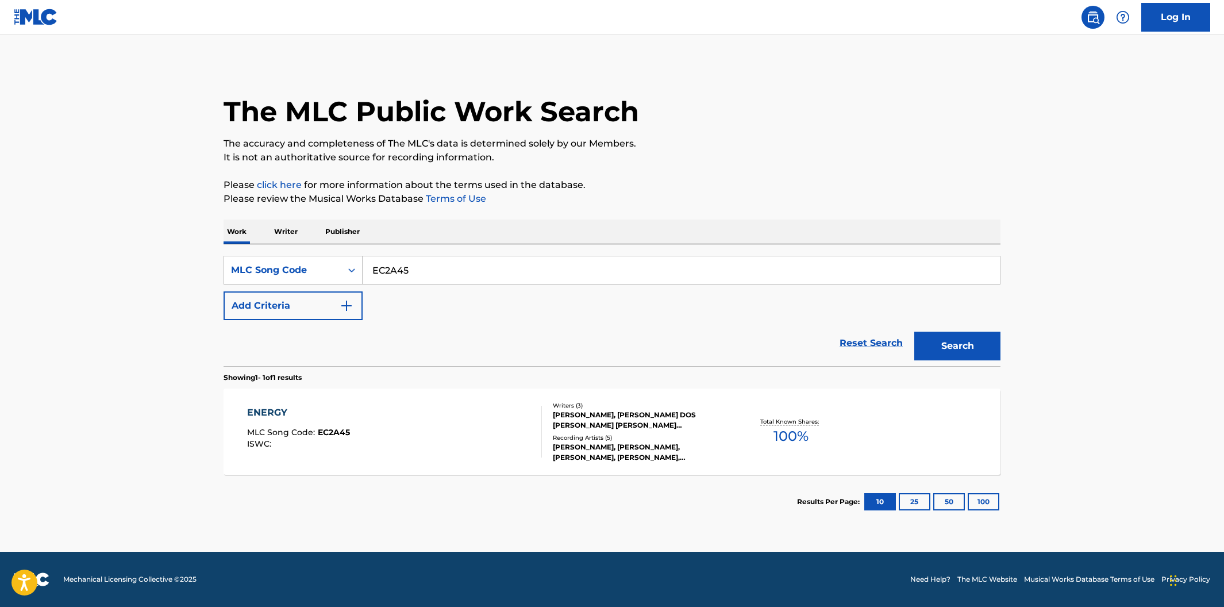
click at [525, 414] on div "ENERGY MLC Song Code : EC2A45 ISWC :" at bounding box center [394, 432] width 295 height 52
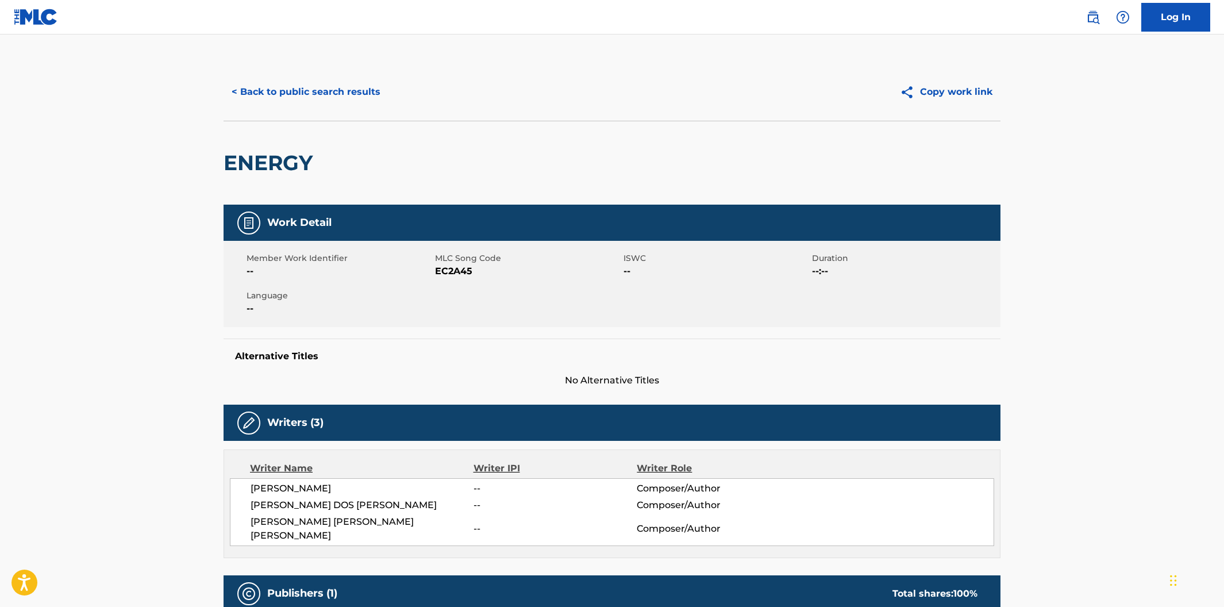
click at [344, 85] on button "< Back to public search results" at bounding box center [305, 92] width 165 height 29
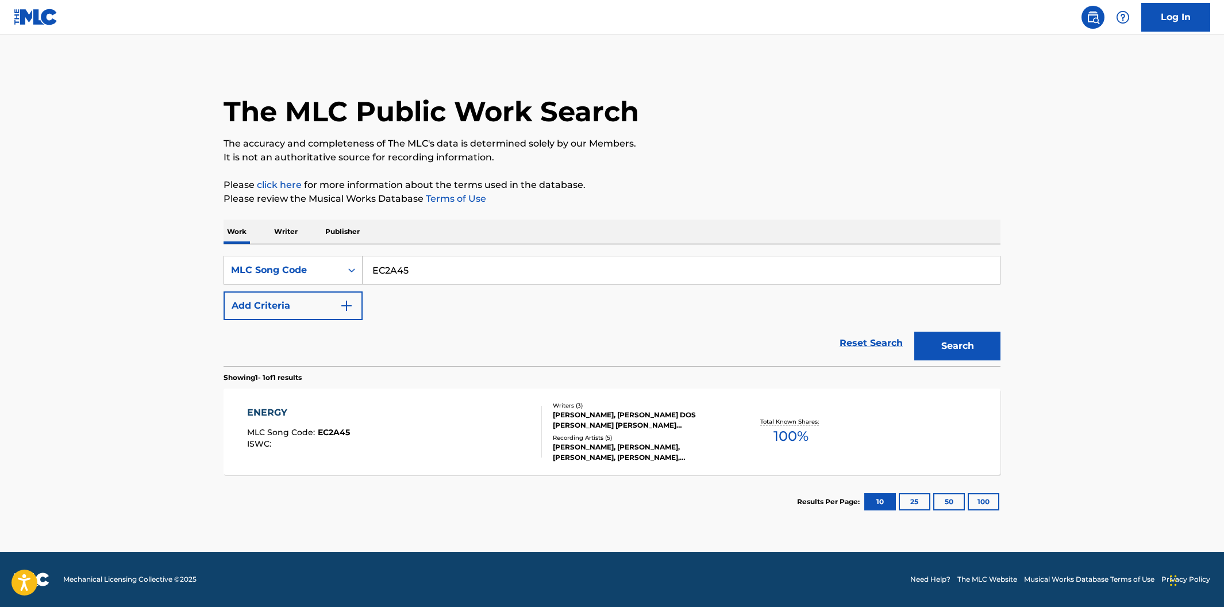
drag, startPoint x: 419, startPoint y: 269, endPoint x: 369, endPoint y: 262, distance: 49.9
click at [369, 262] on input "EC2A45" at bounding box center [680, 270] width 637 height 28
paste input "S0FMD"
type input "ES0FMD"
click at [914, 331] on button "Search" at bounding box center [957, 345] width 86 height 29
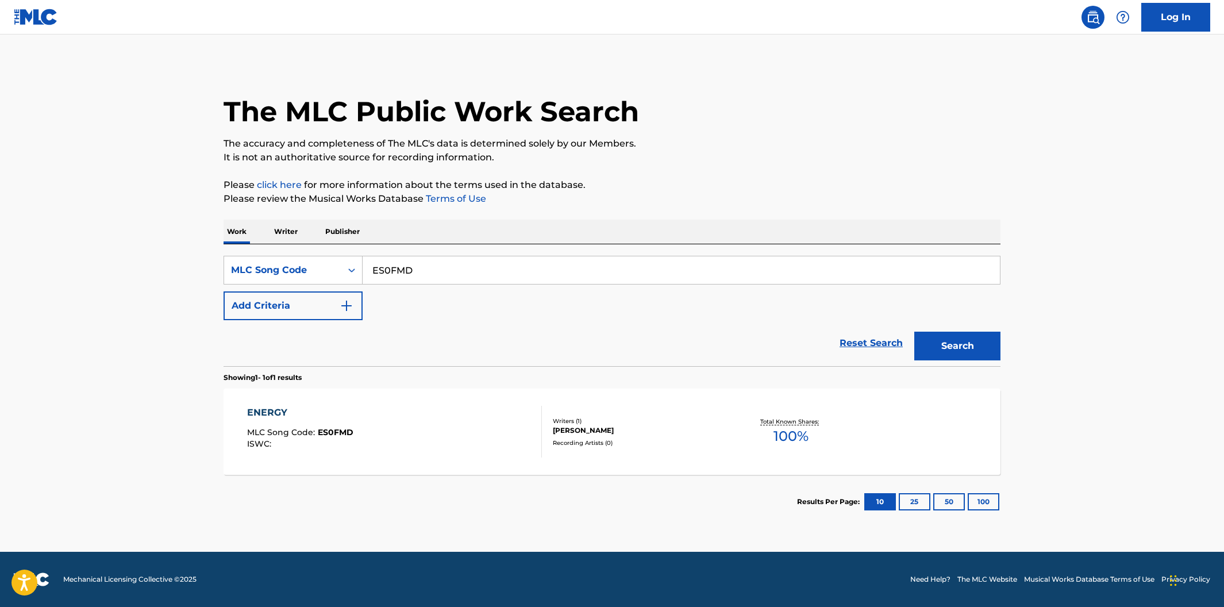
click at [465, 427] on div "ENERGY MLC Song Code : ES0FMD ISWC :" at bounding box center [394, 432] width 295 height 52
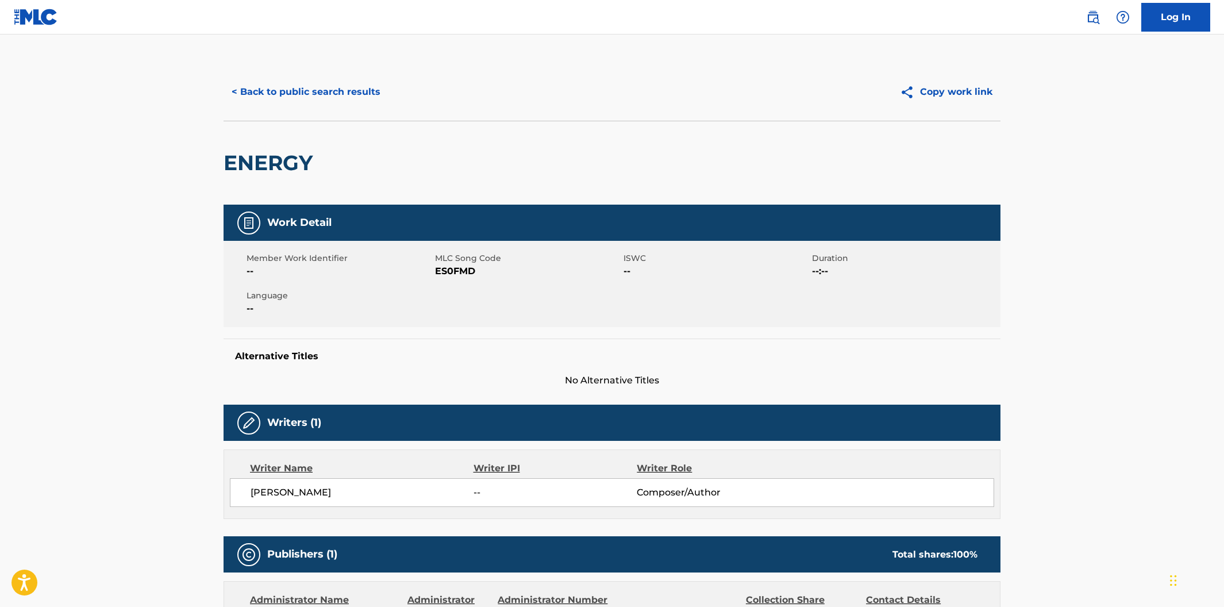
click at [325, 97] on button "< Back to public search results" at bounding box center [305, 92] width 165 height 29
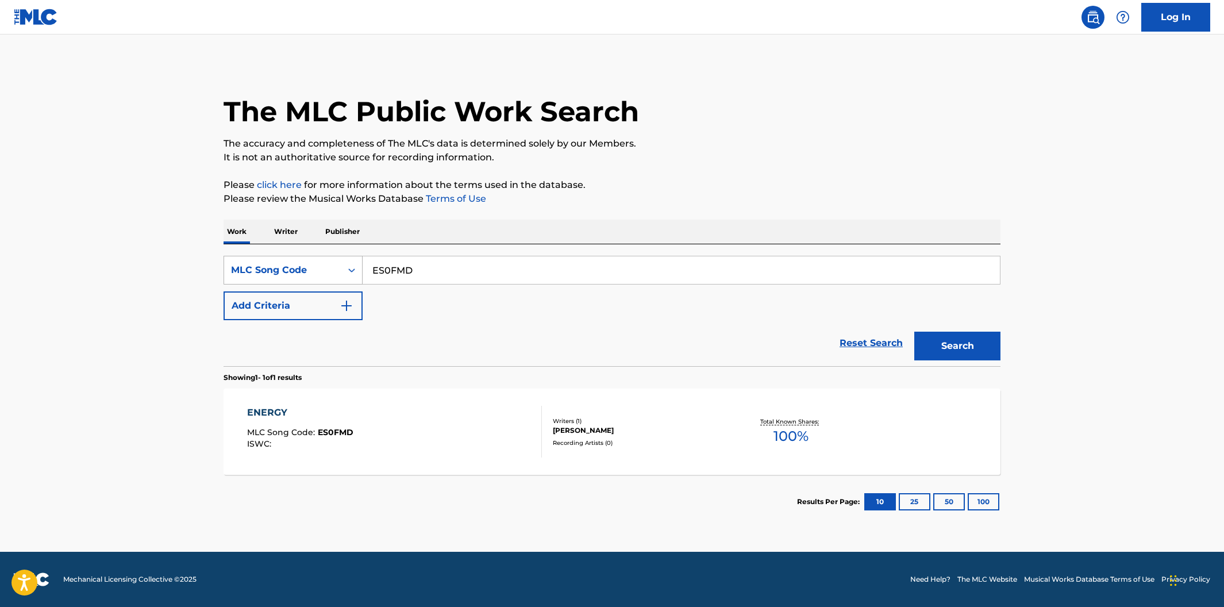
drag, startPoint x: 406, startPoint y: 270, endPoint x: 360, endPoint y: 257, distance: 47.8
click at [360, 257] on div "SearchWithCriteria7731884d-83d3-448b-9842-6ffa6b514027 MLC Song Code ES0FMD" at bounding box center [611, 270] width 777 height 29
paste input "DQ6048)"
click at [914, 331] on button "Search" at bounding box center [957, 345] width 86 height 29
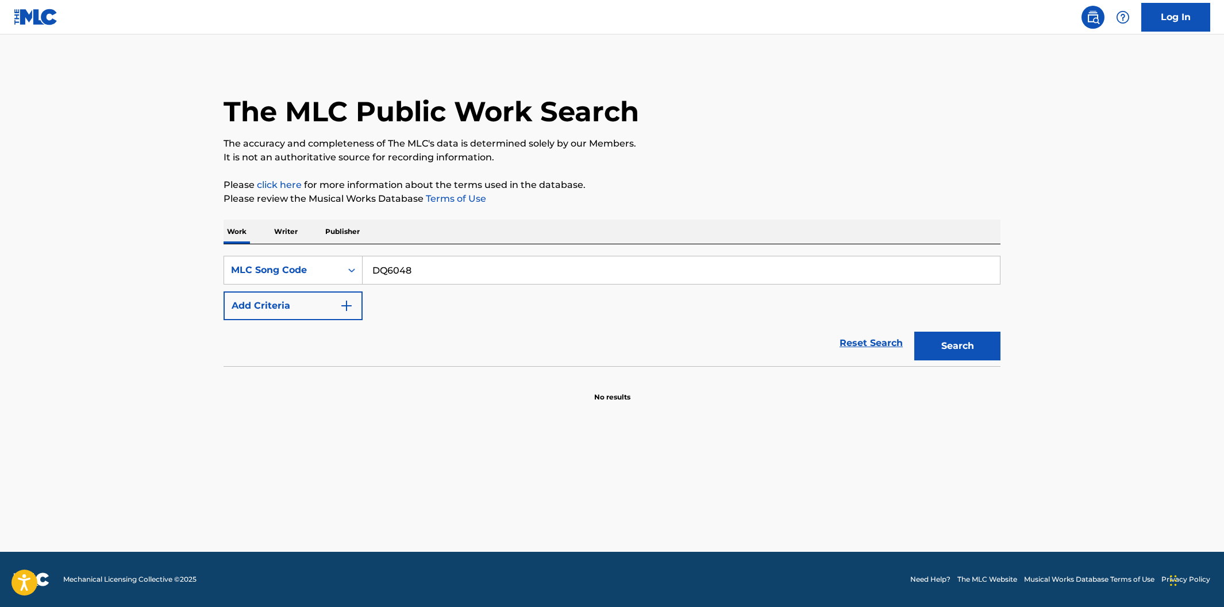
type input "DQ6048"
click at [914, 331] on button "Search" at bounding box center [957, 345] width 86 height 29
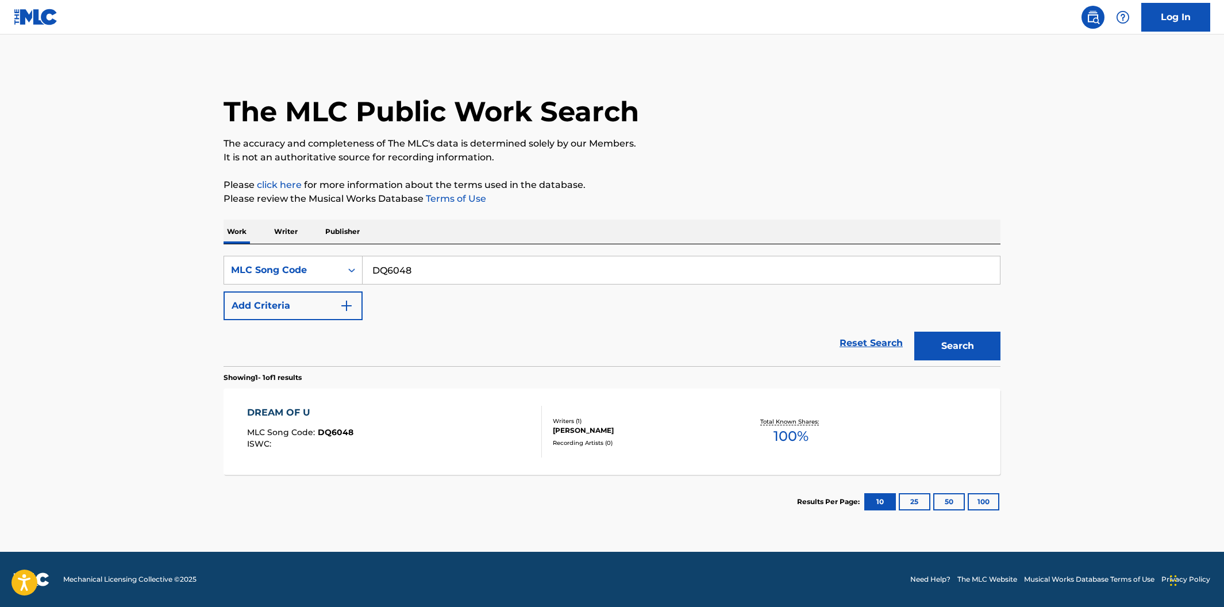
click at [478, 438] on div "DREAM OF U MLC Song Code : DQ6048 ISWC :" at bounding box center [394, 432] width 295 height 52
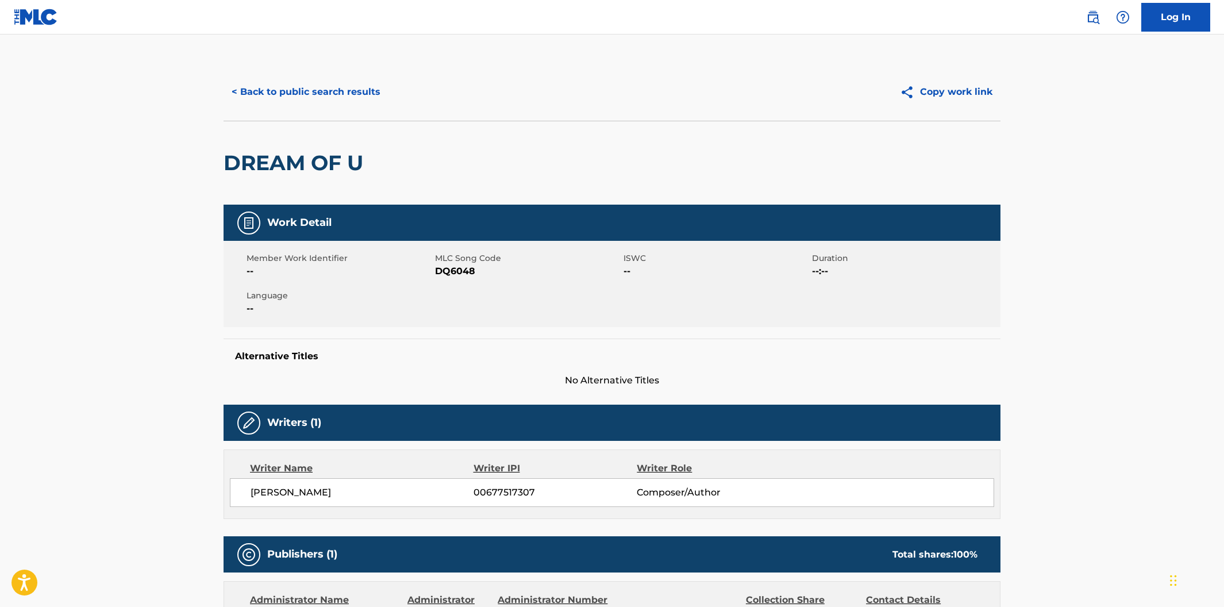
click at [305, 102] on button "< Back to public search results" at bounding box center [305, 92] width 165 height 29
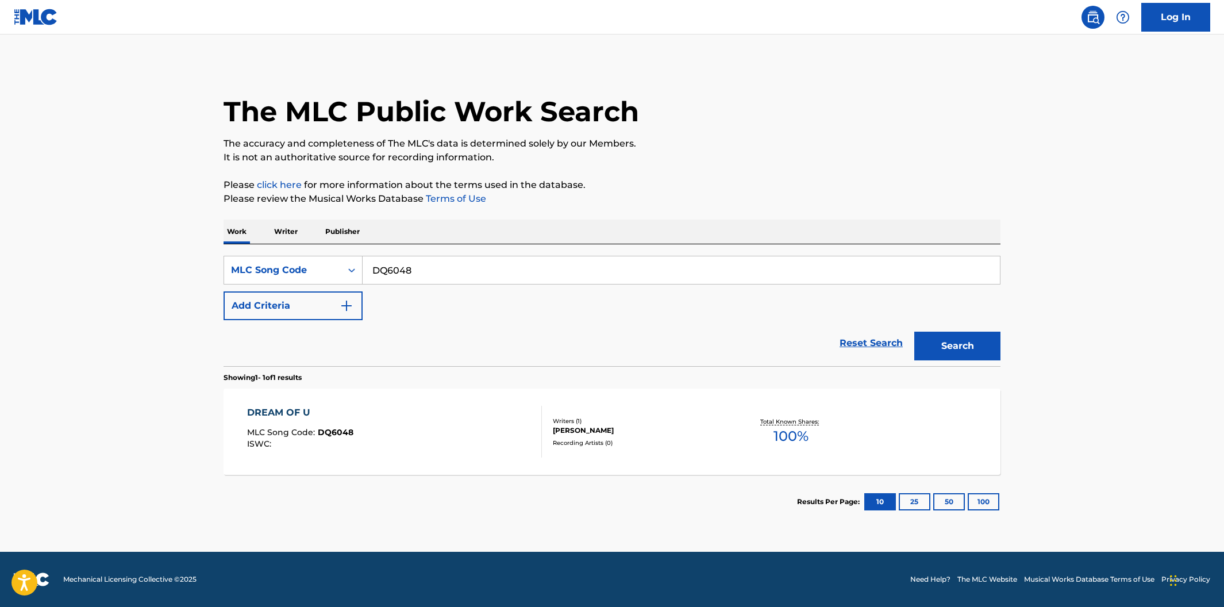
drag, startPoint x: 425, startPoint y: 274, endPoint x: 368, endPoint y: 262, distance: 57.6
click at [368, 262] on input "DQ6048" at bounding box center [680, 270] width 637 height 28
paste input "DQ4OLV"
type input "DQ4OLV"
click at [914, 331] on button "Search" at bounding box center [957, 345] width 86 height 29
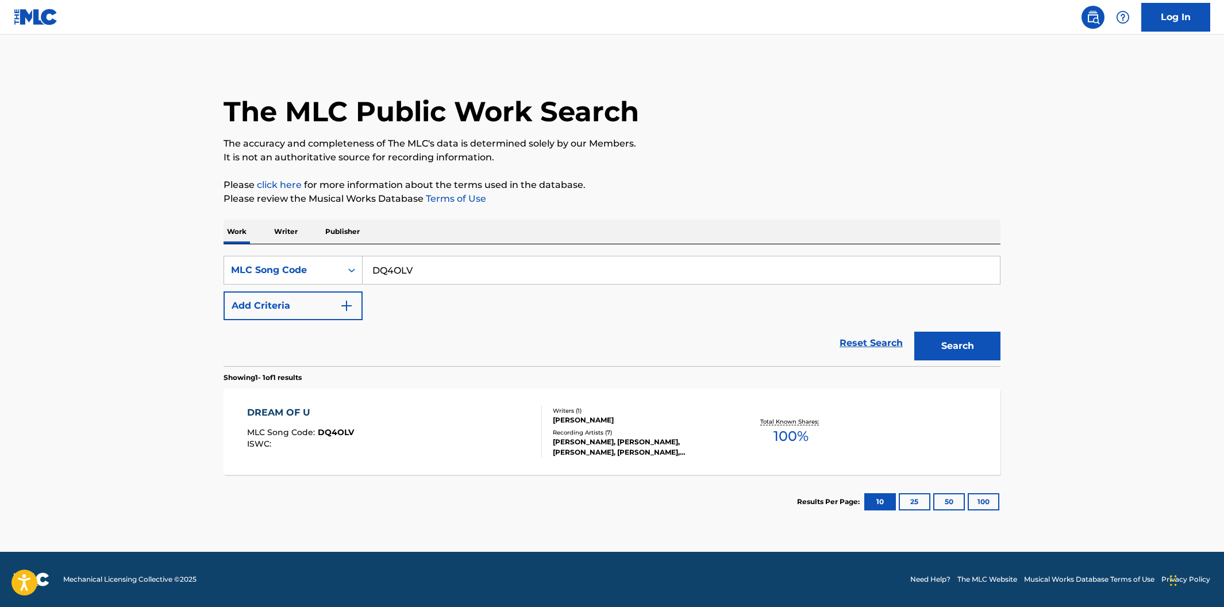
click at [511, 432] on div "DREAM OF U MLC Song Code : DQ4OLV ISWC :" at bounding box center [394, 432] width 295 height 52
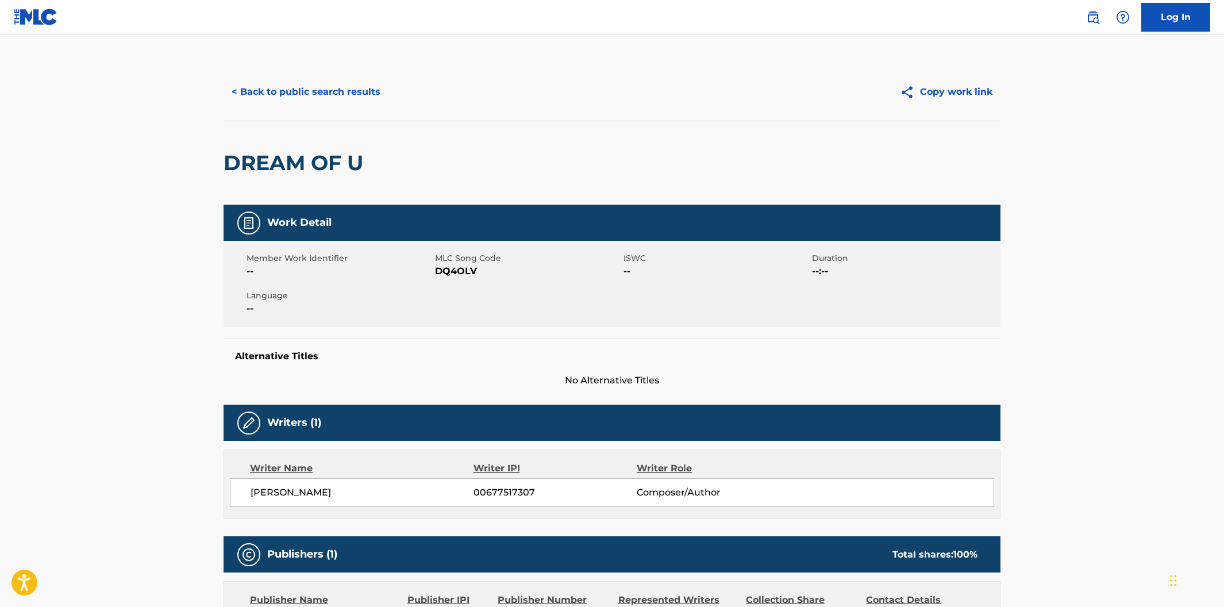
click at [337, 95] on button "< Back to public search results" at bounding box center [305, 92] width 165 height 29
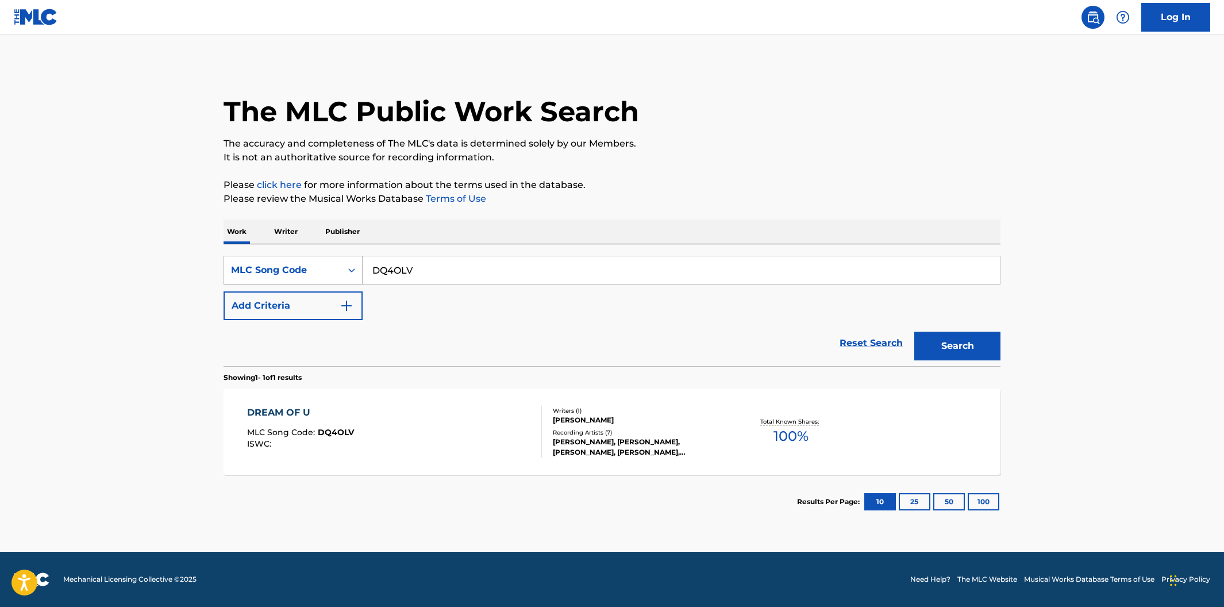
drag, startPoint x: 445, startPoint y: 271, endPoint x: 358, endPoint y: 265, distance: 86.9
click at [358, 265] on div "SearchWithCriteria7731884d-83d3-448b-9842-6ffa6b514027 MLC Song Code DQ4OLV" at bounding box center [611, 270] width 777 height 29
paste input "6048"
type input "DQ6048"
click at [956, 359] on button "Search" at bounding box center [957, 345] width 86 height 29
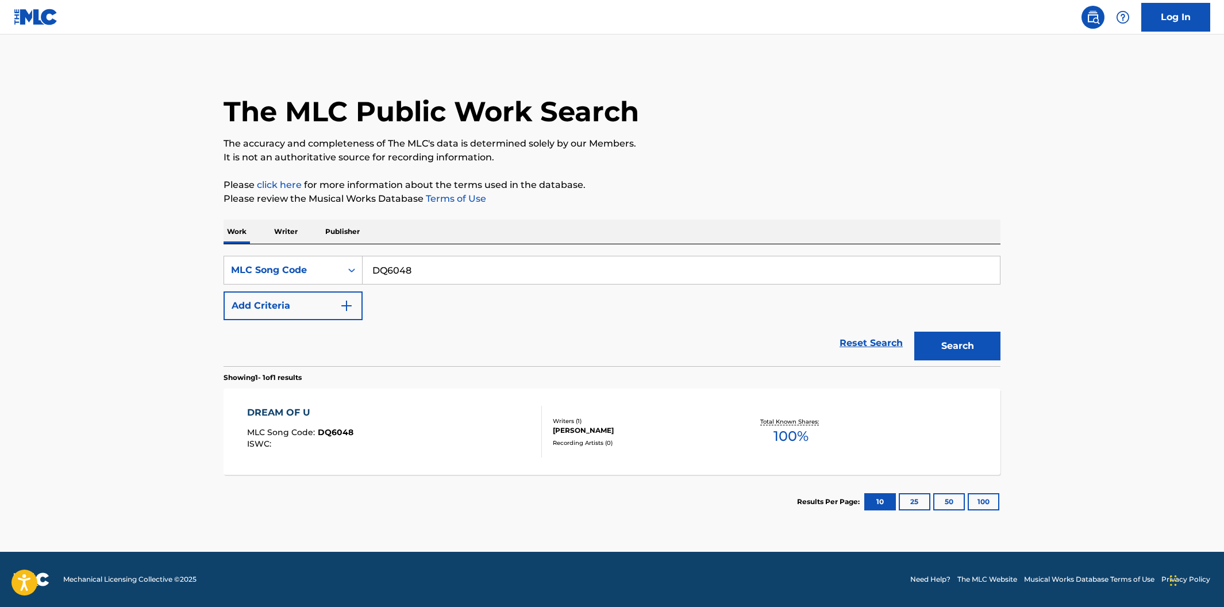
click at [462, 417] on div "DREAM OF U MLC Song Code : DQ6048 ISWC :" at bounding box center [394, 432] width 295 height 52
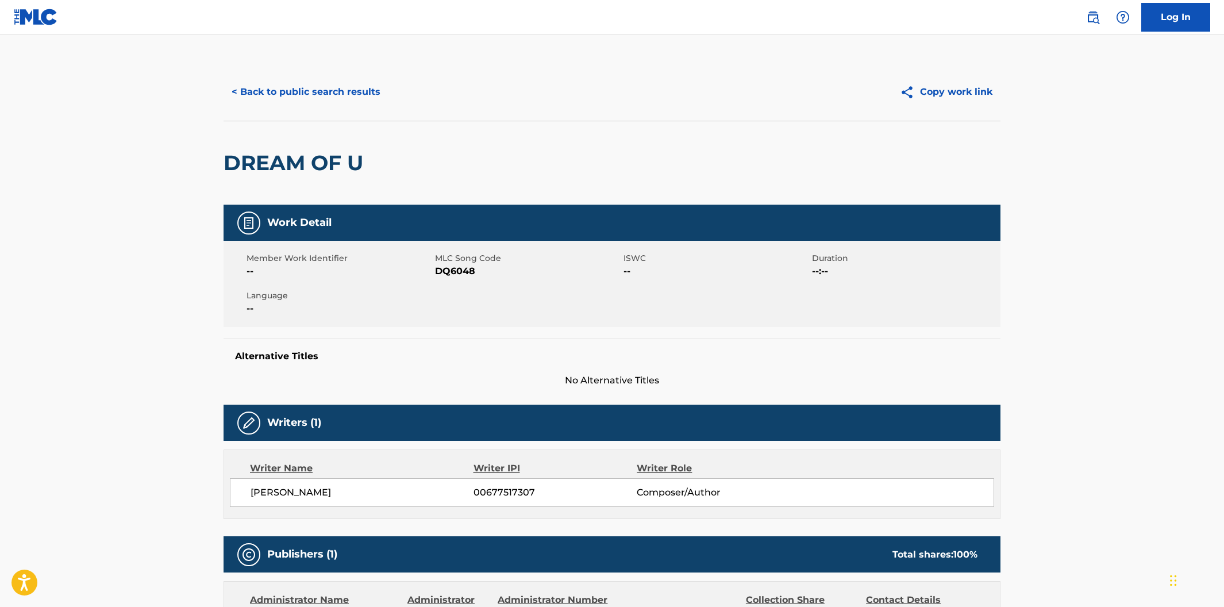
click at [343, 101] on button "< Back to public search results" at bounding box center [305, 92] width 165 height 29
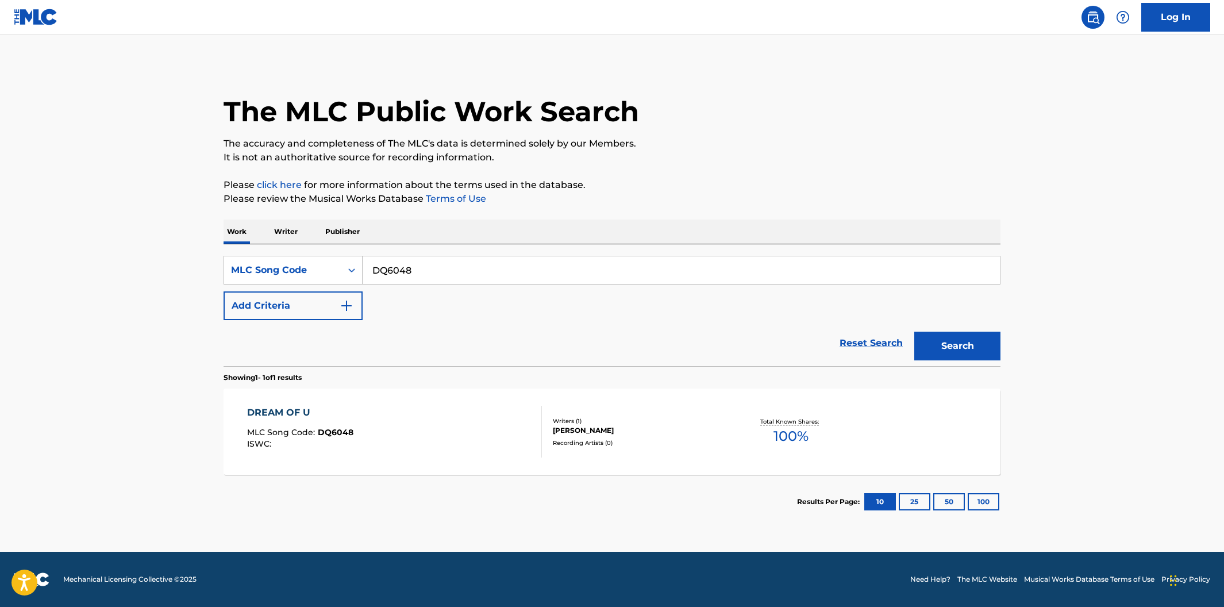
drag, startPoint x: 443, startPoint y: 269, endPoint x: 367, endPoint y: 260, distance: 76.9
click at [367, 260] on input "DQ6048" at bounding box center [680, 270] width 637 height 28
paste input "EC2A45"
type input "EC2A45"
click at [946, 337] on button "Search" at bounding box center [957, 345] width 86 height 29
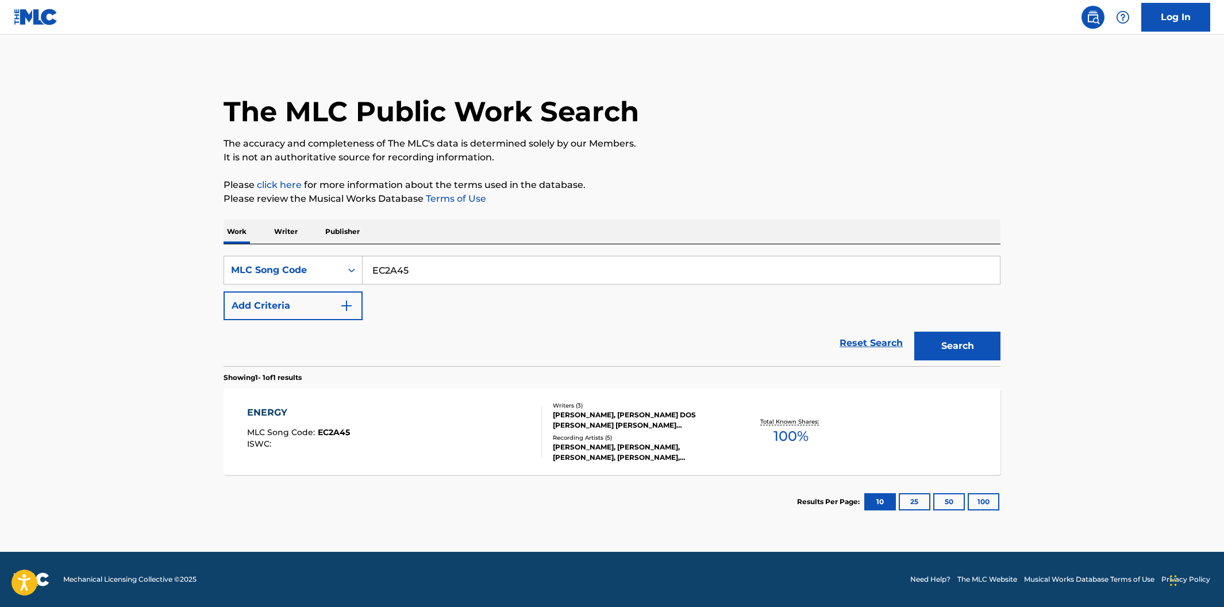
click at [488, 427] on div "ENERGY MLC Song Code : EC2A45 ISWC :" at bounding box center [394, 432] width 295 height 52
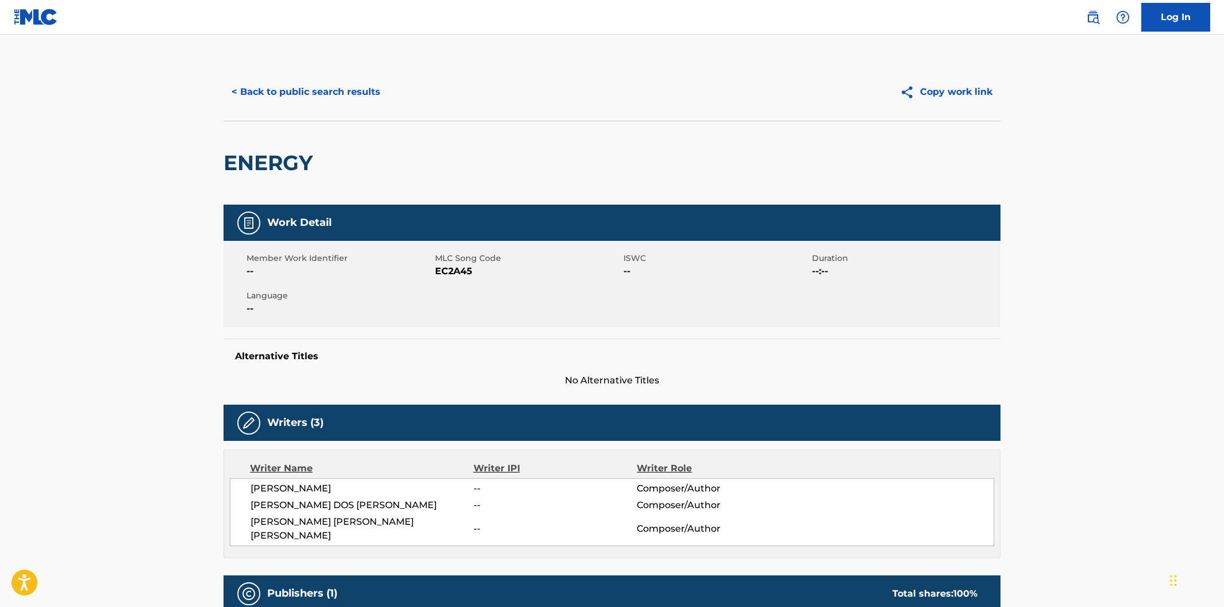
click at [335, 97] on button "< Back to public search results" at bounding box center [305, 92] width 165 height 29
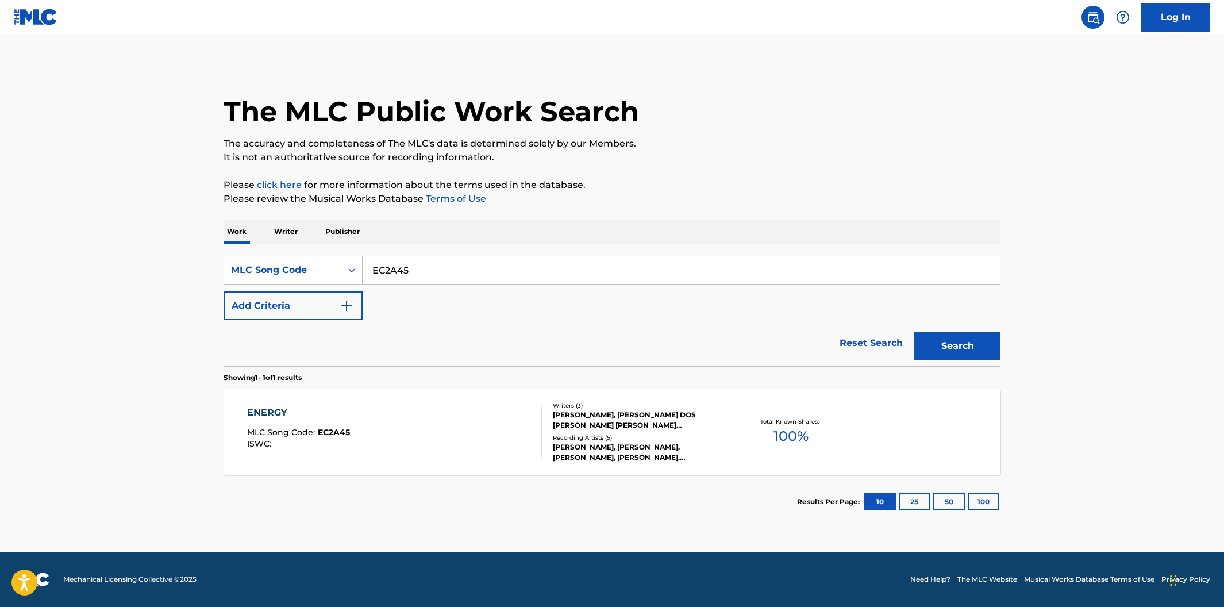
drag, startPoint x: 422, startPoint y: 272, endPoint x: 373, endPoint y: 266, distance: 48.6
click at [373, 266] on input "EC2A45" at bounding box center [680, 270] width 637 height 28
paste input "S0FMD"
type input "ES0FMD"
click at [942, 352] on button "Search" at bounding box center [957, 345] width 86 height 29
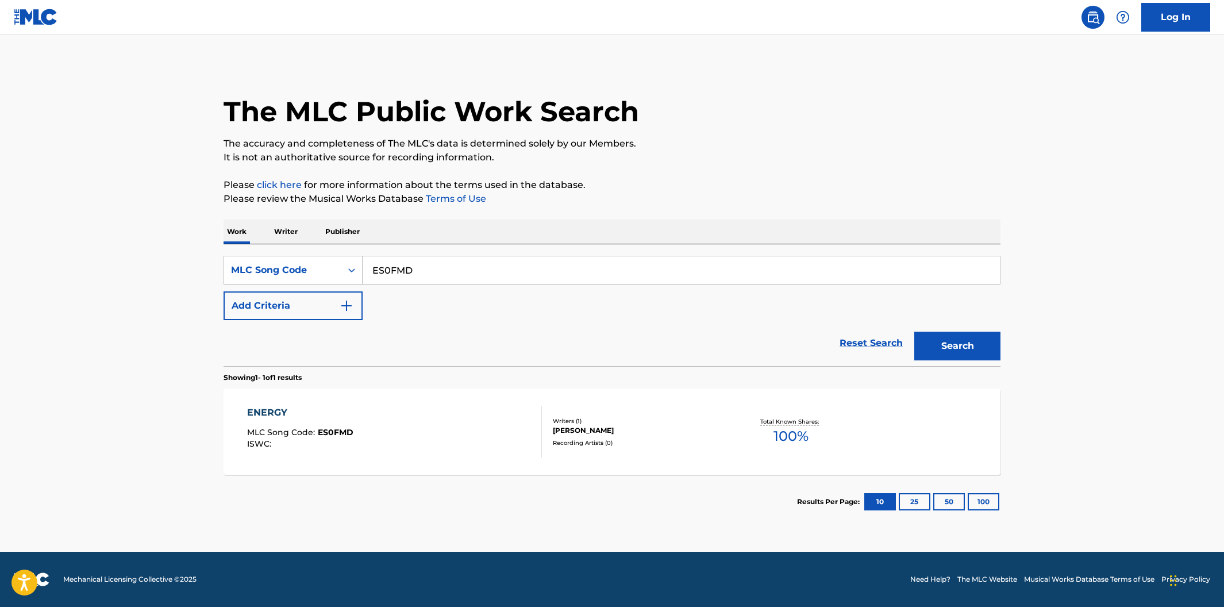
click at [488, 423] on div "ENERGY MLC Song Code : ES0FMD ISWC :" at bounding box center [394, 432] width 295 height 52
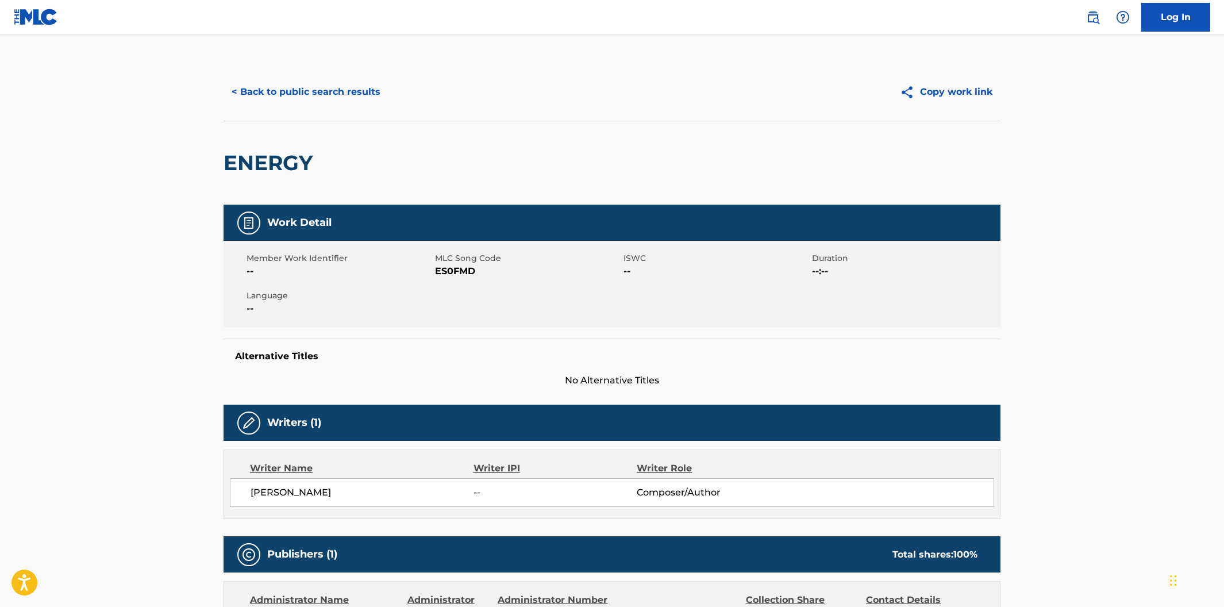
click at [273, 84] on button "< Back to public search results" at bounding box center [305, 92] width 165 height 29
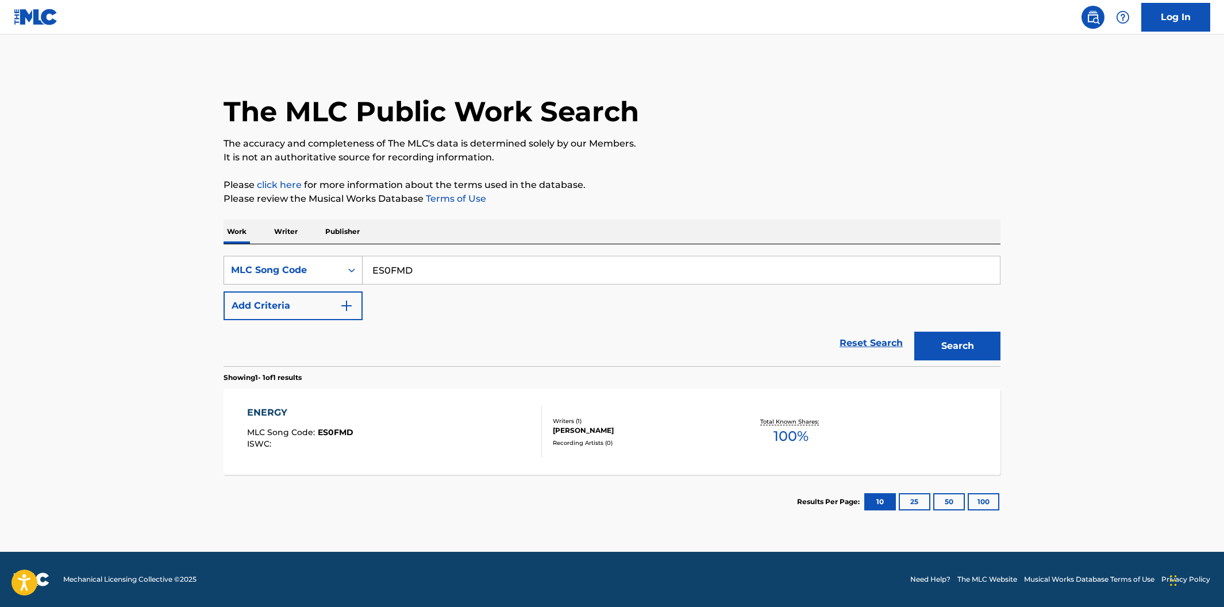
drag, startPoint x: 430, startPoint y: 278, endPoint x: 344, endPoint y: 264, distance: 87.3
click at [344, 264] on div "SearchWithCriteria7731884d-83d3-448b-9842-6ffa6b514027 MLC Song Code ES0FMD" at bounding box center [611, 270] width 777 height 29
paste input "DQ6048"
type input "DQ6048"
click at [985, 352] on button "Search" at bounding box center [957, 345] width 86 height 29
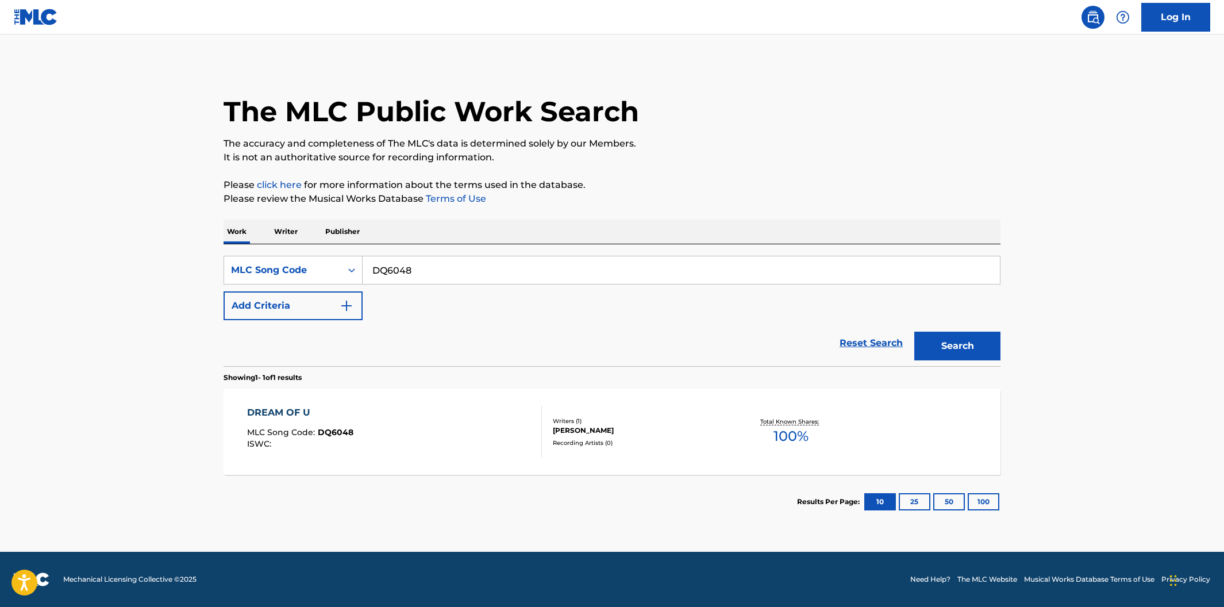
click at [511, 419] on div "DREAM OF U MLC Song Code : DQ6048 ISWC :" at bounding box center [394, 432] width 295 height 52
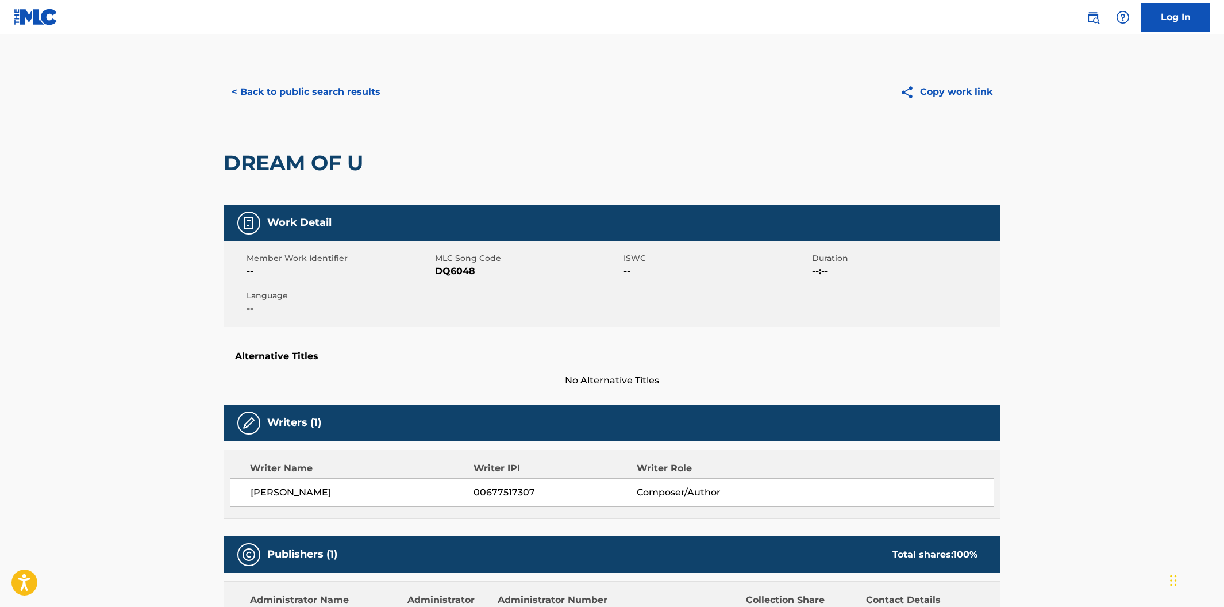
click at [344, 101] on button "< Back to public search results" at bounding box center [305, 92] width 165 height 29
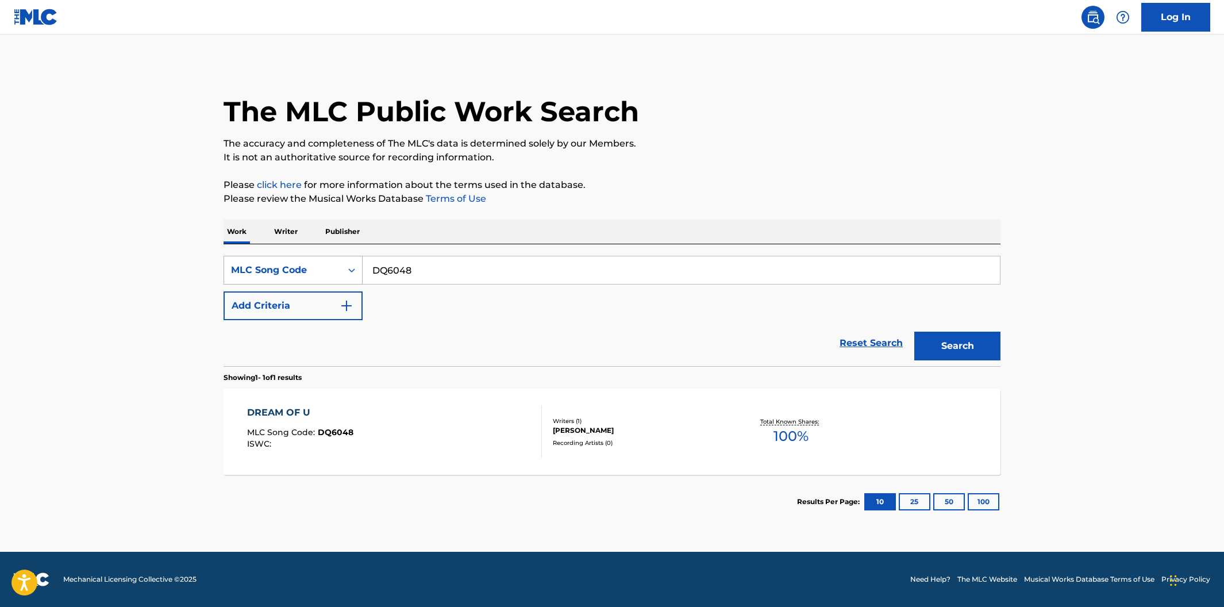
drag, startPoint x: 418, startPoint y: 275, endPoint x: 349, endPoint y: 272, distance: 69.0
click at [349, 272] on div "SearchWithCriteria7731884d-83d3-448b-9842-6ffa6b514027 MLC Song Code DQ6048" at bounding box center [611, 270] width 777 height 29
paste input "4OLV"
type input "DQ4OLV"
click at [974, 347] on button "Search" at bounding box center [957, 345] width 86 height 29
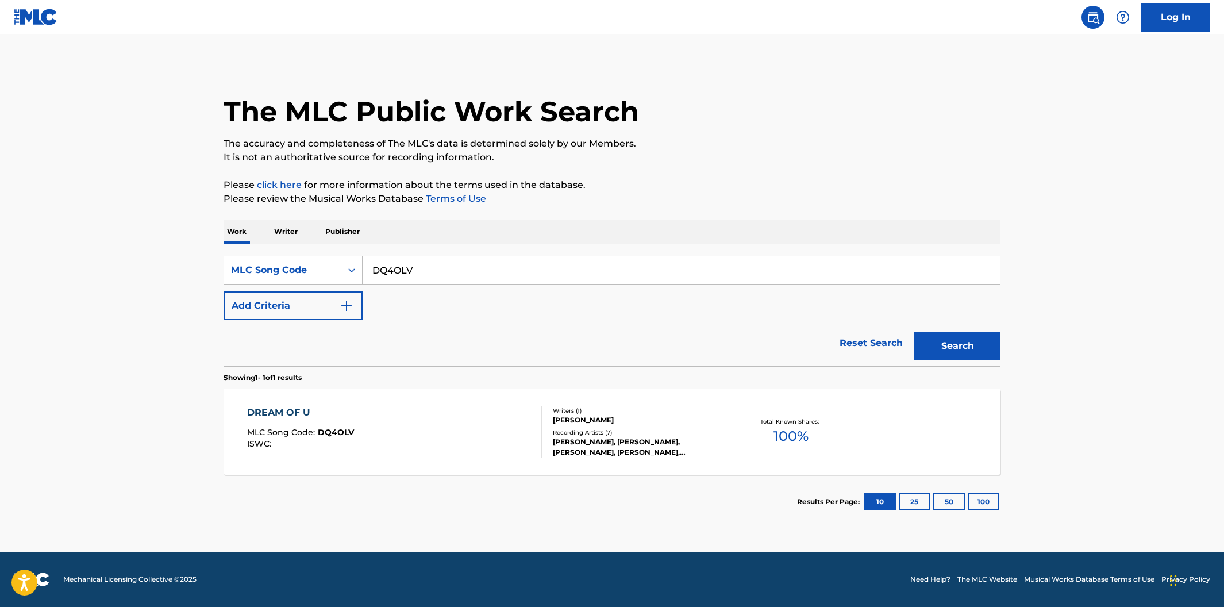
click at [432, 407] on div "DREAM OF U MLC Song Code : DQ4OLV ISWC :" at bounding box center [394, 432] width 295 height 52
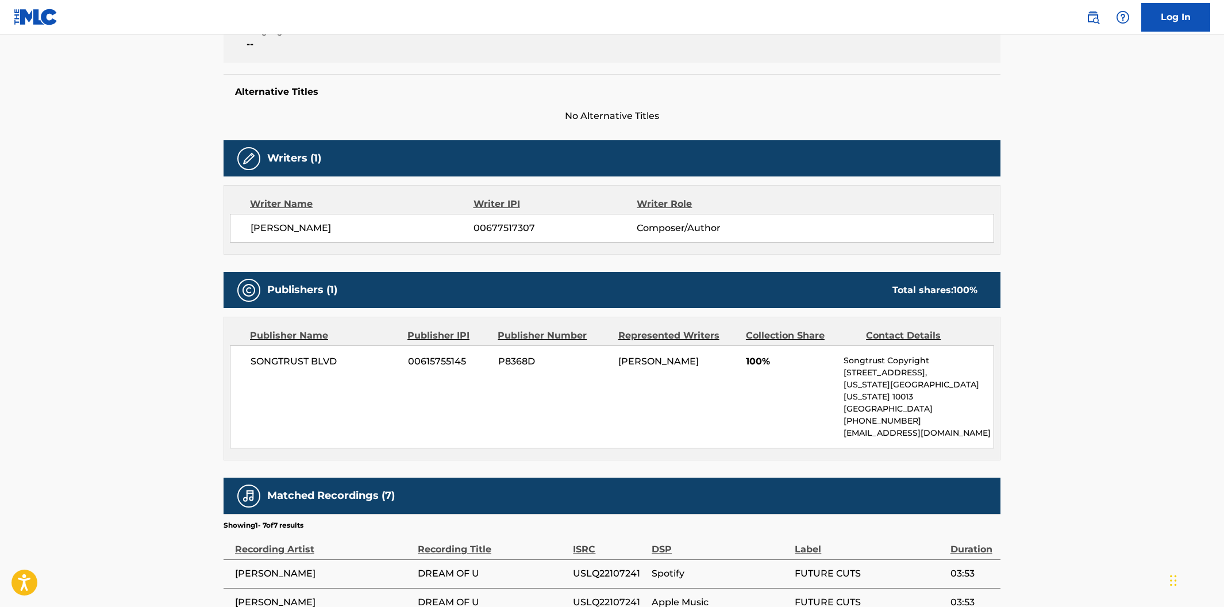
scroll to position [183, 0]
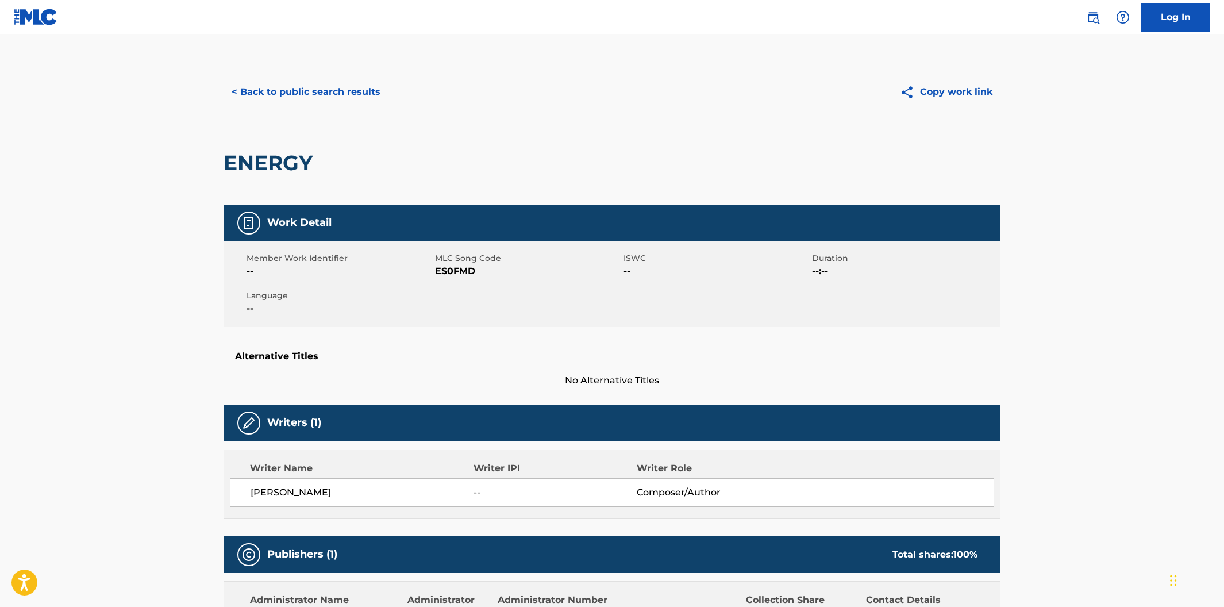
click at [313, 92] on button "< Back to public search results" at bounding box center [305, 92] width 165 height 29
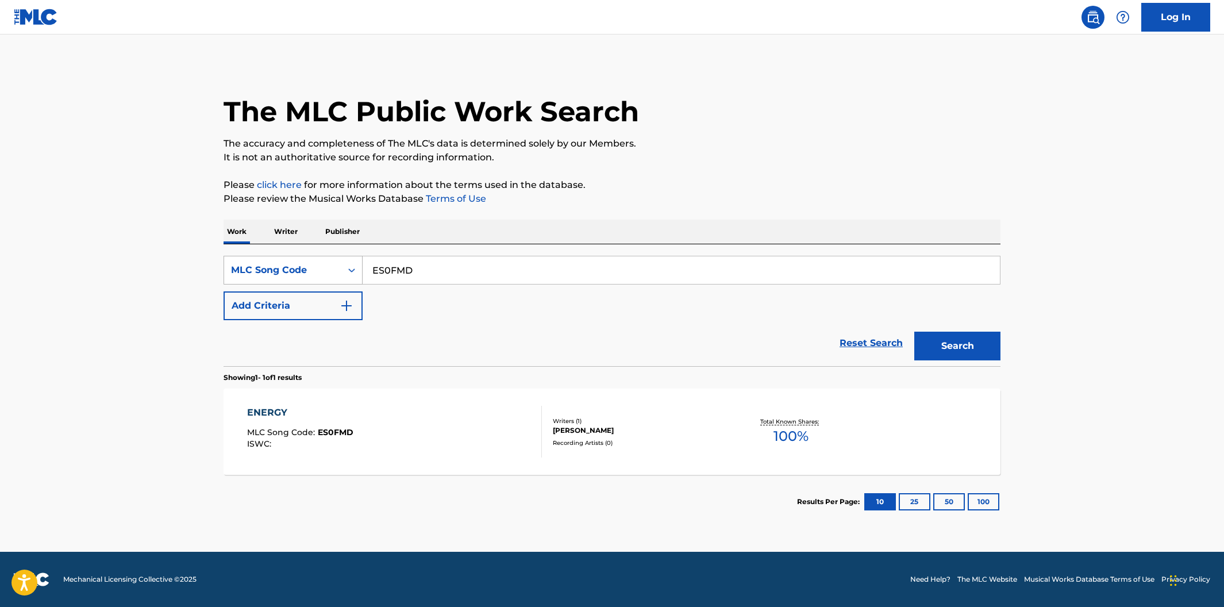
click at [342, 275] on div "Search Form" at bounding box center [351, 270] width 21 height 21
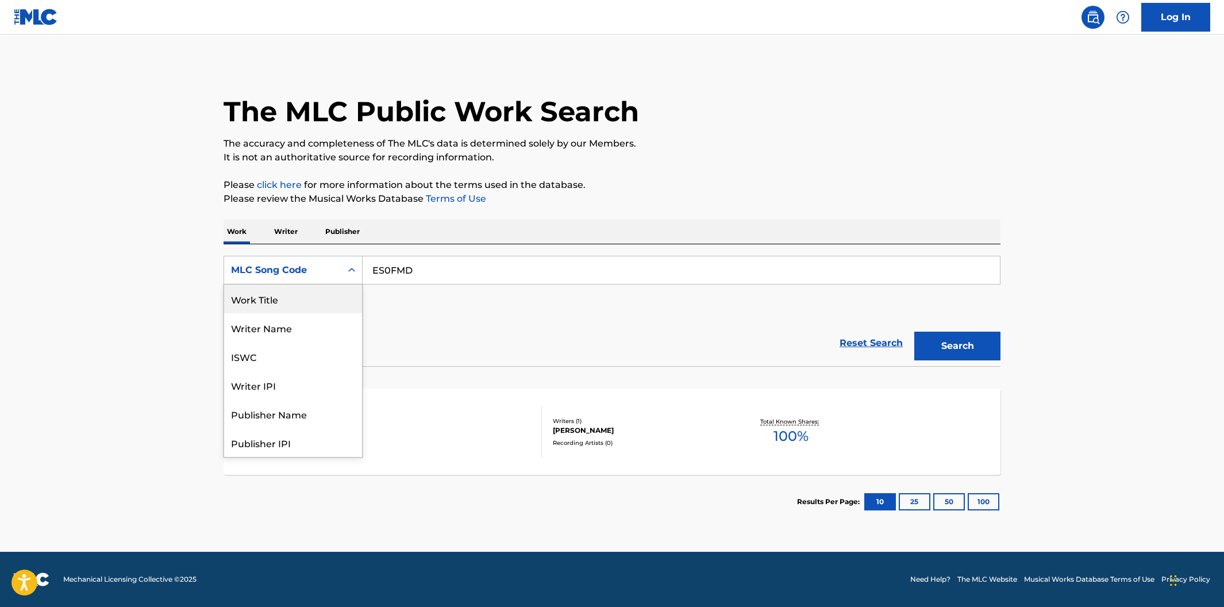
click at [337, 303] on div "Work Title" at bounding box center [293, 298] width 138 height 29
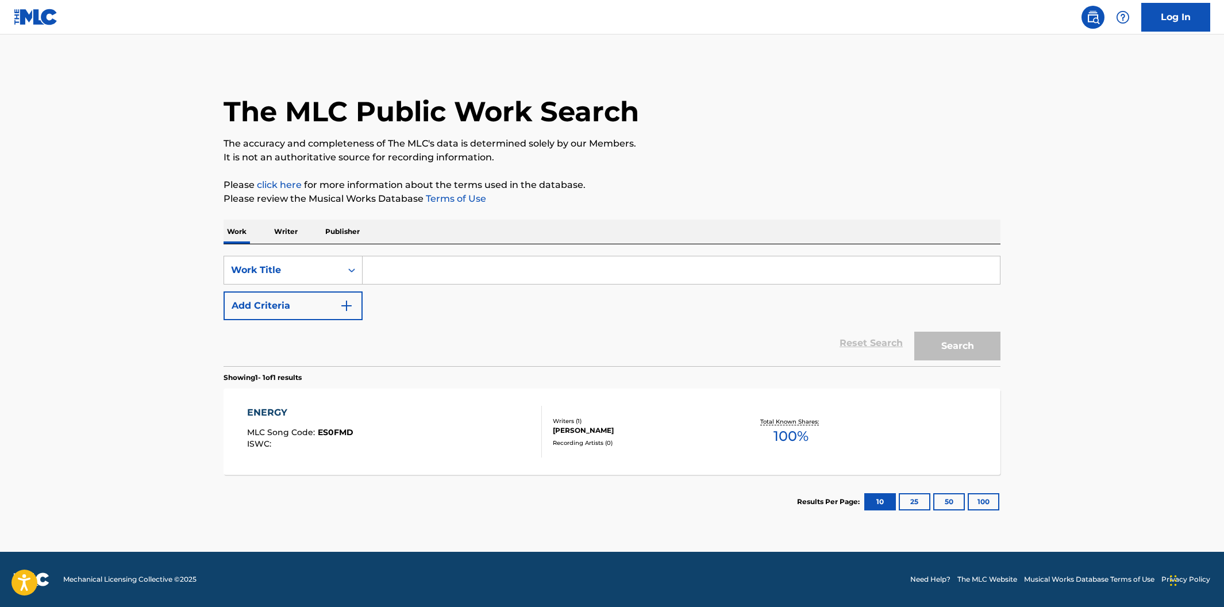
click at [420, 273] on input "Search Form" at bounding box center [680, 270] width 637 height 28
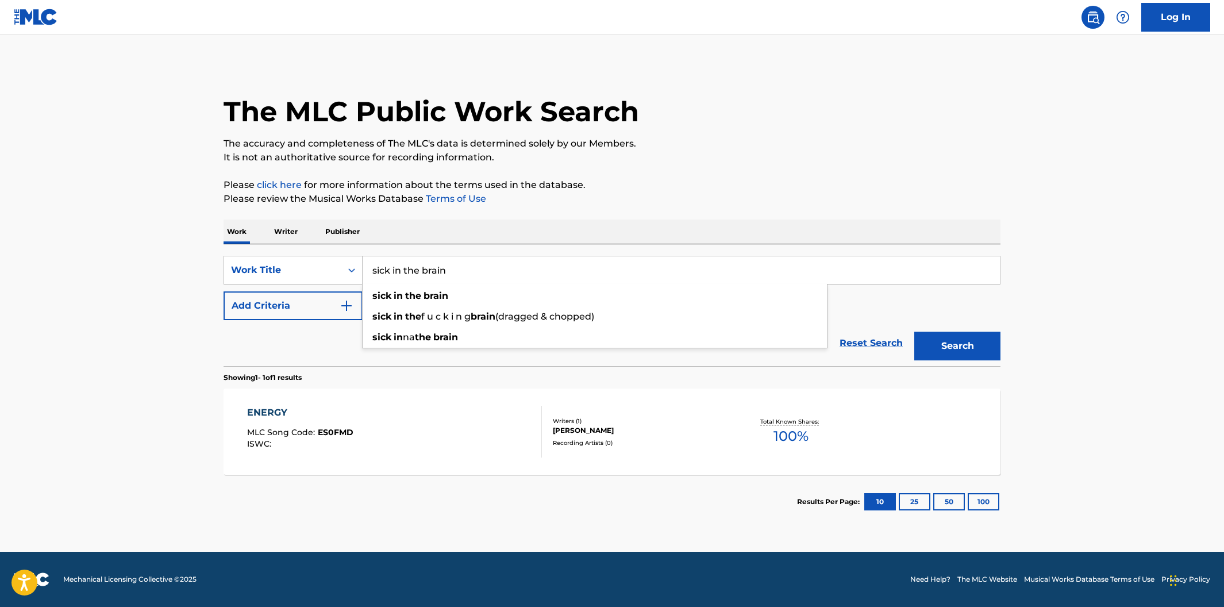
type input "sick in the brain"
click at [519, 229] on div "Work Writer Publisher" at bounding box center [611, 231] width 777 height 24
click at [352, 313] on button "Add Criteria" at bounding box center [292, 305] width 139 height 29
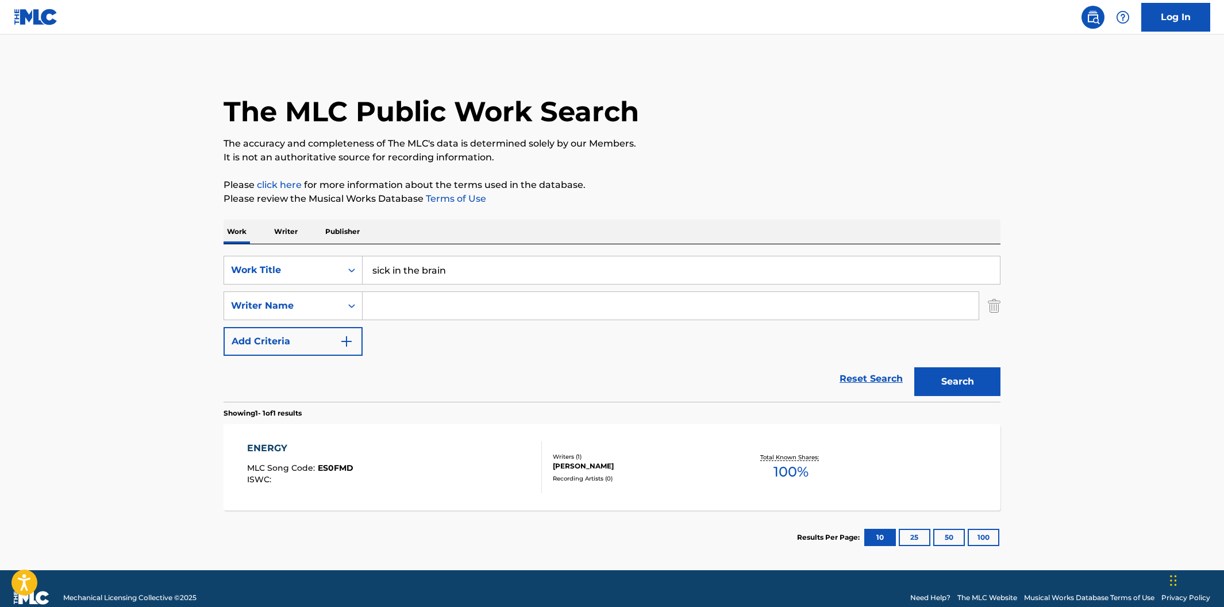
click at [375, 306] on input "Search Form" at bounding box center [670, 306] width 616 height 28
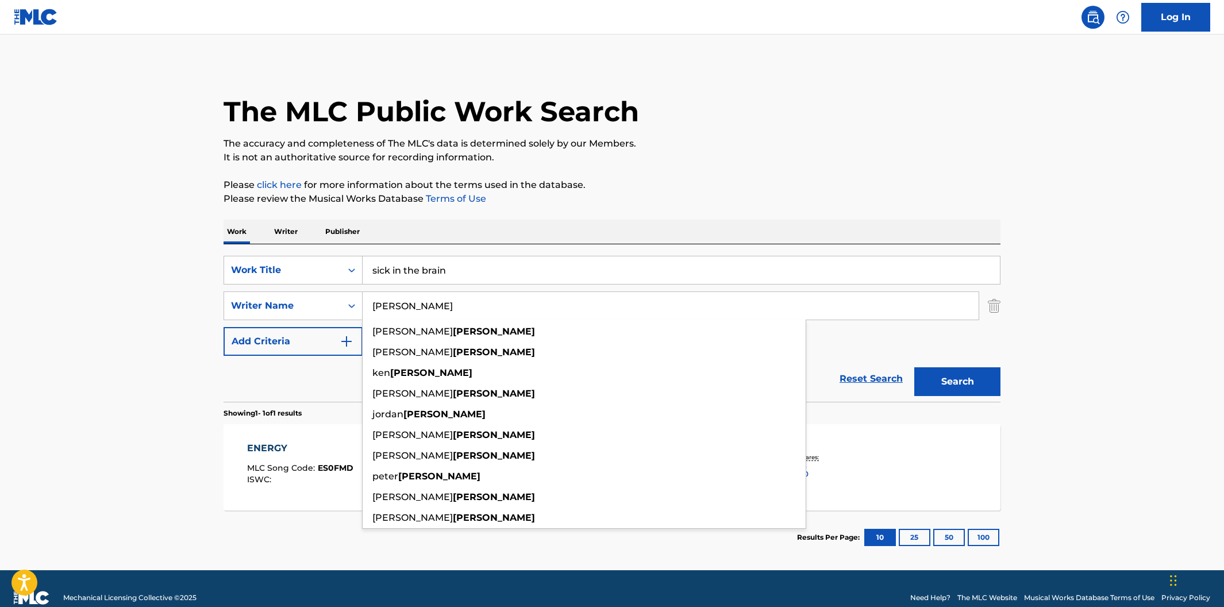
type input "mcewen"
click at [914, 367] on button "Search" at bounding box center [957, 381] width 86 height 29
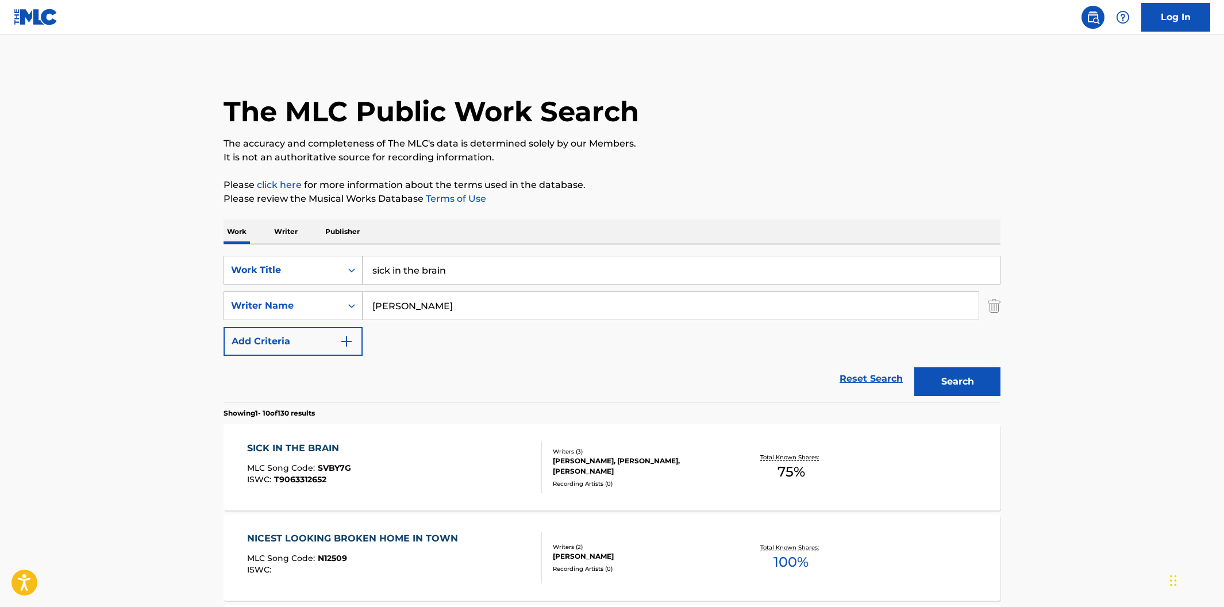
click at [437, 468] on div "SICK IN THE BRAIN MLC Song Code : SVBY7G ISWC : T9063312652" at bounding box center [394, 467] width 295 height 52
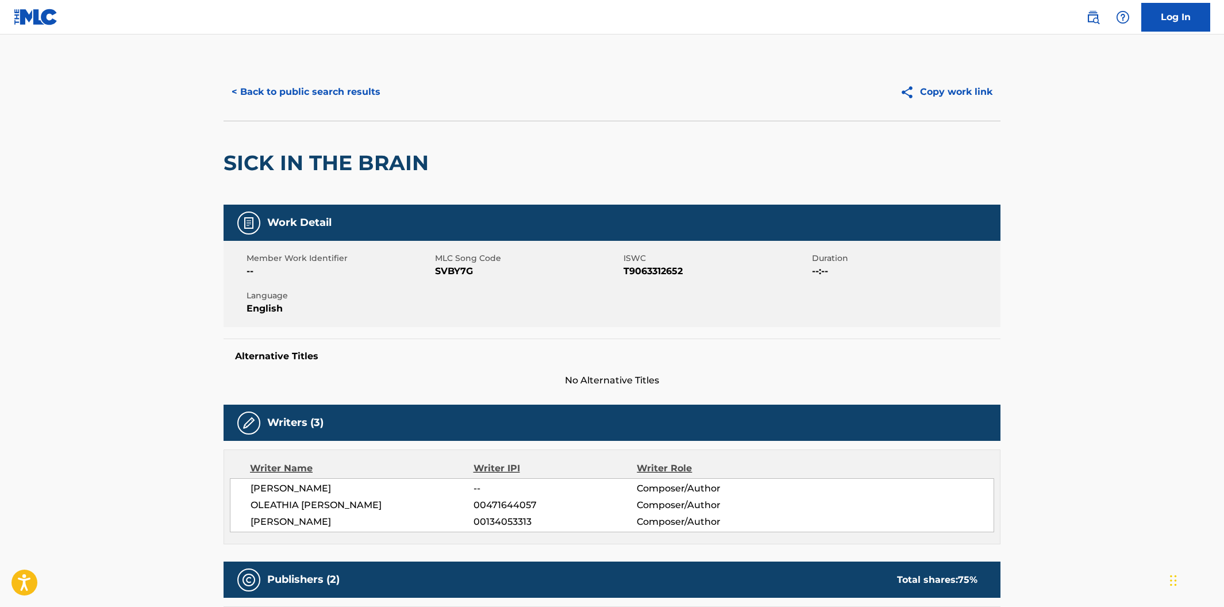
click at [280, 91] on button "< Back to public search results" at bounding box center [305, 92] width 165 height 29
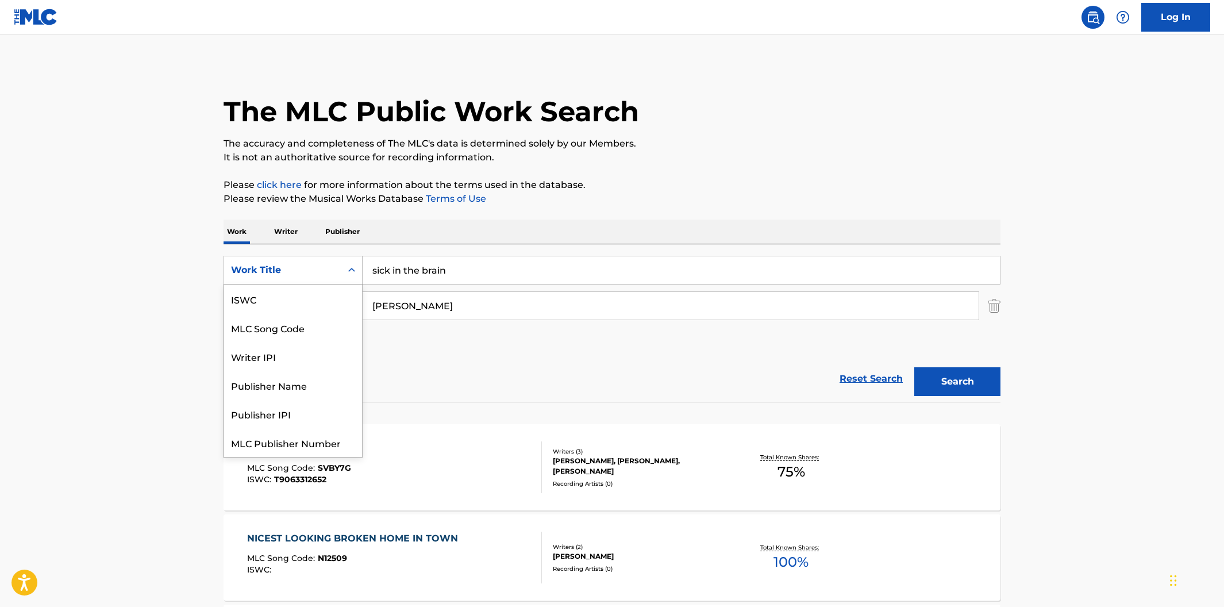
click at [342, 269] on div "Search Form" at bounding box center [351, 270] width 21 height 21
click at [334, 349] on div "Publisher Name" at bounding box center [293, 356] width 138 height 29
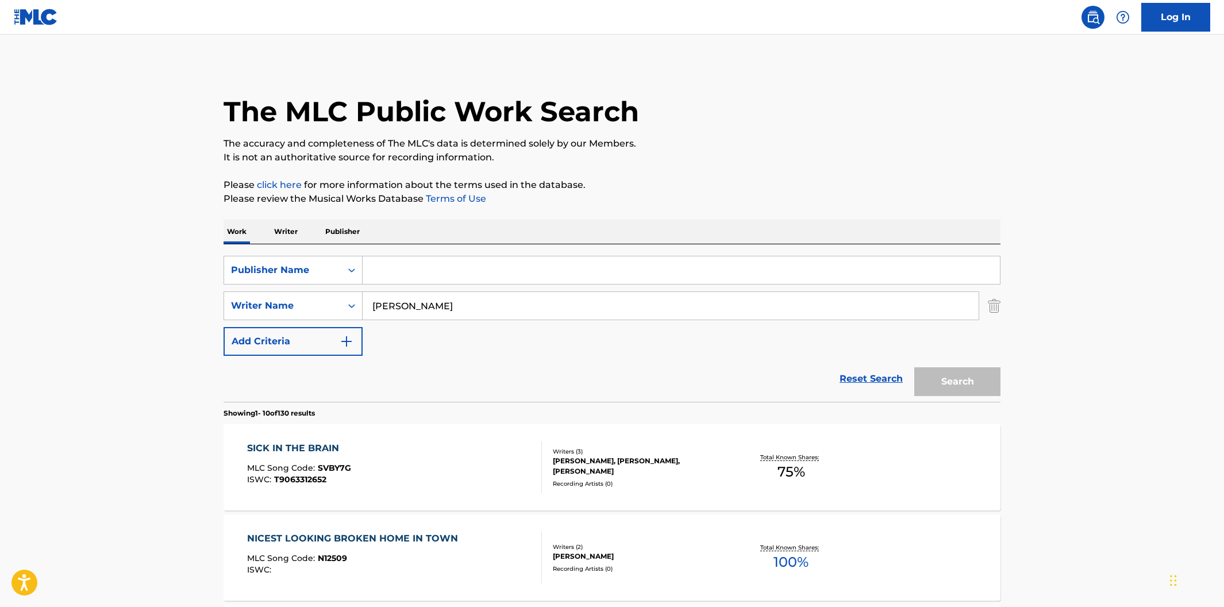
click at [406, 276] on input "Search Form" at bounding box center [680, 270] width 637 height 28
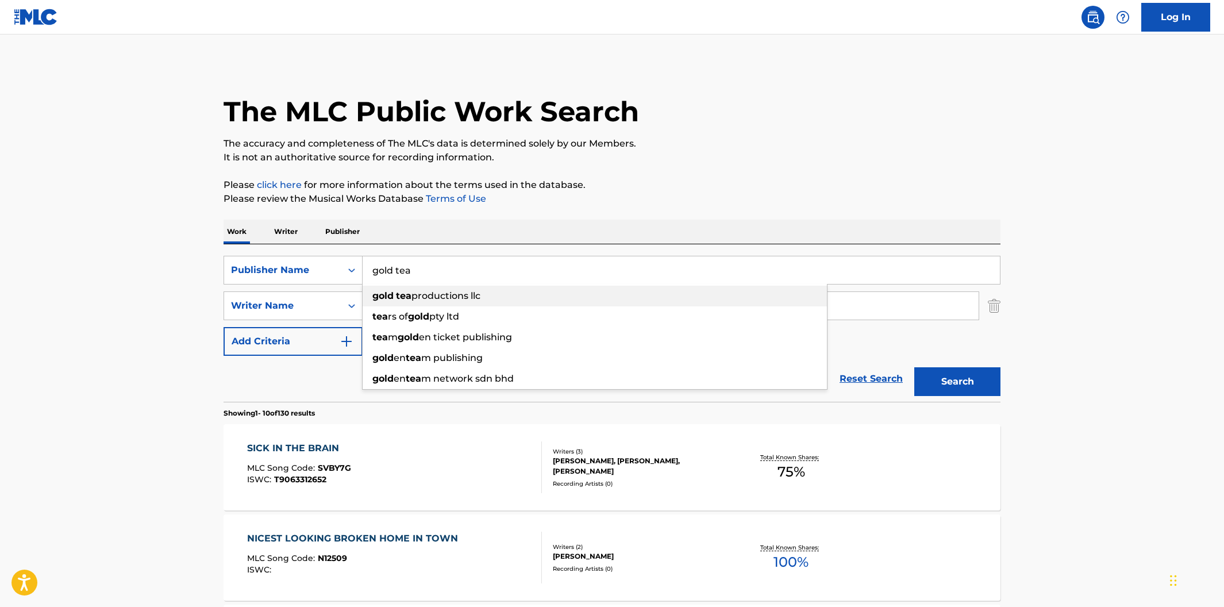
click at [409, 302] on div "gold tea productions llc" at bounding box center [594, 296] width 464 height 21
type input "gold tea productions llc"
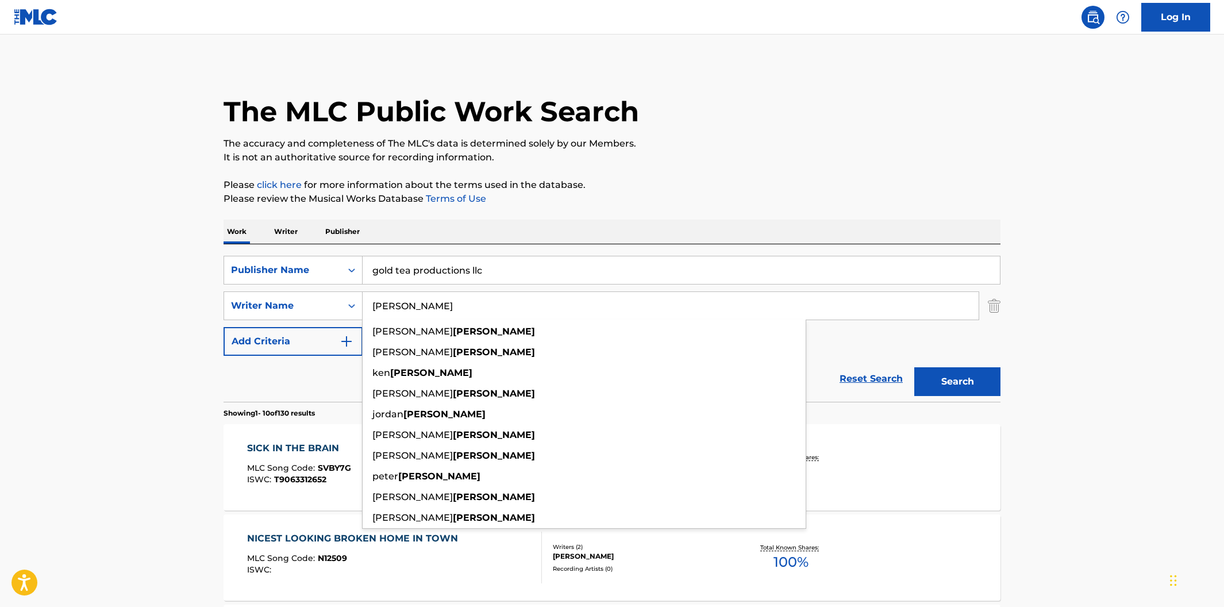
drag, startPoint x: 414, startPoint y: 307, endPoint x: 362, endPoint y: 295, distance: 53.5
click at [362, 295] on input "mcewen" at bounding box center [670, 306] width 616 height 28
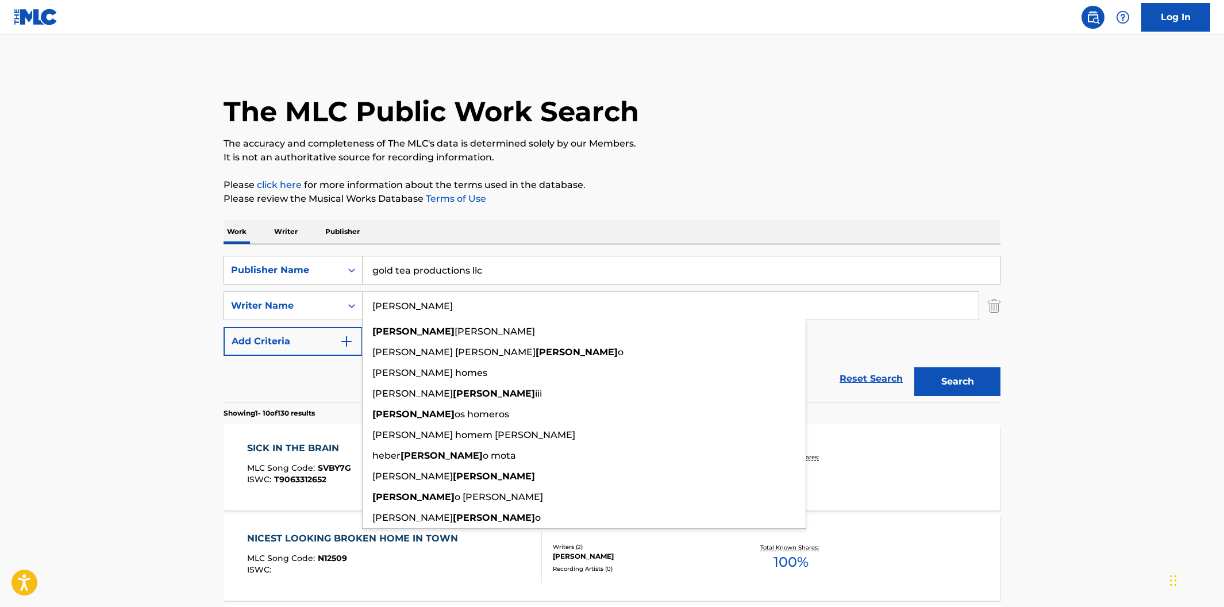
type input "homer"
click at [914, 367] on button "Search" at bounding box center [957, 381] width 86 height 29
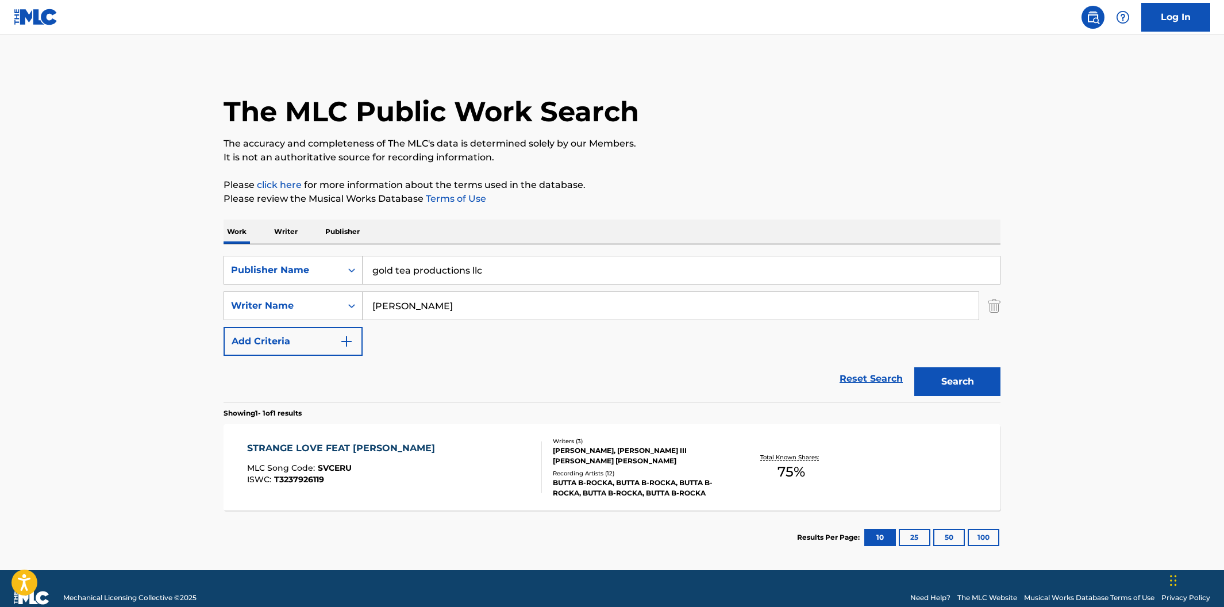
click at [437, 449] on div "STRANGE LOVE FEAT HOMER MCEWEN" at bounding box center [344, 448] width 194 height 14
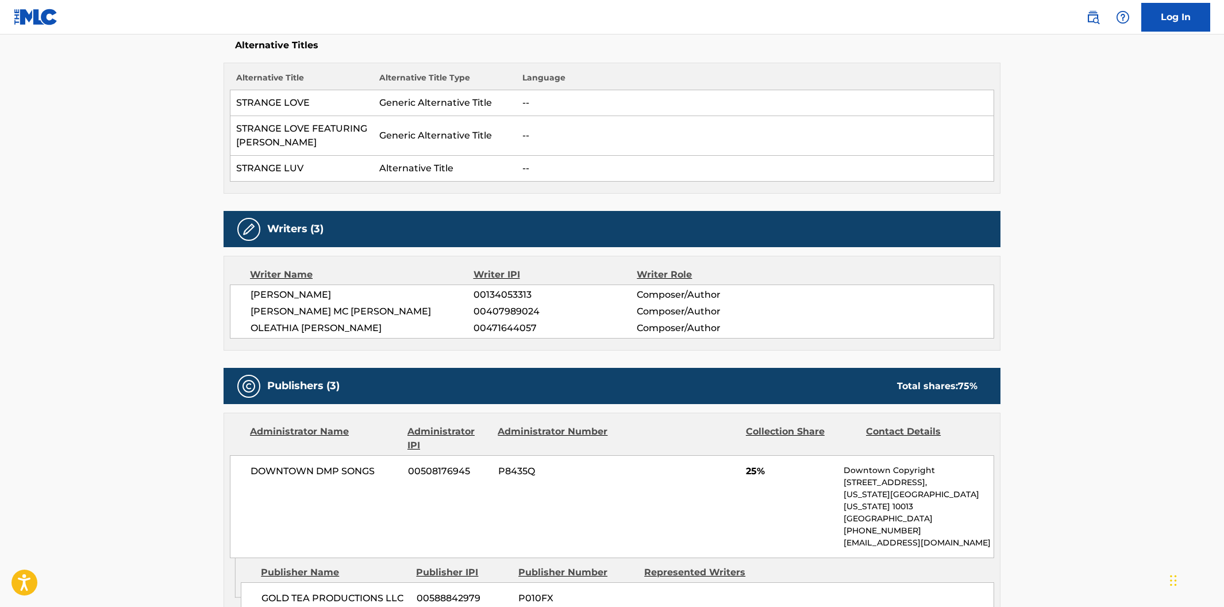
scroll to position [291, 0]
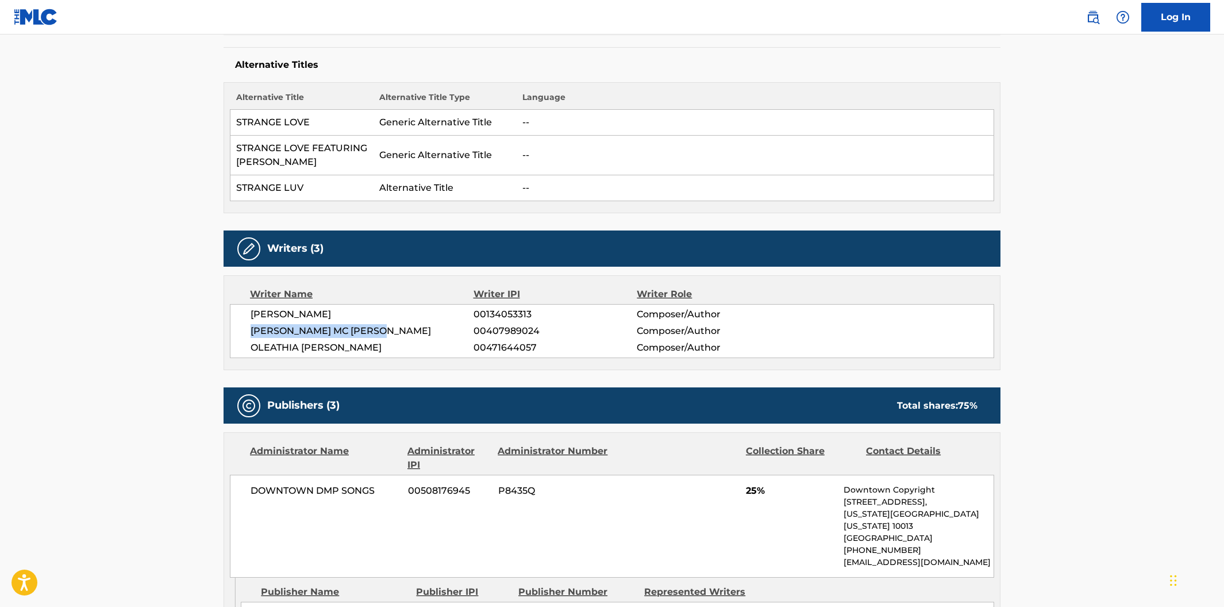
drag, startPoint x: 391, startPoint y: 330, endPoint x: 251, endPoint y: 330, distance: 140.2
click at [251, 330] on span "HOMER CLYDE III MC EWEN" at bounding box center [361, 331] width 223 height 14
copy span "HOMER CLYDE III MC EWEN"
click at [542, 336] on span "00407989024" at bounding box center [554, 331] width 163 height 14
drag, startPoint x: 539, startPoint y: 337, endPoint x: 498, endPoint y: 334, distance: 41.4
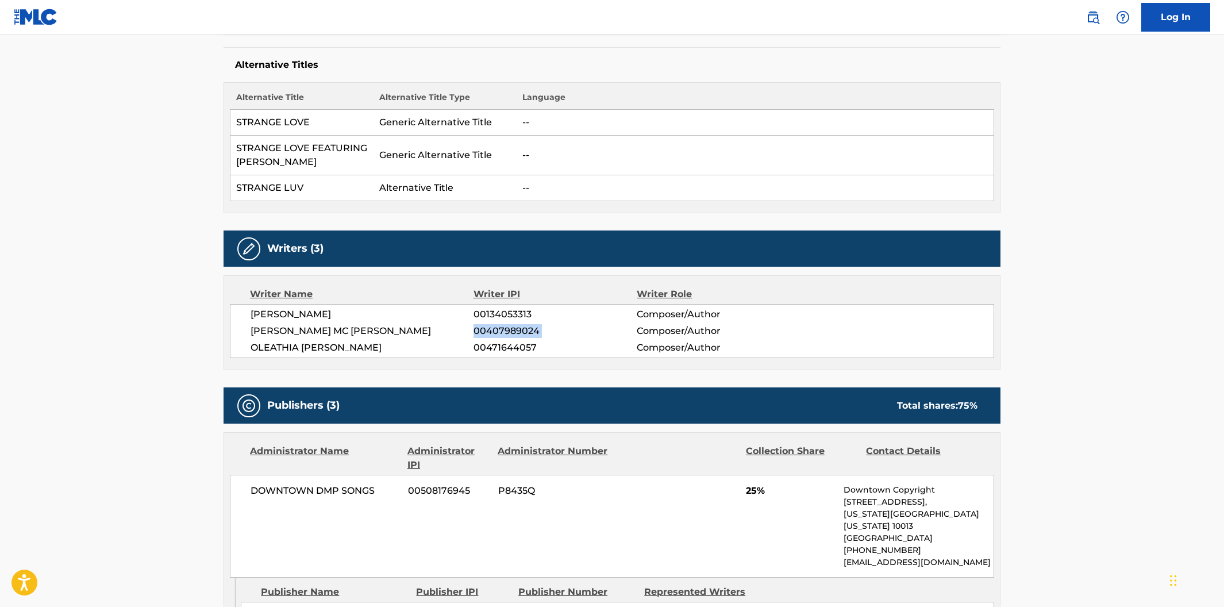
click at [498, 334] on span "00407989024" at bounding box center [554, 331] width 163 height 14
copy div "00407989024"
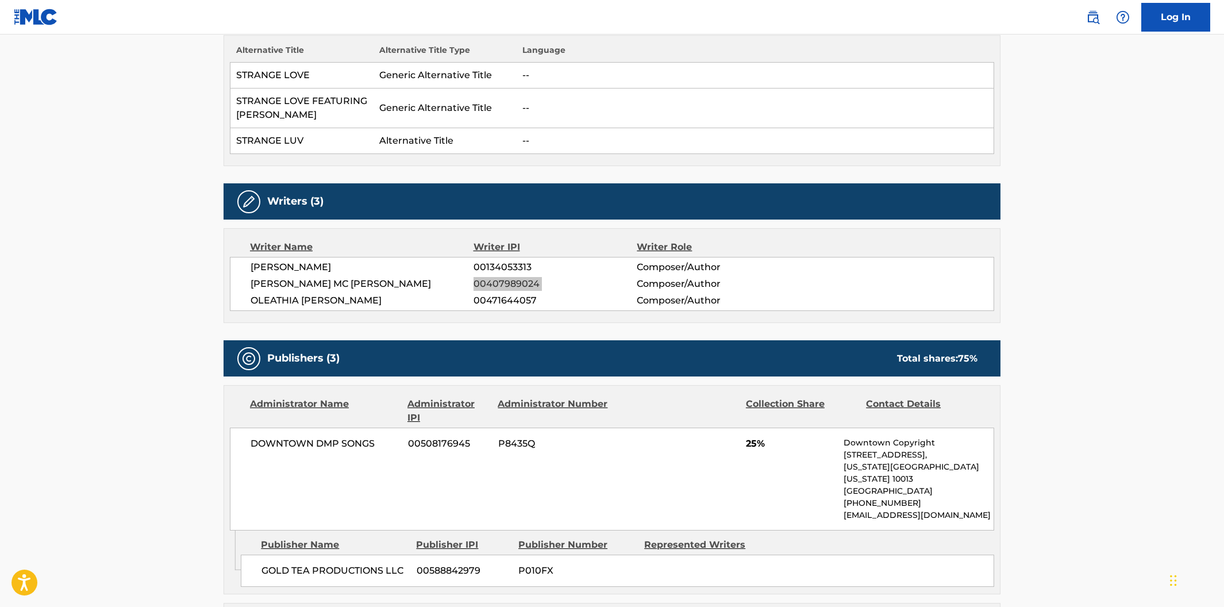
scroll to position [336, 0]
